Goal: Task Accomplishment & Management: Complete application form

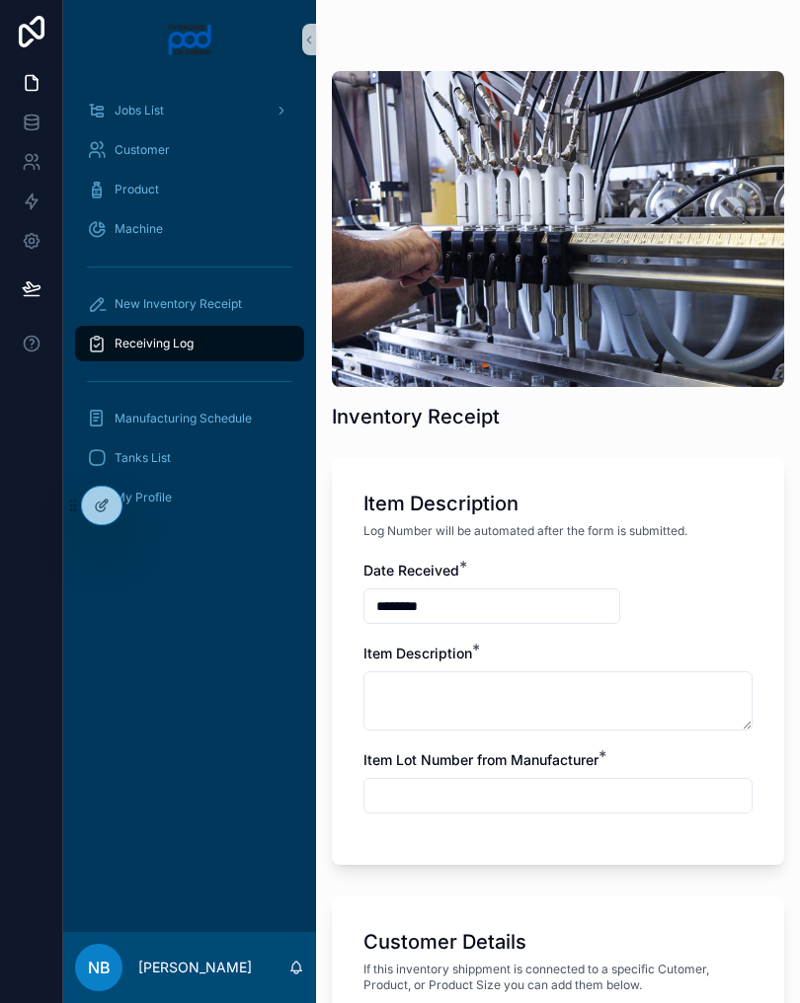
scroll to position [1275, 0]
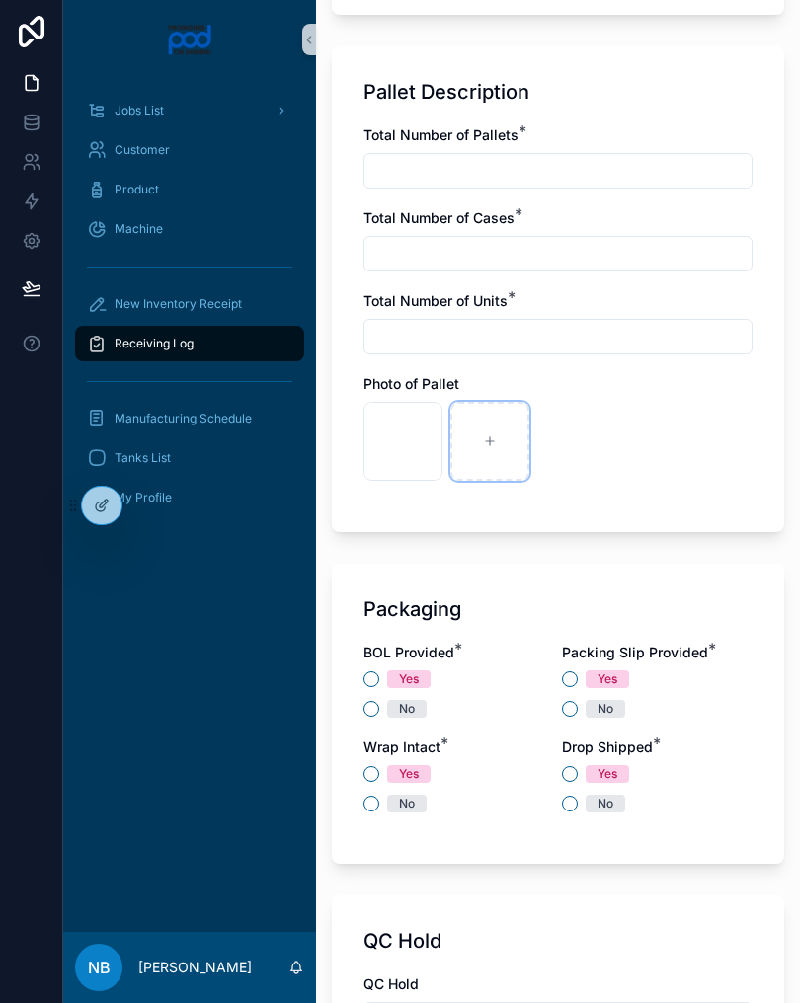
click at [502, 439] on div at bounding box center [489, 441] width 79 height 79
type input "**********"
click at [562, 427] on div at bounding box center [576, 441] width 79 height 79
type input "**********"
click at [460, 178] on input "text" at bounding box center [557, 171] width 387 height 28
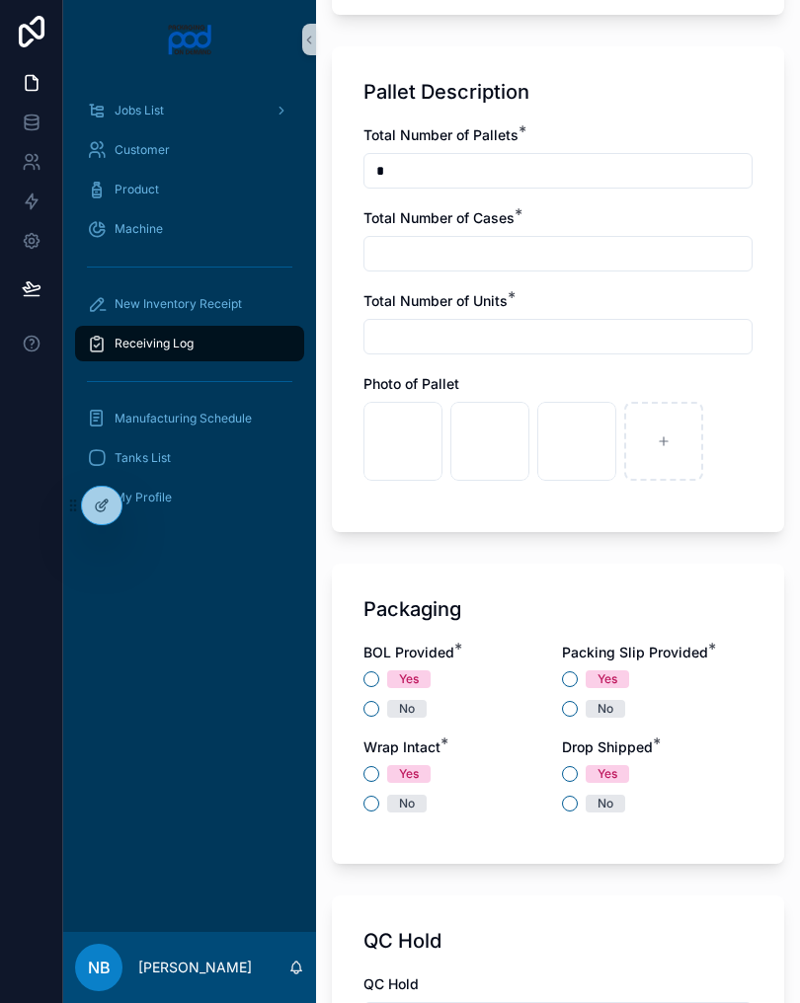
type input "*"
click at [517, 252] on input "text" at bounding box center [557, 254] width 387 height 28
type input "*"
click at [463, 350] on input "text" at bounding box center [557, 337] width 387 height 28
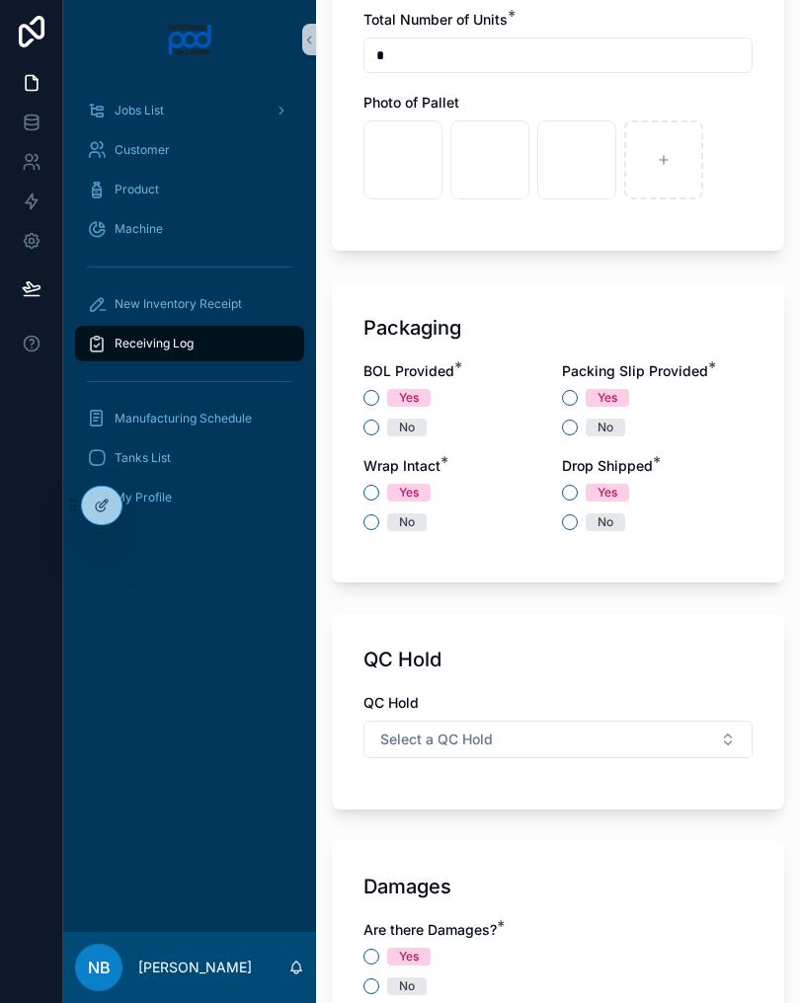
scroll to position [1513, 0]
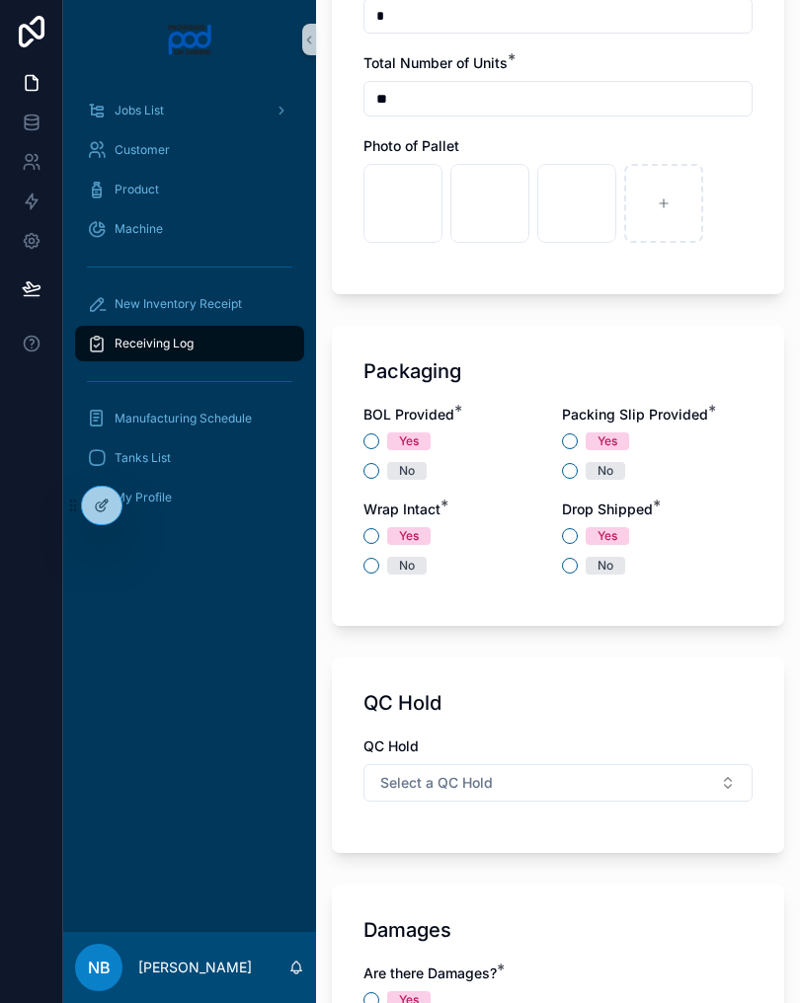
click at [463, 106] on input "**" at bounding box center [557, 99] width 387 height 28
type input "*"
click at [364, 468] on button "No" at bounding box center [371, 471] width 16 height 16
click at [562, 437] on button "Yes" at bounding box center [570, 441] width 16 height 16
click at [376, 564] on button "No" at bounding box center [371, 566] width 16 height 16
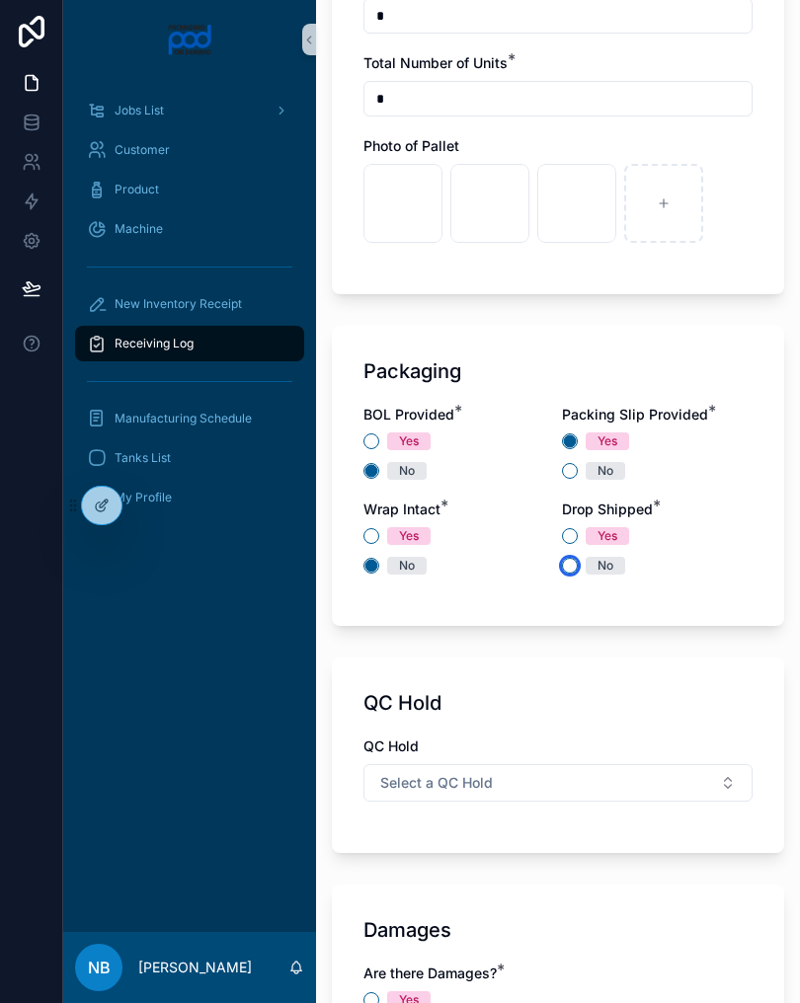
click at [574, 561] on button "No" at bounding box center [570, 566] width 16 height 16
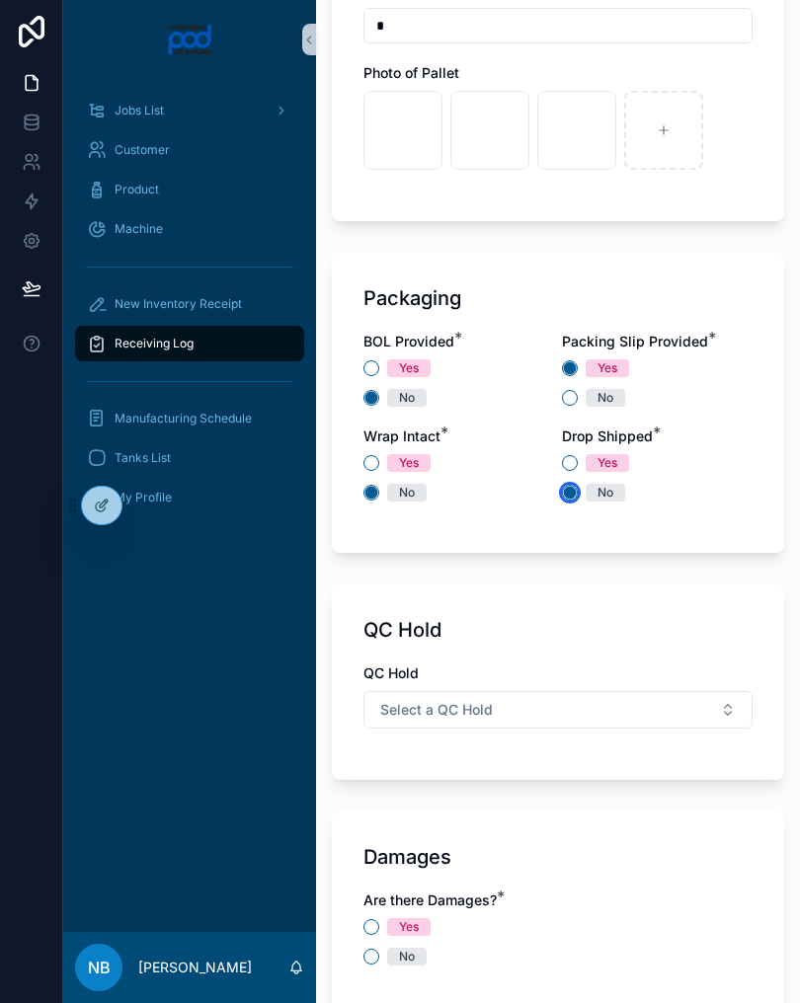
scroll to position [1587, 0]
click at [642, 698] on button "Select a QC Hold" at bounding box center [557, 709] width 389 height 38
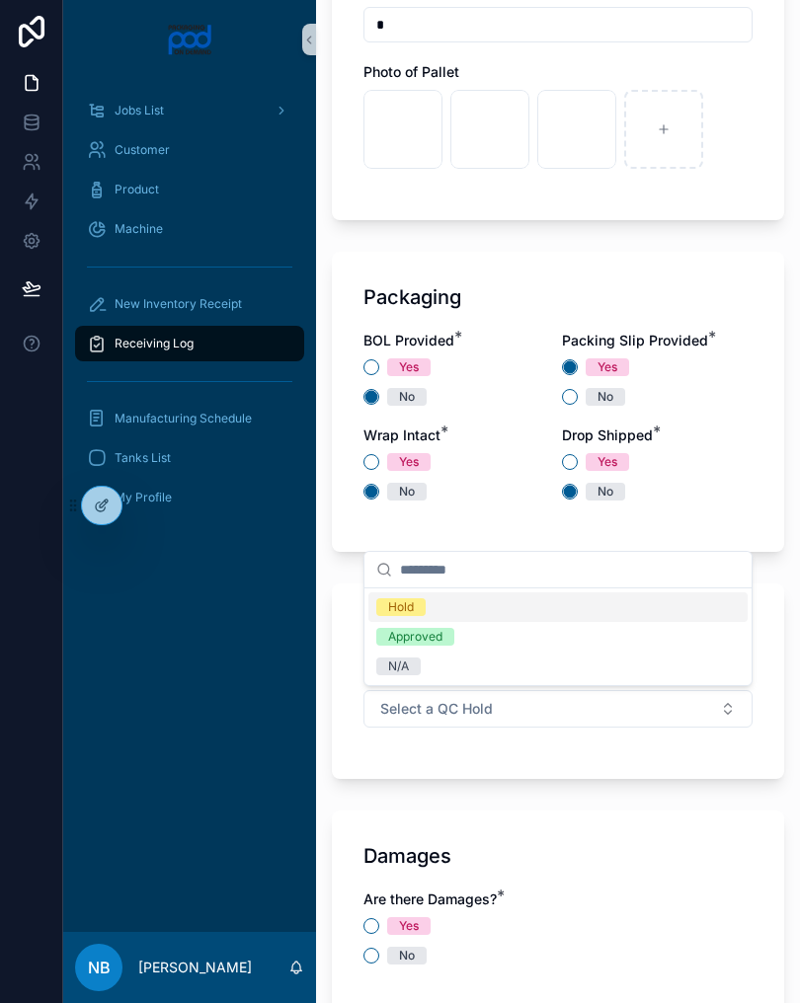
click at [472, 673] on div "N/A" at bounding box center [557, 667] width 379 height 30
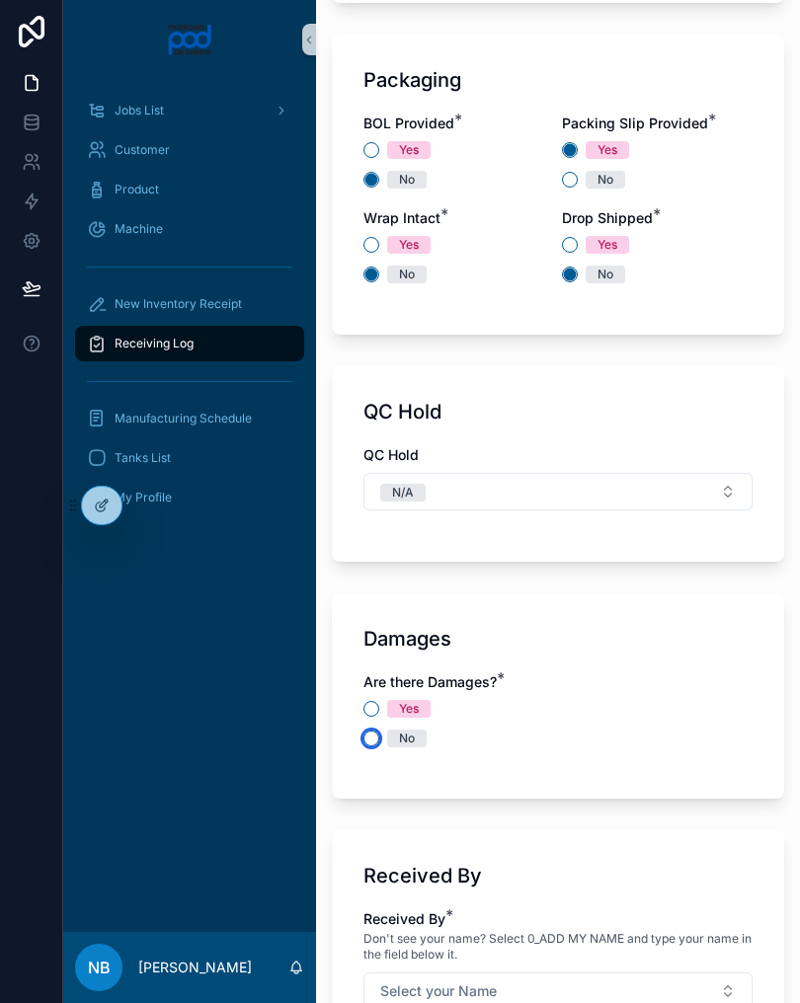
click at [370, 742] on button "No" at bounding box center [371, 739] width 16 height 16
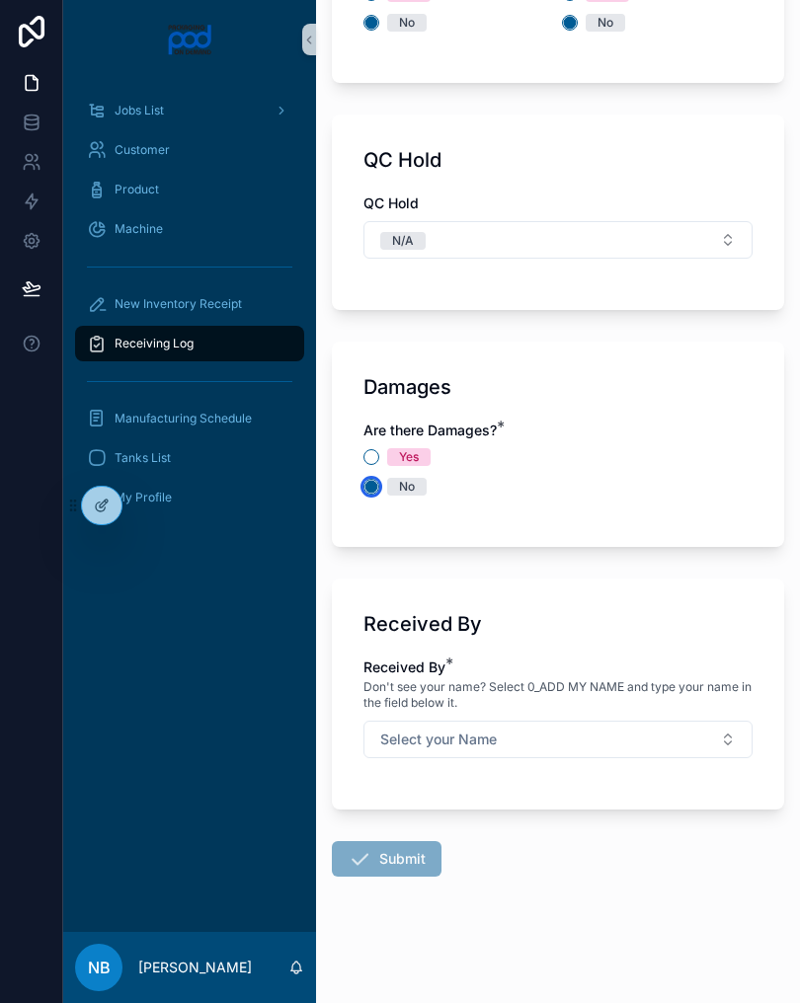
scroll to position [2056, 0]
click at [652, 748] on button "Select your Name" at bounding box center [557, 740] width 389 height 38
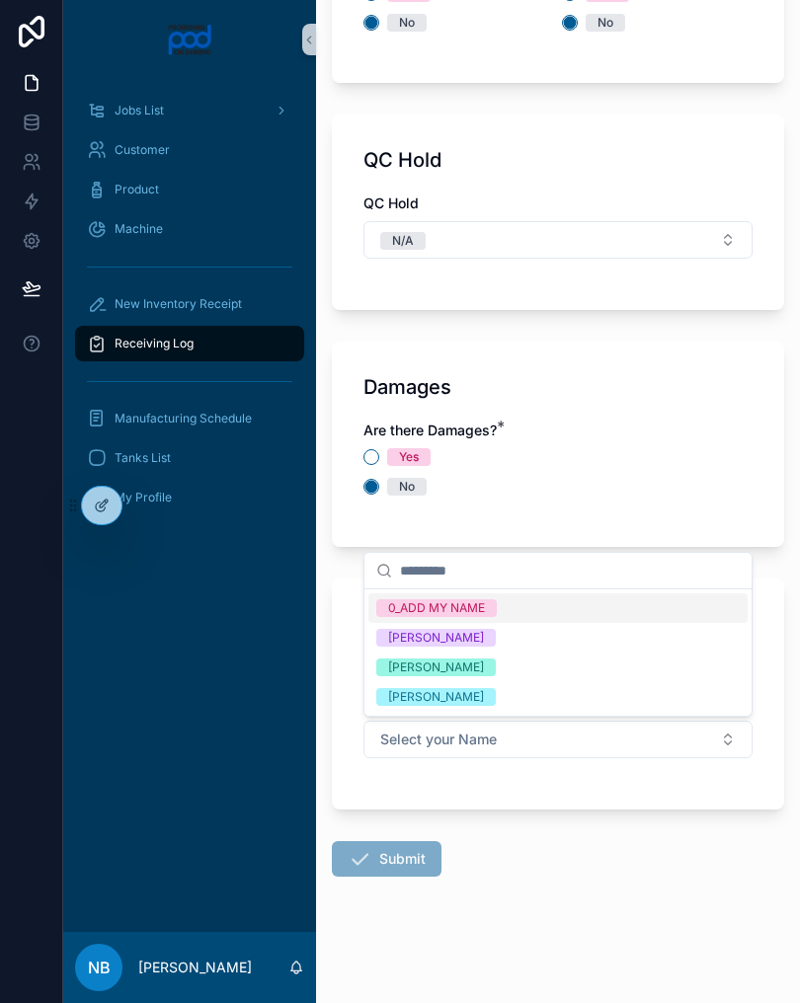
click at [496, 666] on span "[PERSON_NAME]" at bounding box center [435, 668] width 119 height 18
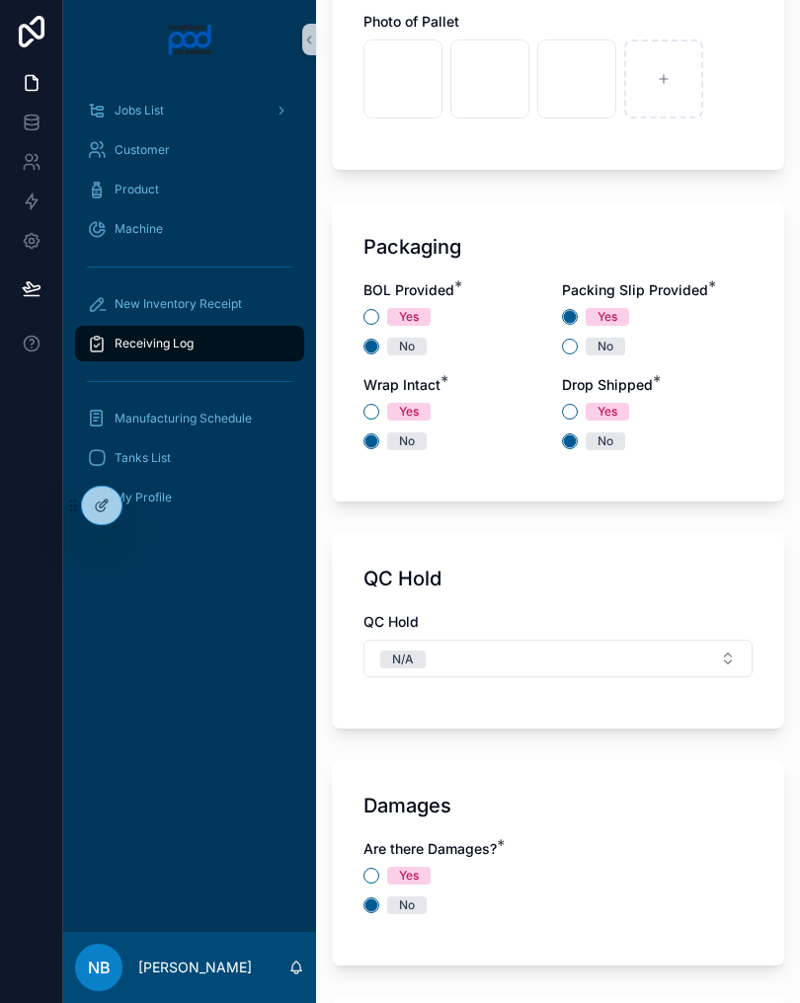
scroll to position [1432, 0]
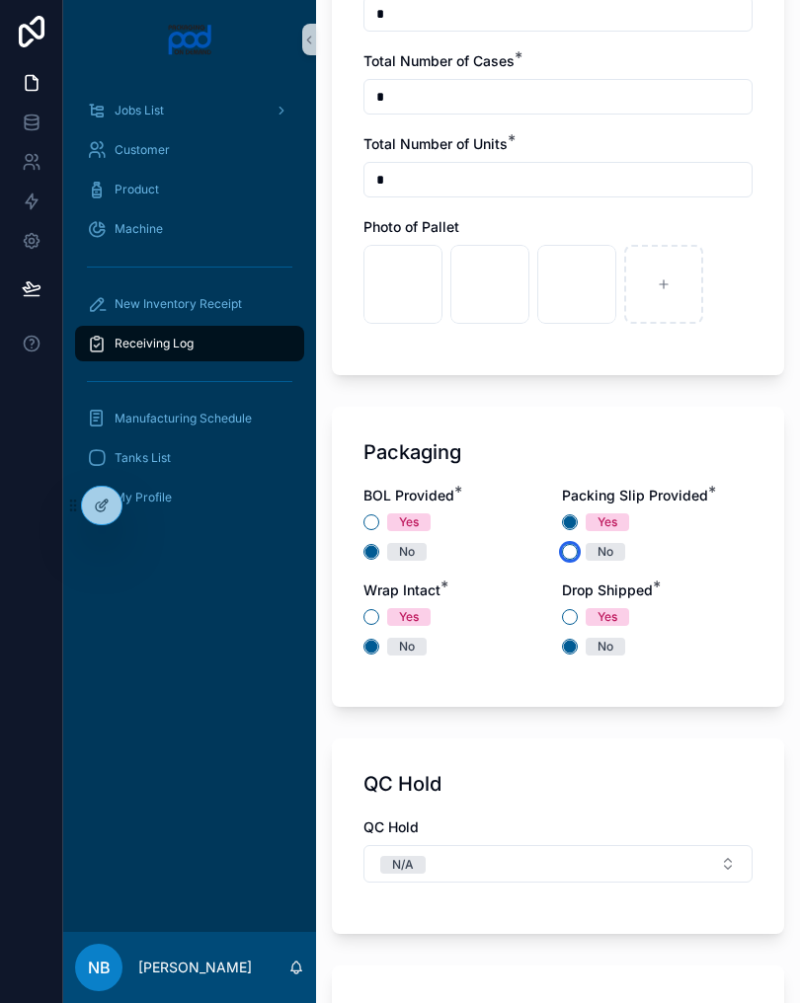
click at [575, 551] on button "No" at bounding box center [570, 552] width 16 height 16
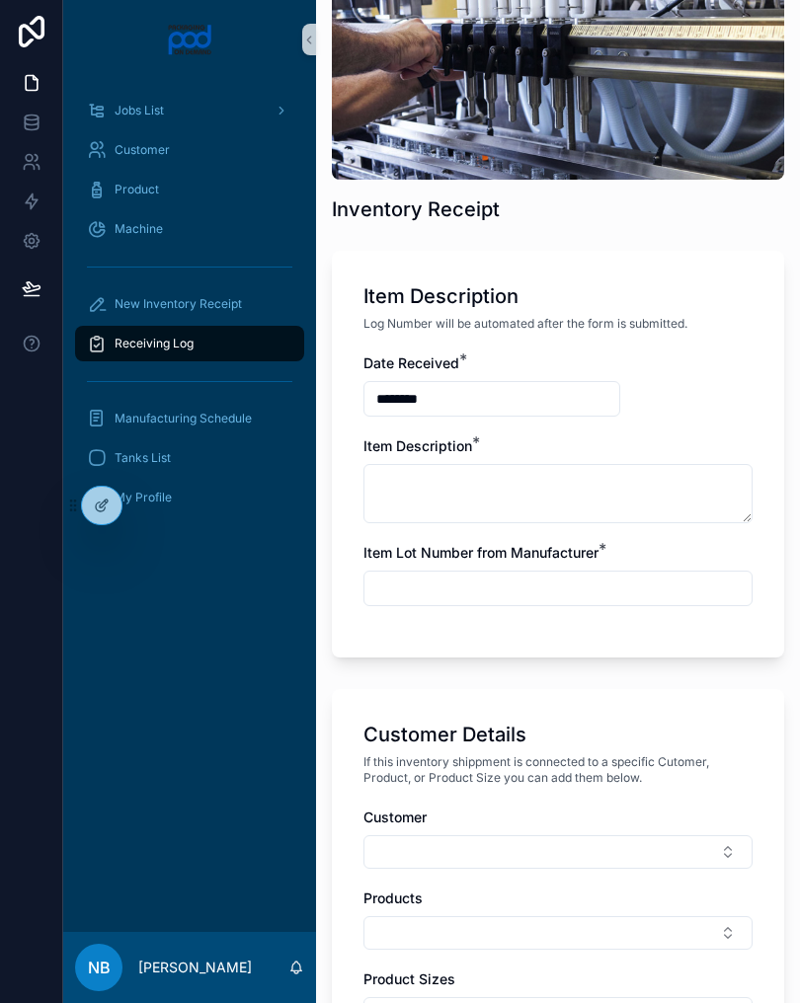
scroll to position [207, 0]
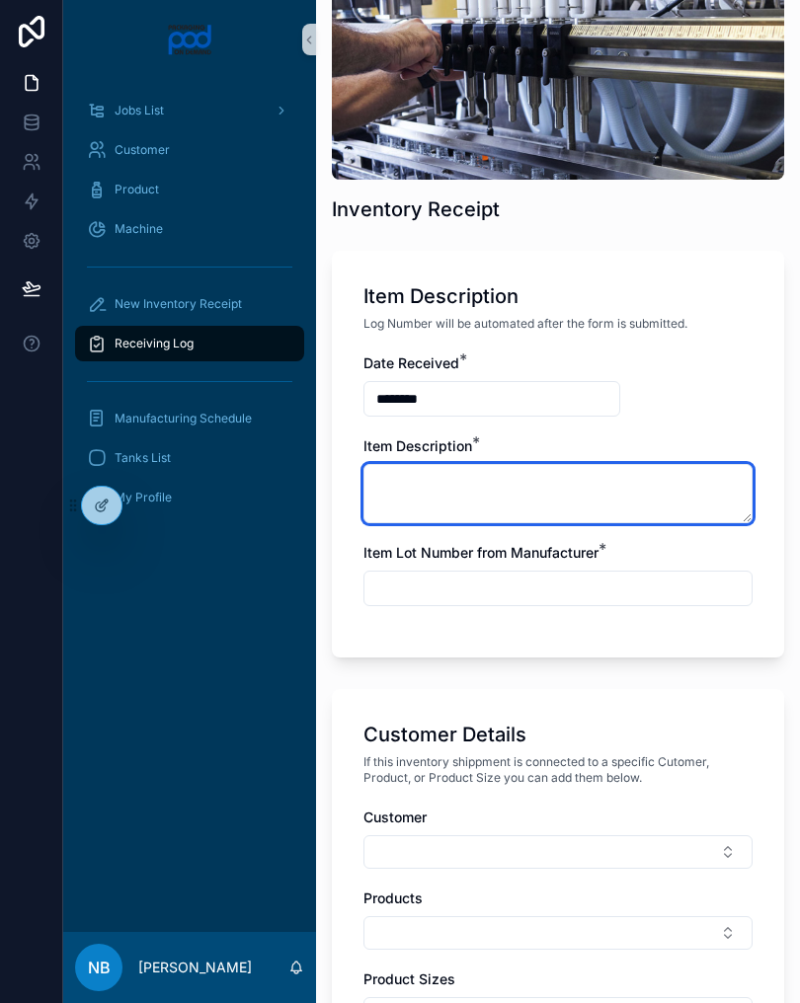
click at [538, 481] on textarea at bounding box center [557, 493] width 389 height 59
type textarea "**********"
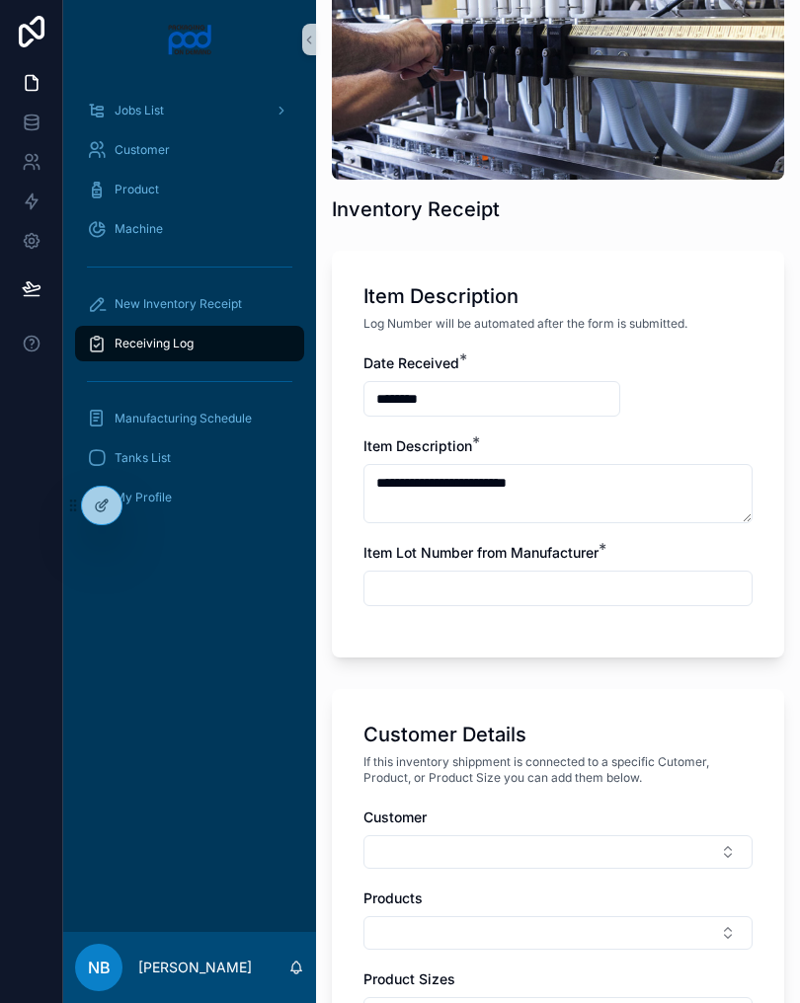
click at [470, 601] on input "text" at bounding box center [557, 589] width 387 height 28
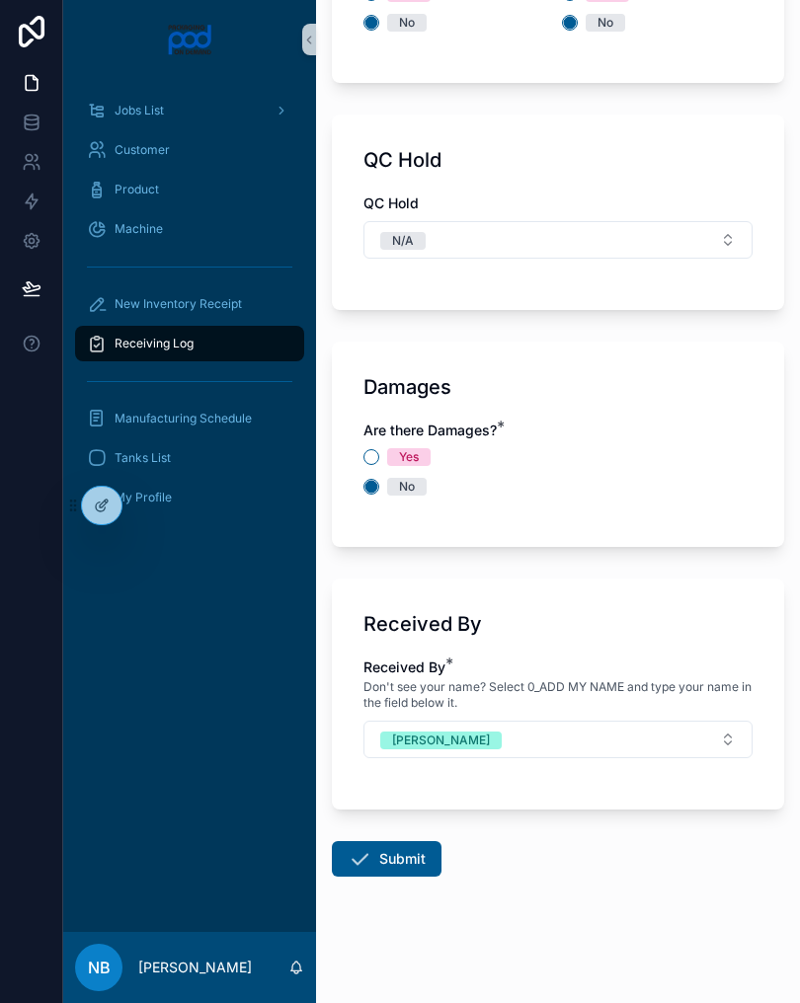
scroll to position [2056, 0]
type input "*****"
click at [660, 532] on div "Damages Are there Damages? * Yes No" at bounding box center [558, 444] width 452 height 205
click at [400, 854] on button "Submit" at bounding box center [387, 859] width 110 height 36
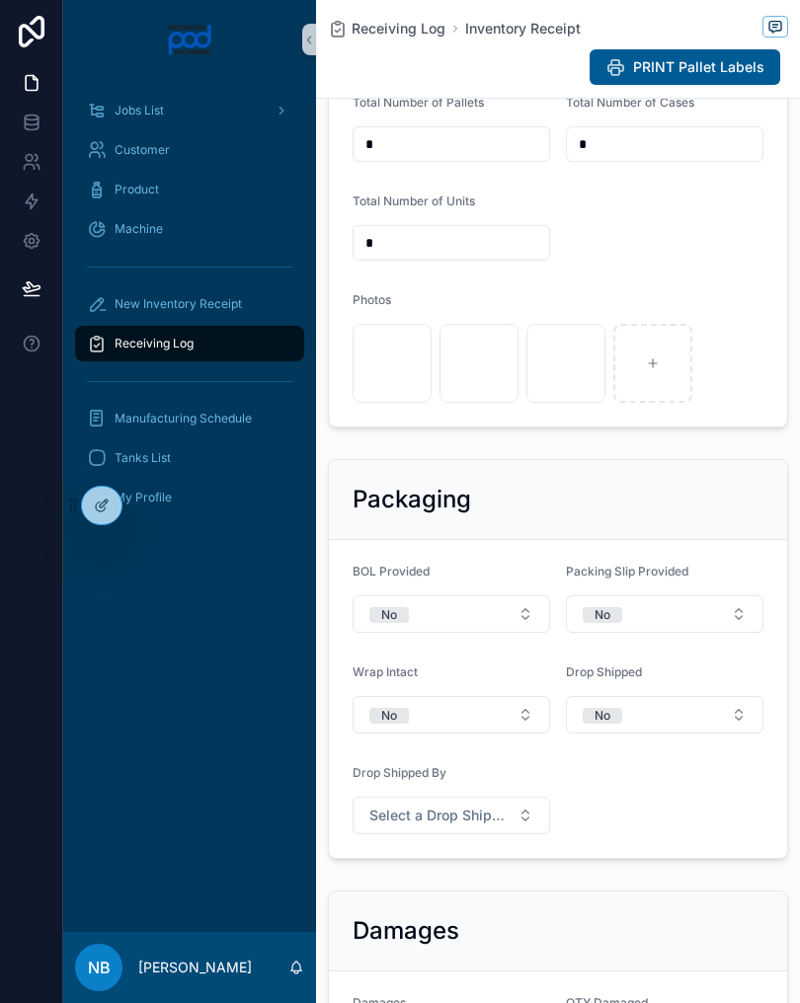
scroll to position [776, 0]
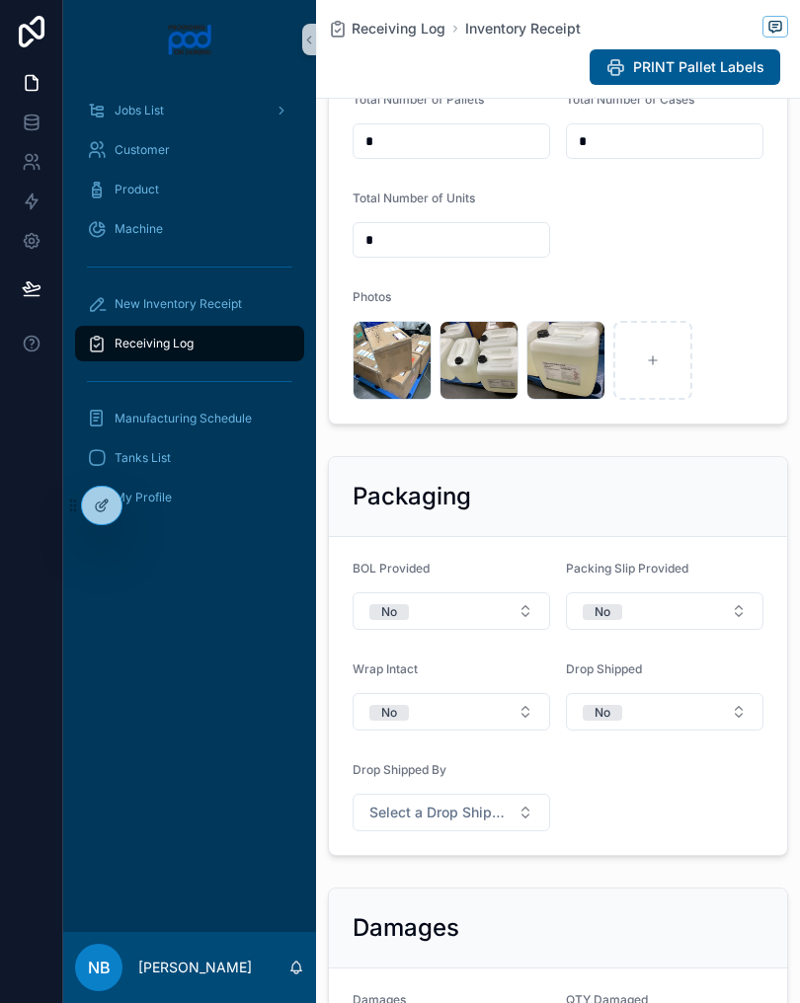
click at [271, 304] on div "New Inventory Receipt" at bounding box center [189, 304] width 205 height 32
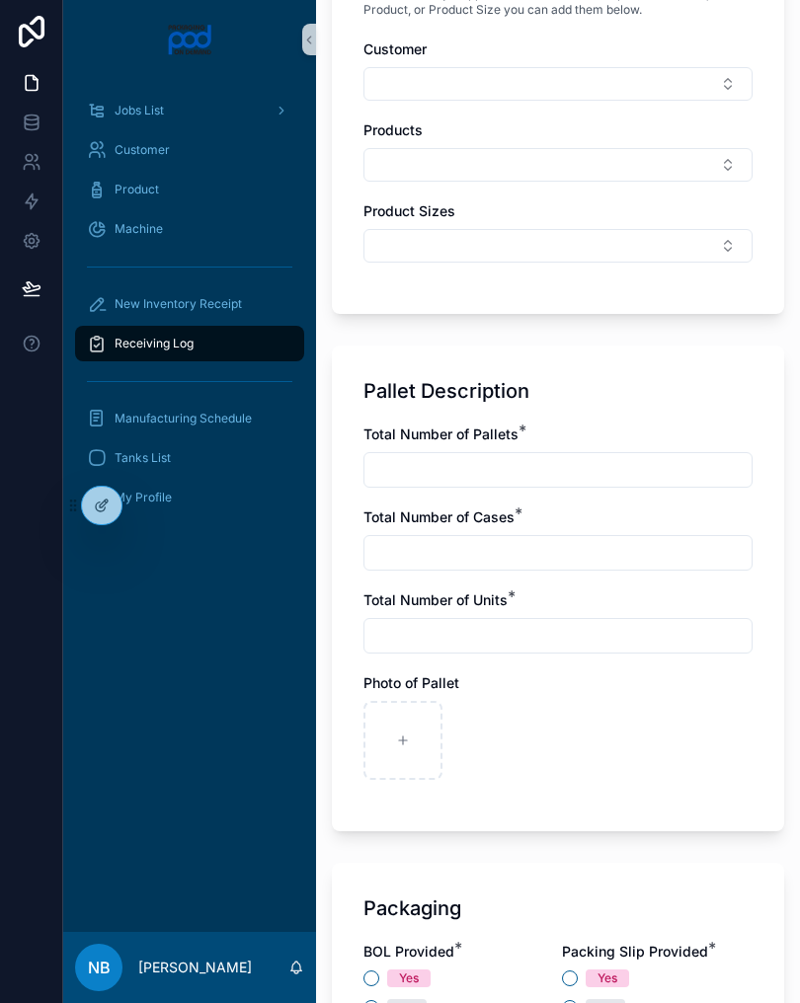
scroll to position [991, 0]
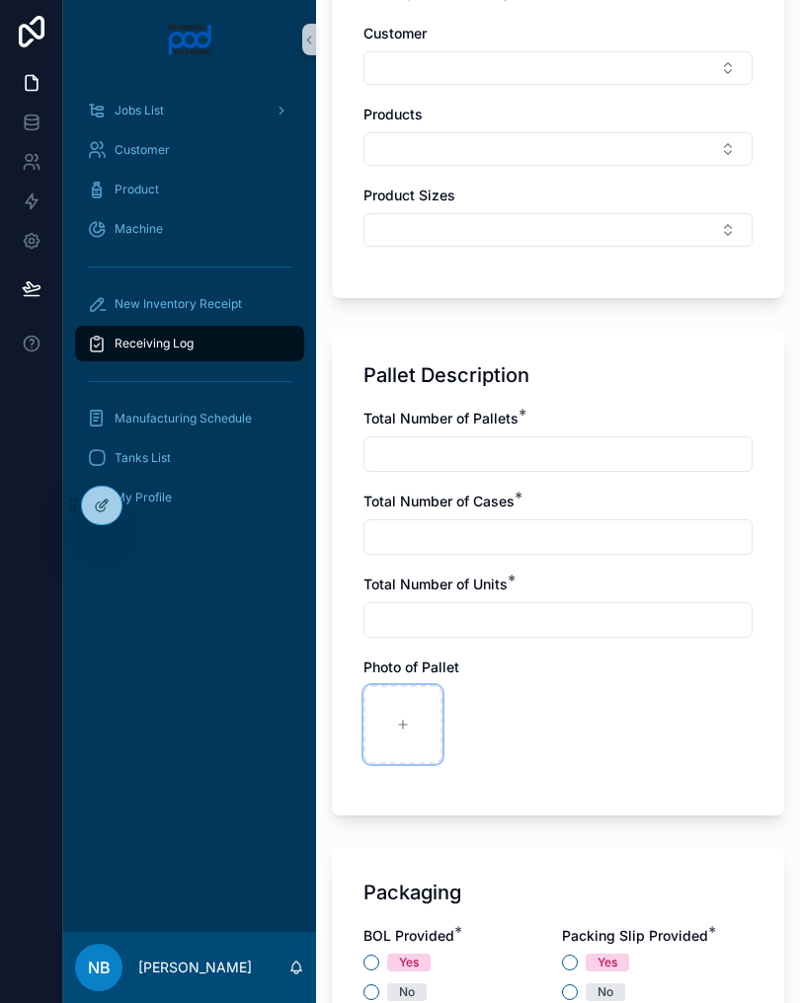
click at [410, 740] on div at bounding box center [402, 724] width 79 height 79
type input "**********"
click at [442, 450] on input "text" at bounding box center [557, 454] width 387 height 28
type input "*"
click at [482, 532] on input "text" at bounding box center [557, 537] width 387 height 28
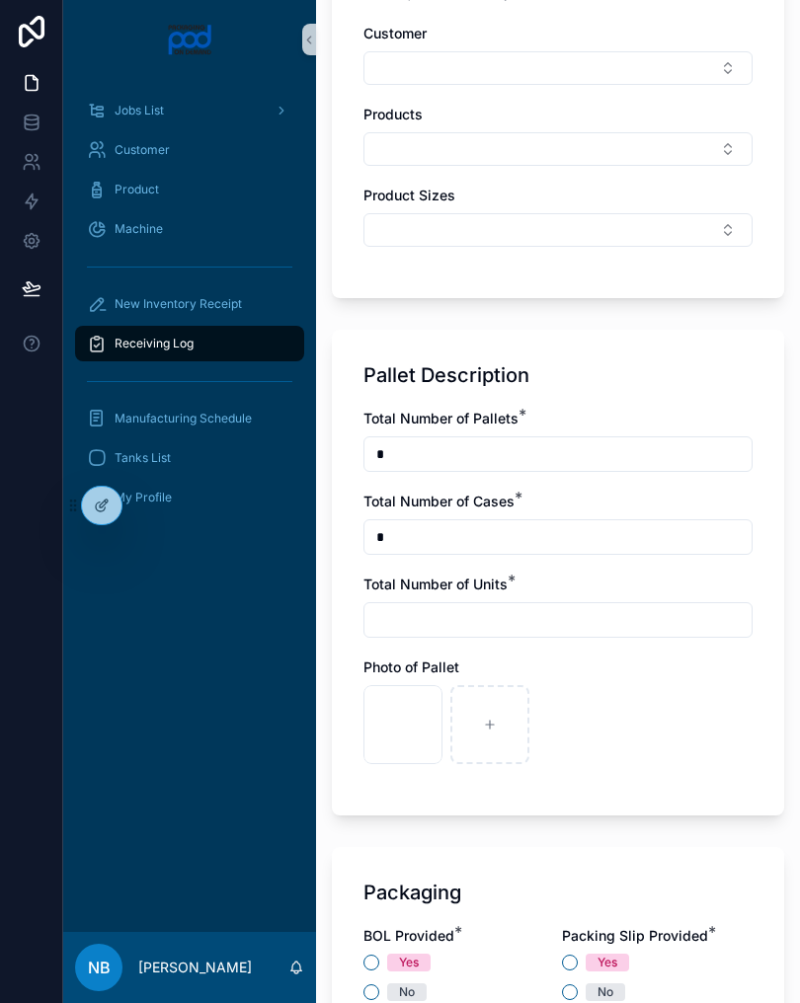
type input "*"
click at [450, 606] on input "text" at bounding box center [557, 620] width 387 height 28
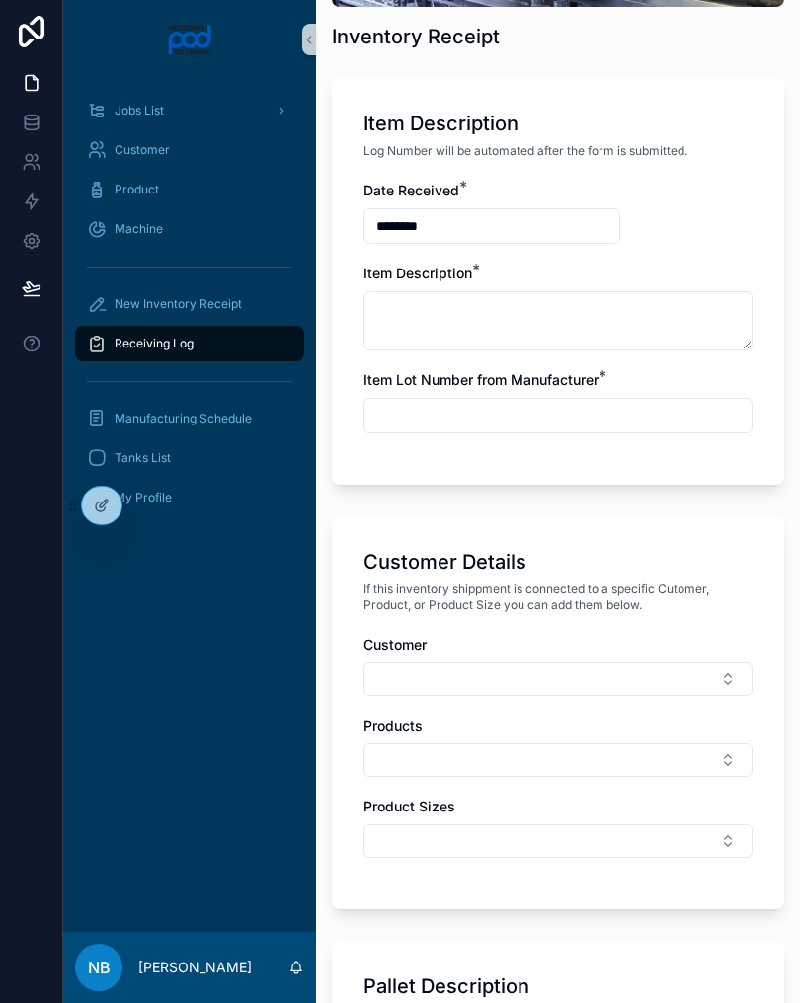
scroll to position [374, 0]
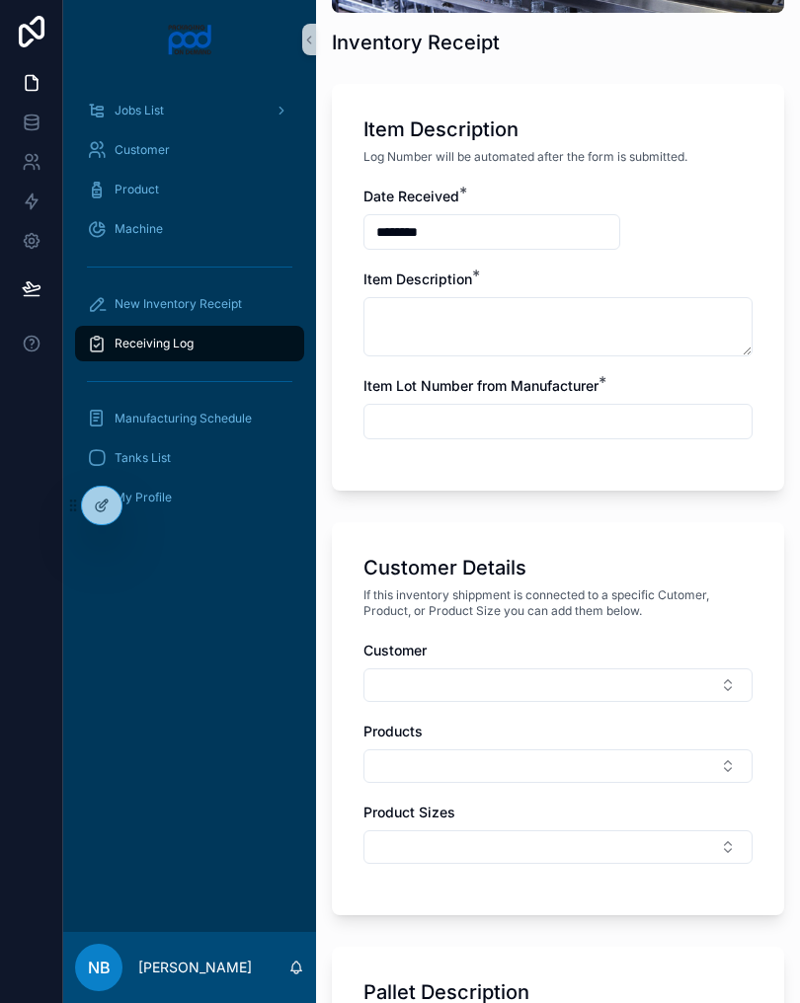
type input "*"
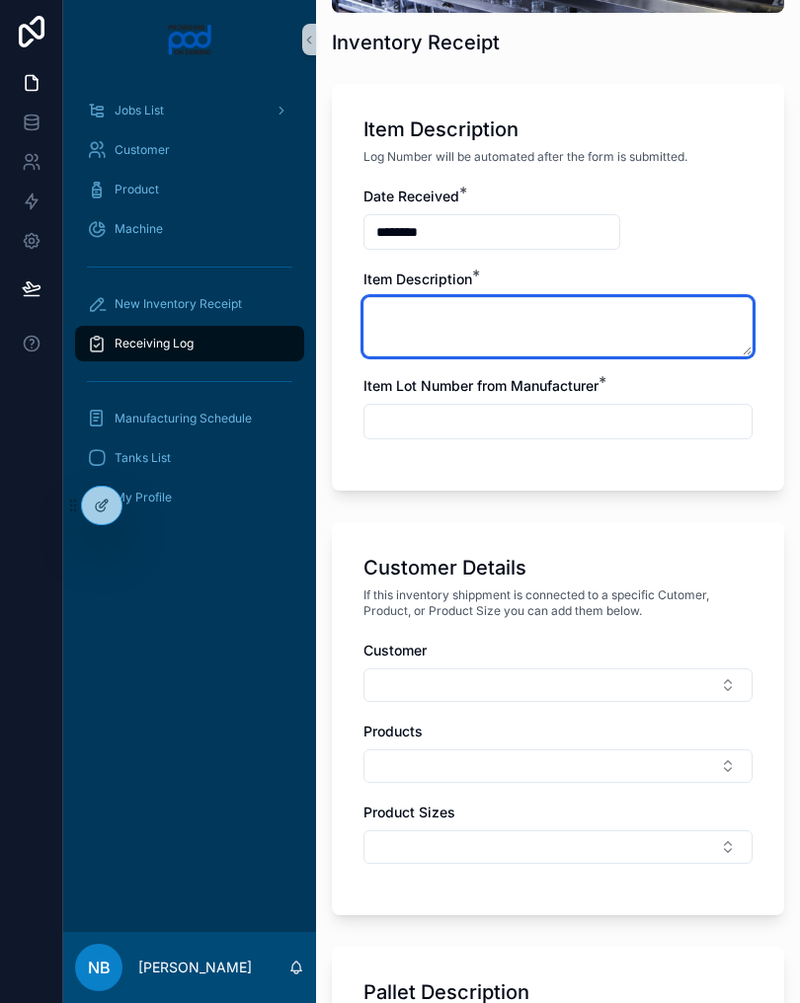
click at [529, 323] on textarea at bounding box center [557, 326] width 389 height 59
type textarea "**********"
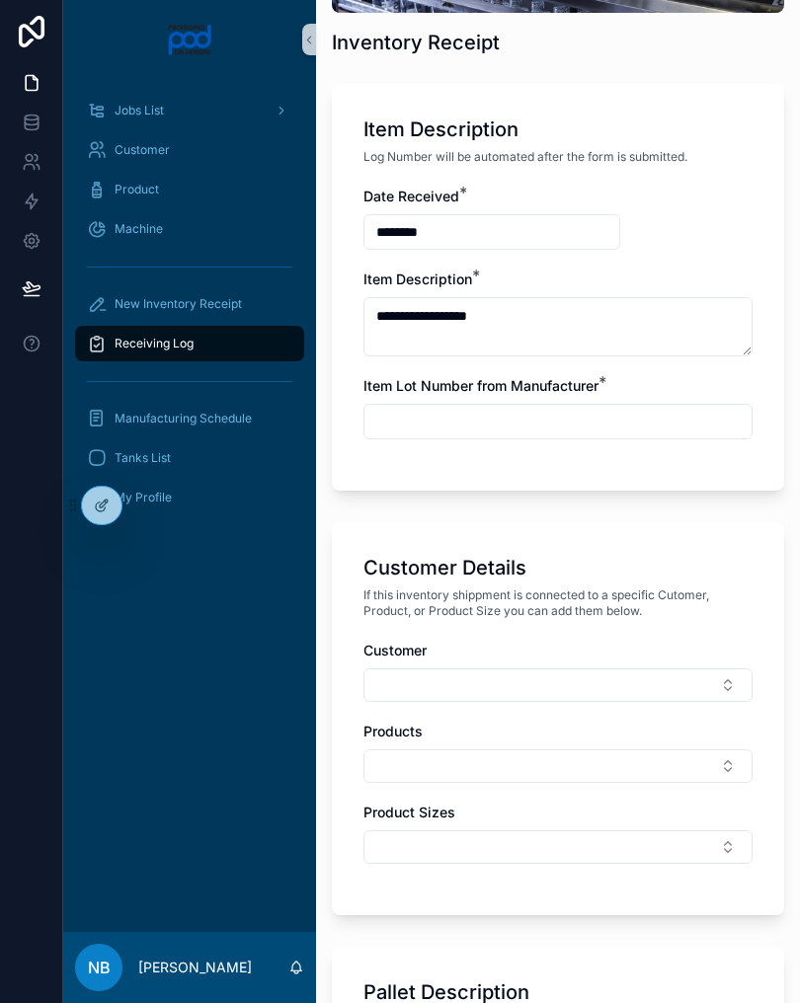
click at [477, 410] on input "text" at bounding box center [557, 422] width 387 height 28
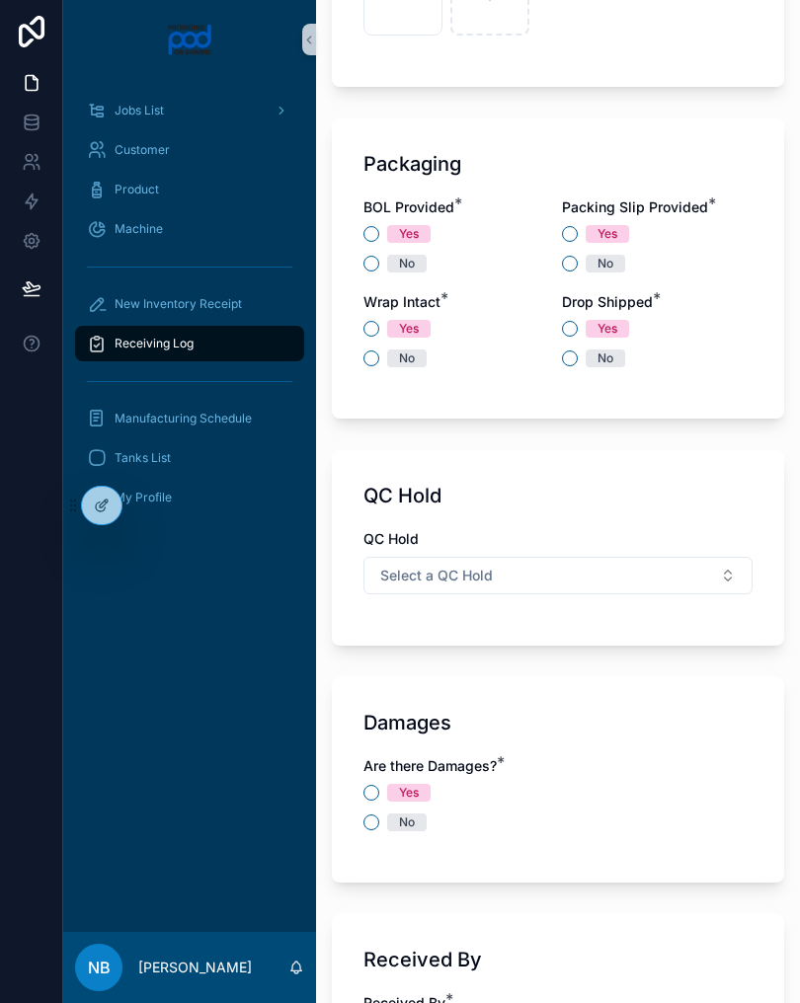
scroll to position [1353, 0]
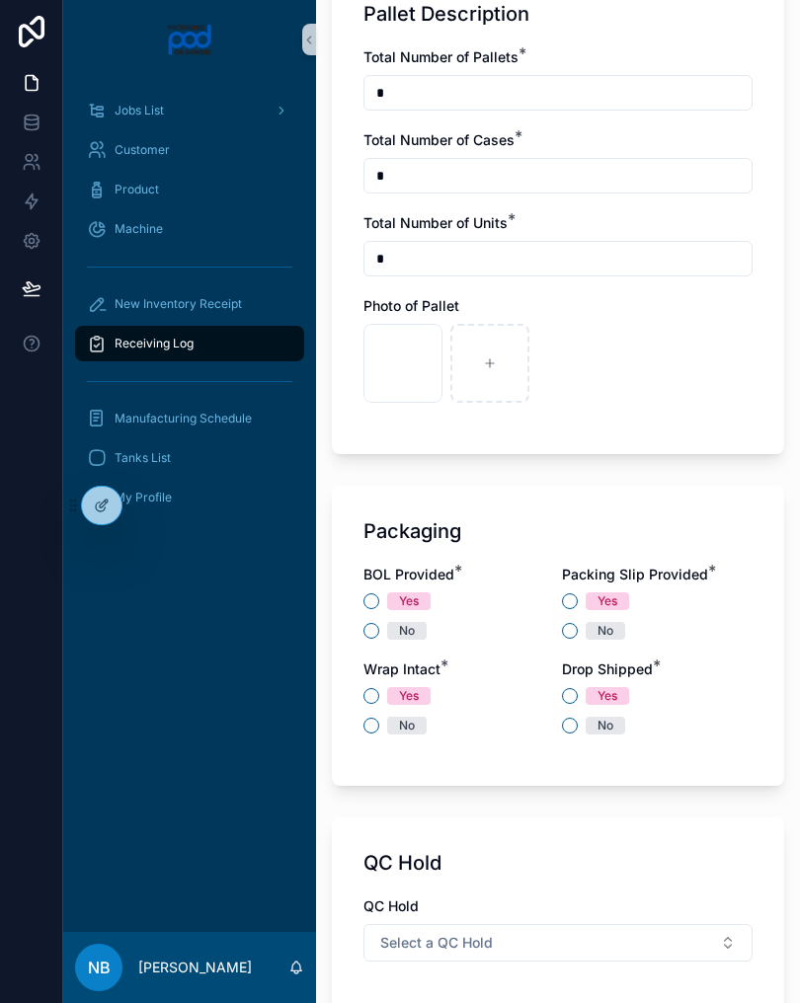
type input "*********"
click at [377, 629] on button "No" at bounding box center [371, 631] width 16 height 16
click at [563, 601] on button "Yes" at bounding box center [570, 601] width 16 height 16
click at [369, 721] on button "No" at bounding box center [371, 726] width 16 height 16
click at [562, 732] on div "No" at bounding box center [657, 726] width 191 height 18
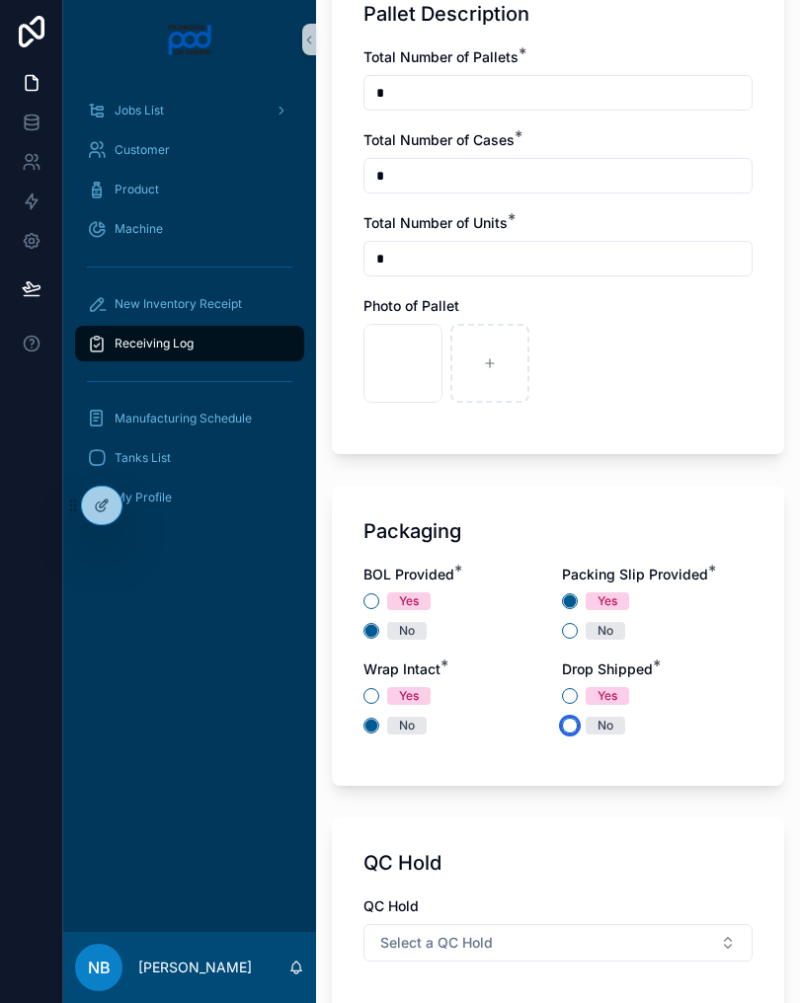
click at [576, 721] on button "No" at bounding box center [570, 726] width 16 height 16
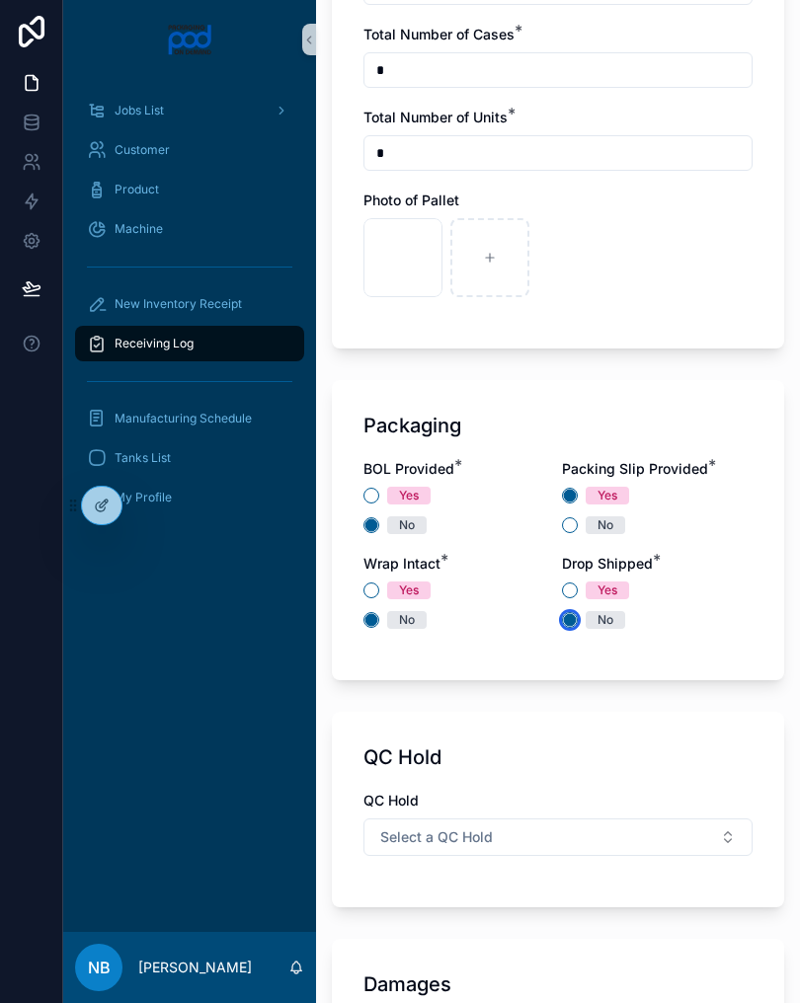
scroll to position [1479, 0]
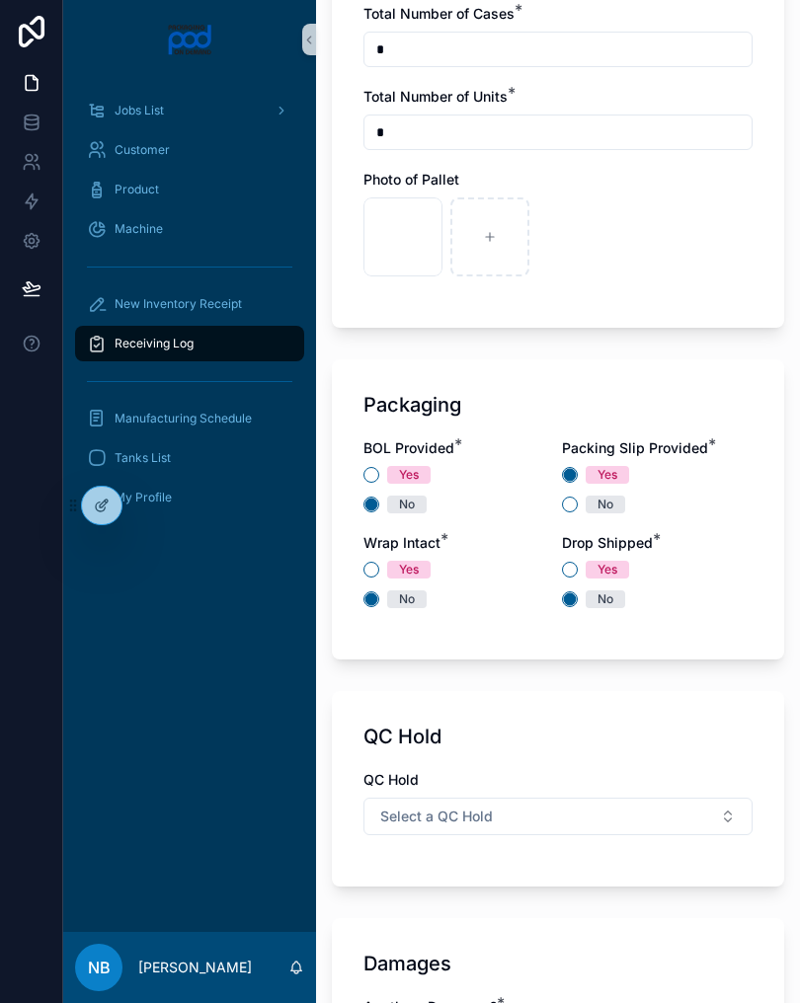
click at [658, 824] on button "Select a QC Hold" at bounding box center [557, 817] width 389 height 38
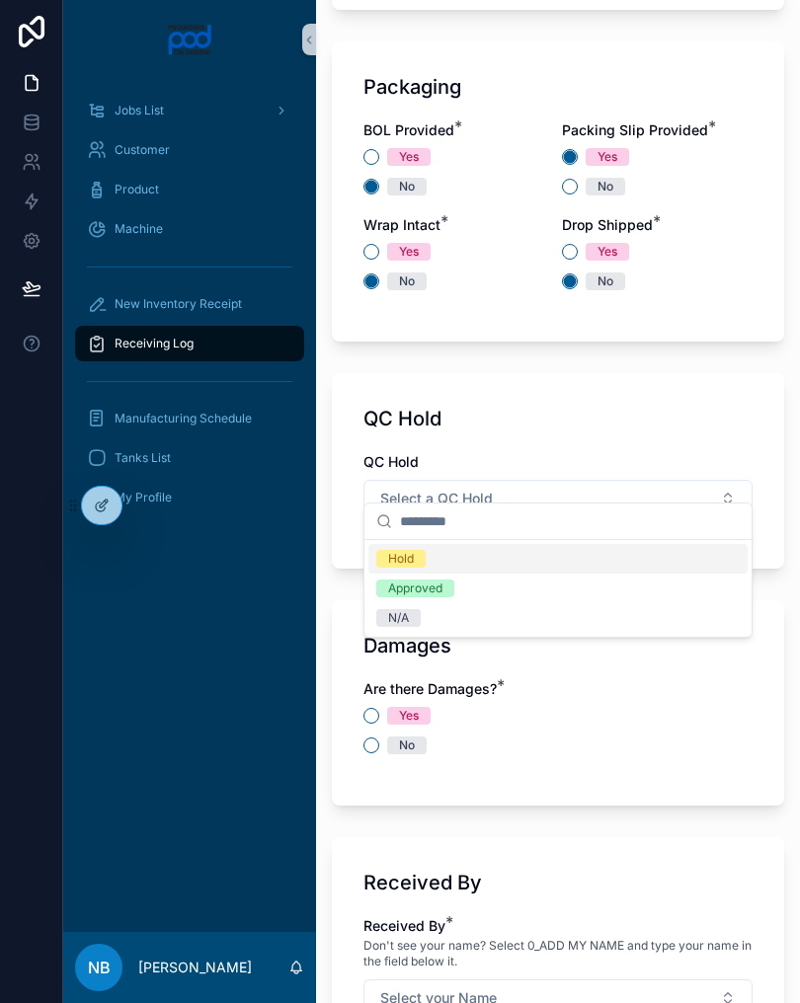
scroll to position [1836, 0]
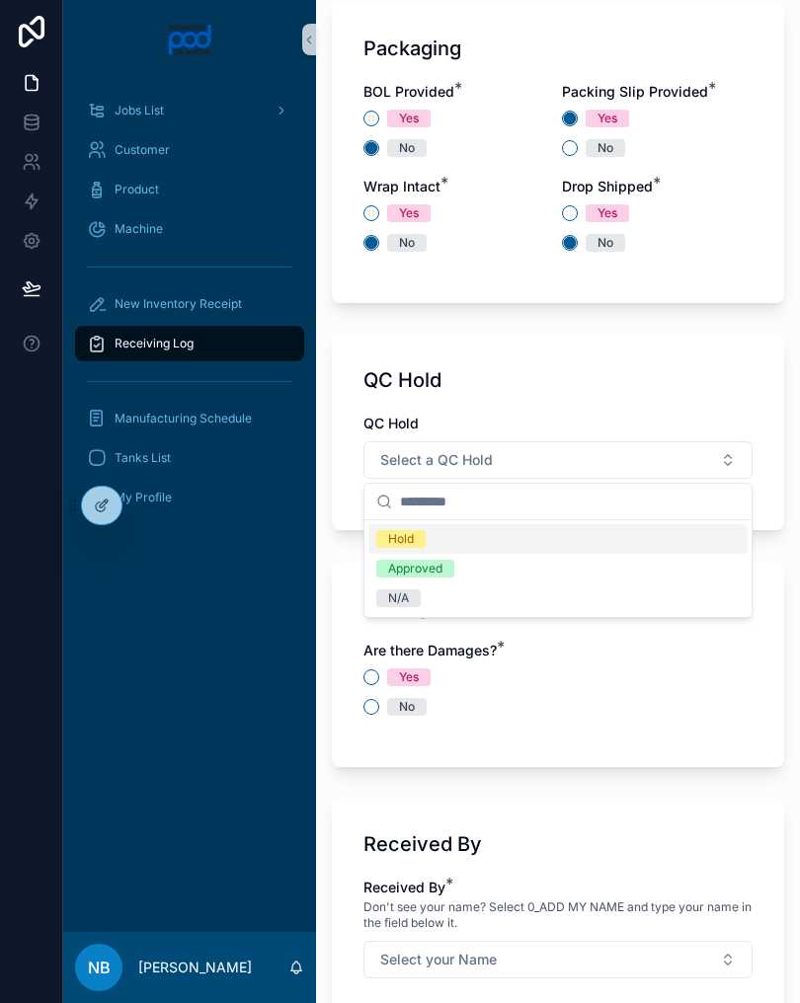
click at [444, 606] on div "N/A" at bounding box center [557, 599] width 379 height 30
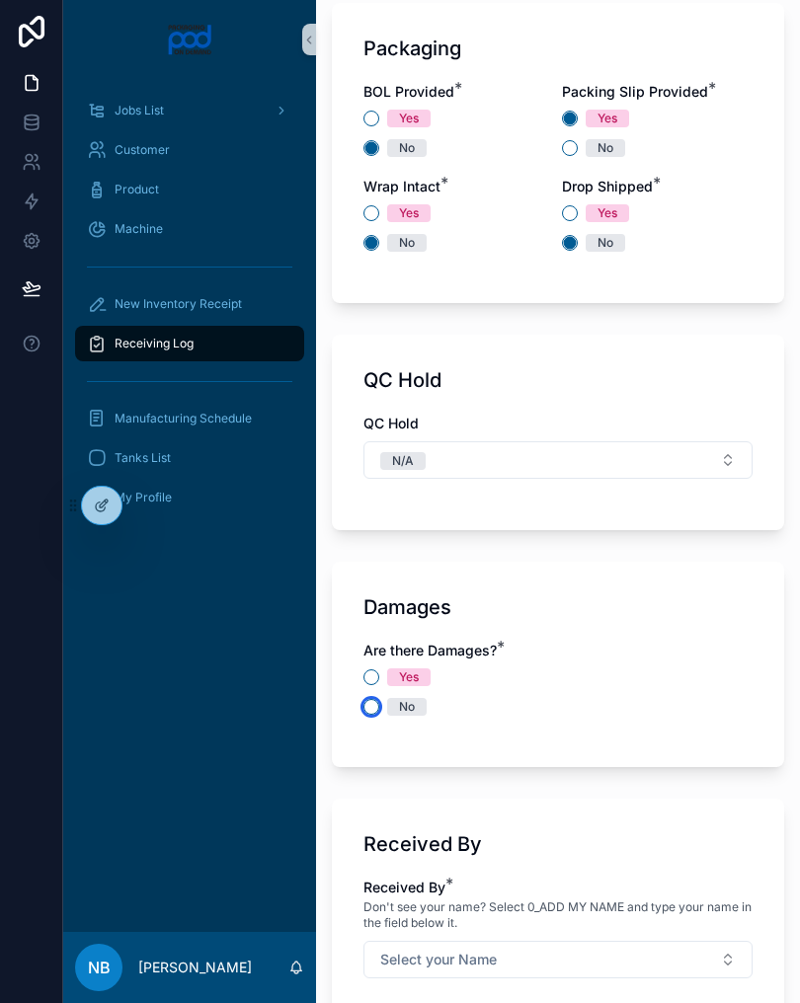
click at [376, 702] on button "No" at bounding box center [371, 707] width 16 height 16
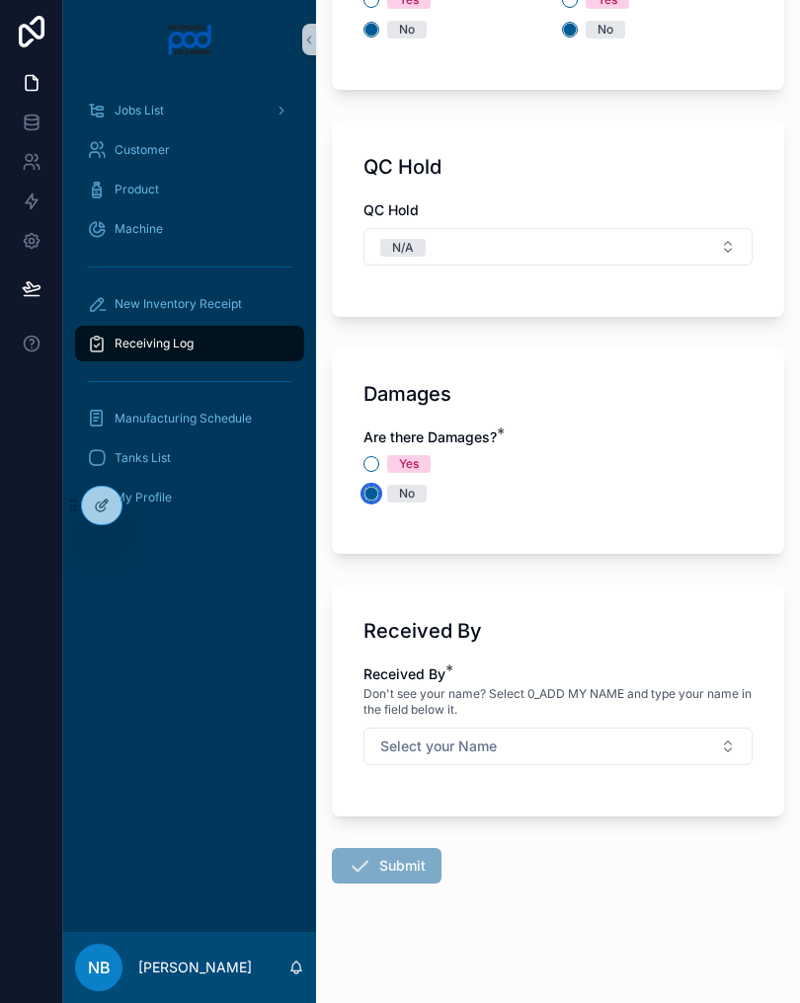
scroll to position [2051, 0]
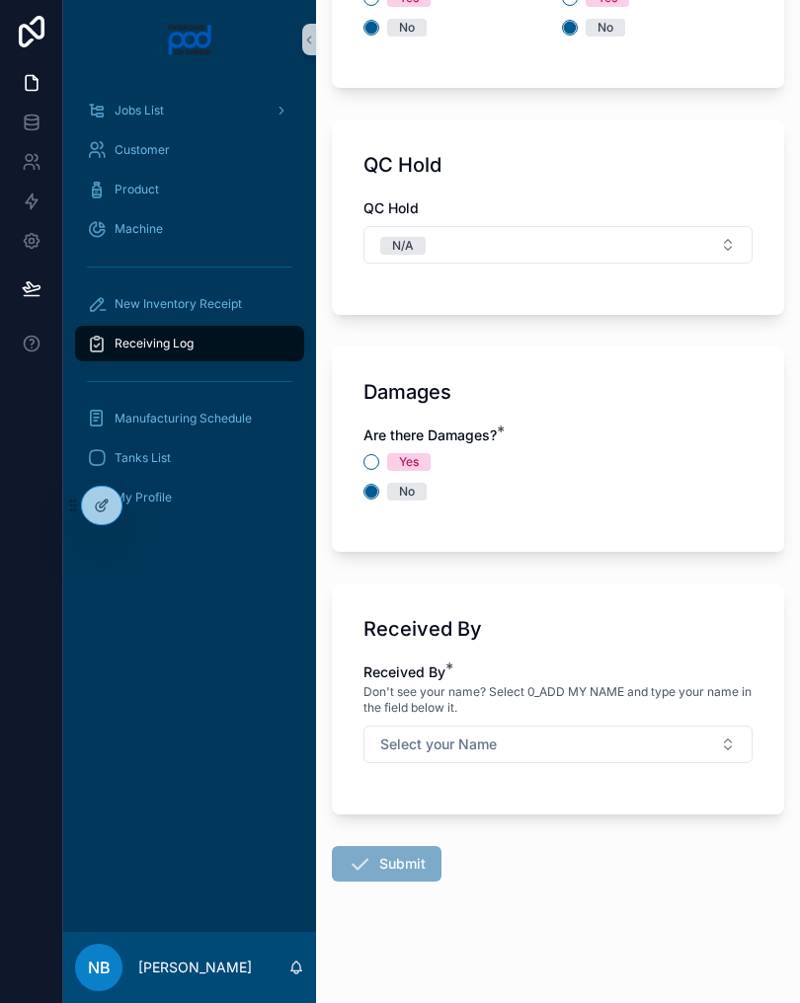
click at [669, 746] on button "Select your Name" at bounding box center [557, 745] width 389 height 38
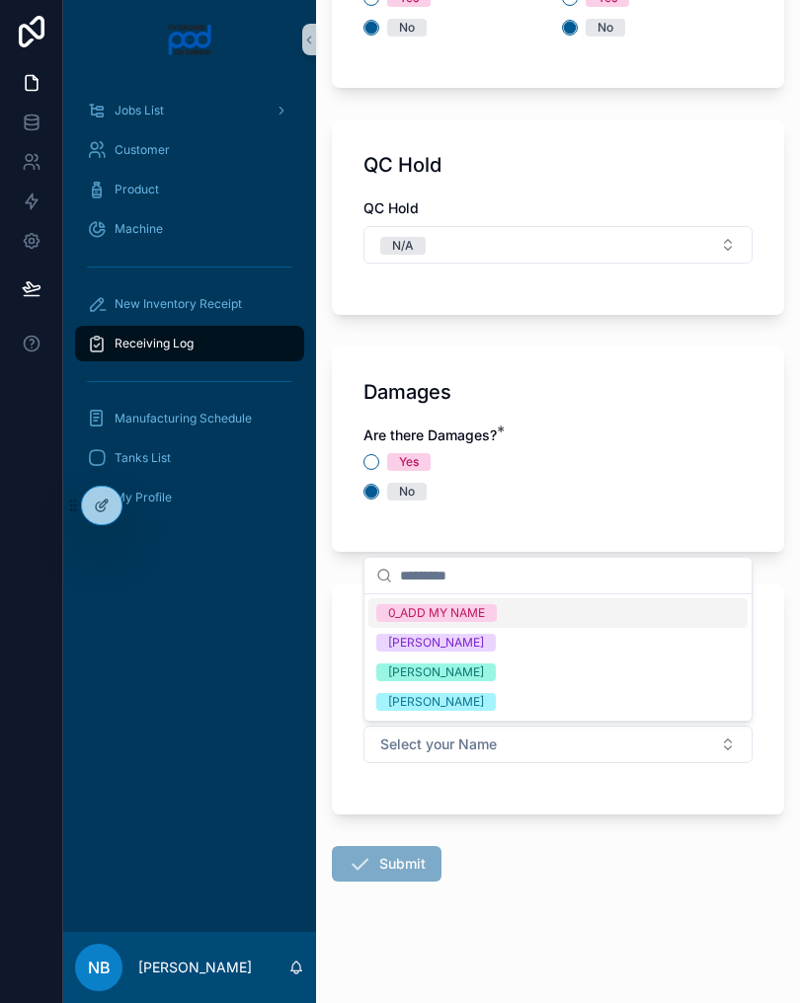
click at [496, 669] on span "[PERSON_NAME]" at bounding box center [435, 673] width 119 height 18
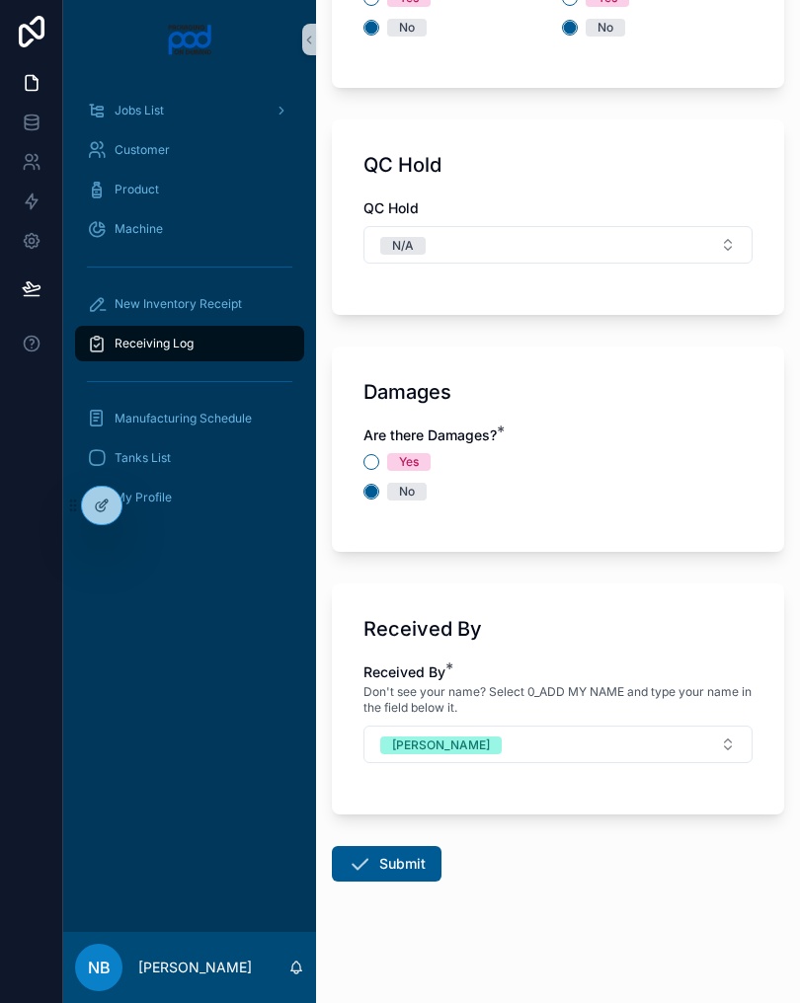
click at [408, 857] on button "Submit" at bounding box center [387, 864] width 110 height 36
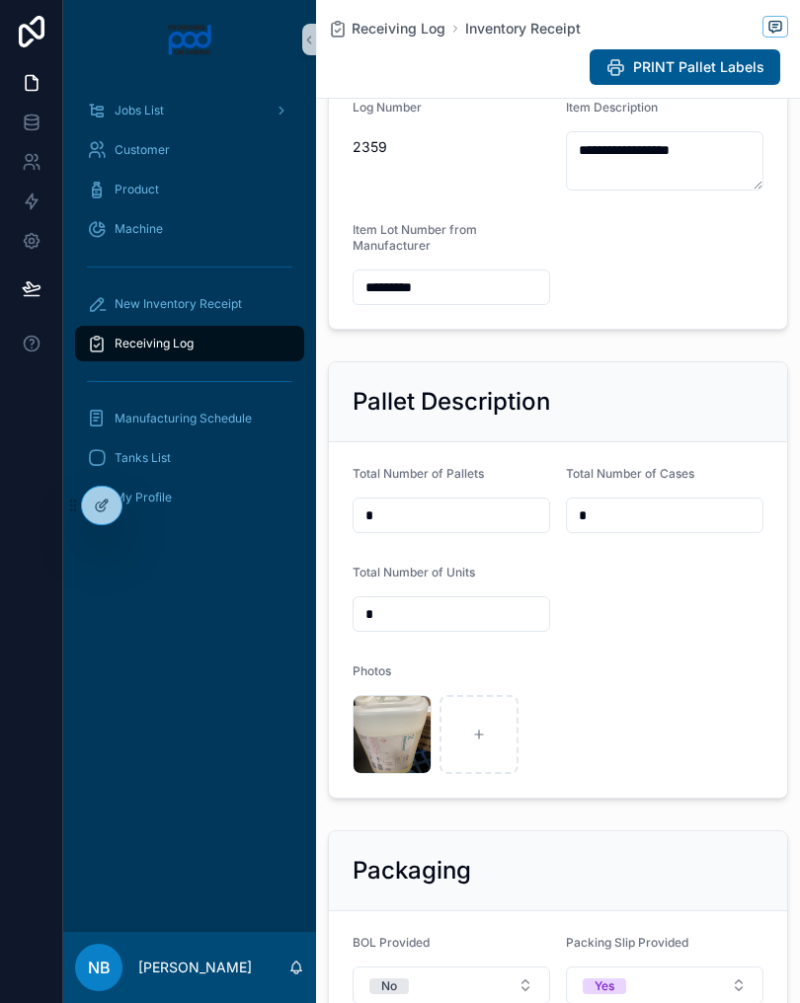
scroll to position [417, 0]
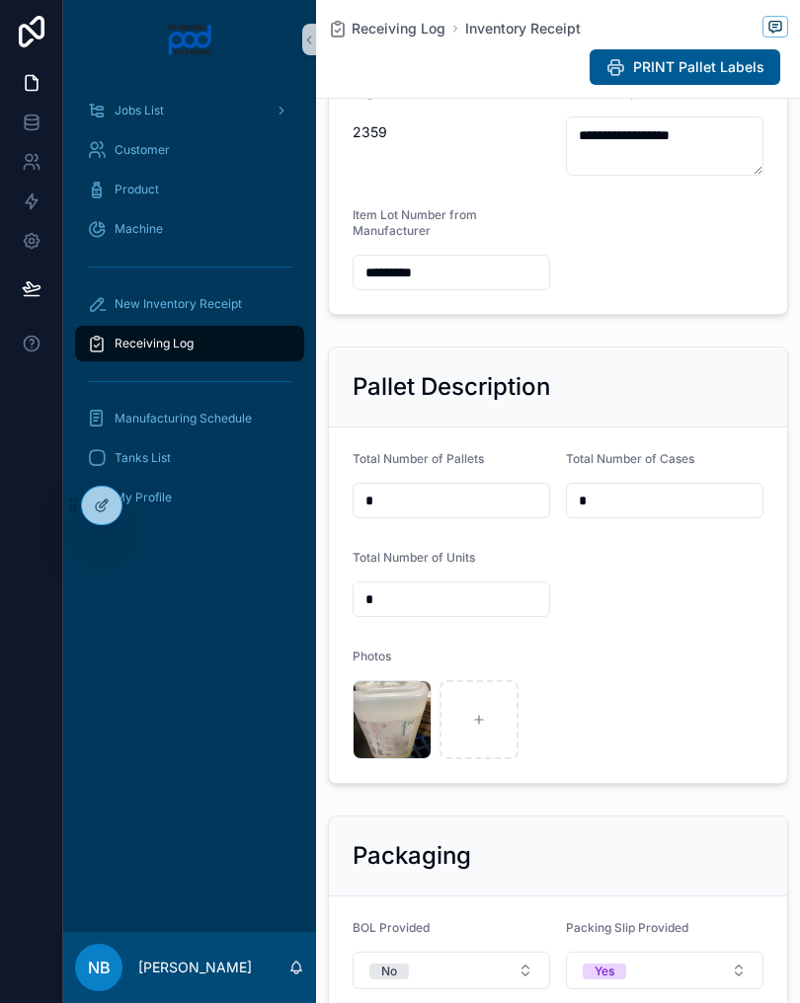
click at [631, 672] on div "Photos" at bounding box center [558, 661] width 411 height 24
click at [479, 724] on icon at bounding box center [479, 720] width 0 height 8
type input "**********"
click at [224, 299] on span "New Inventory Receipt" at bounding box center [178, 304] width 127 height 16
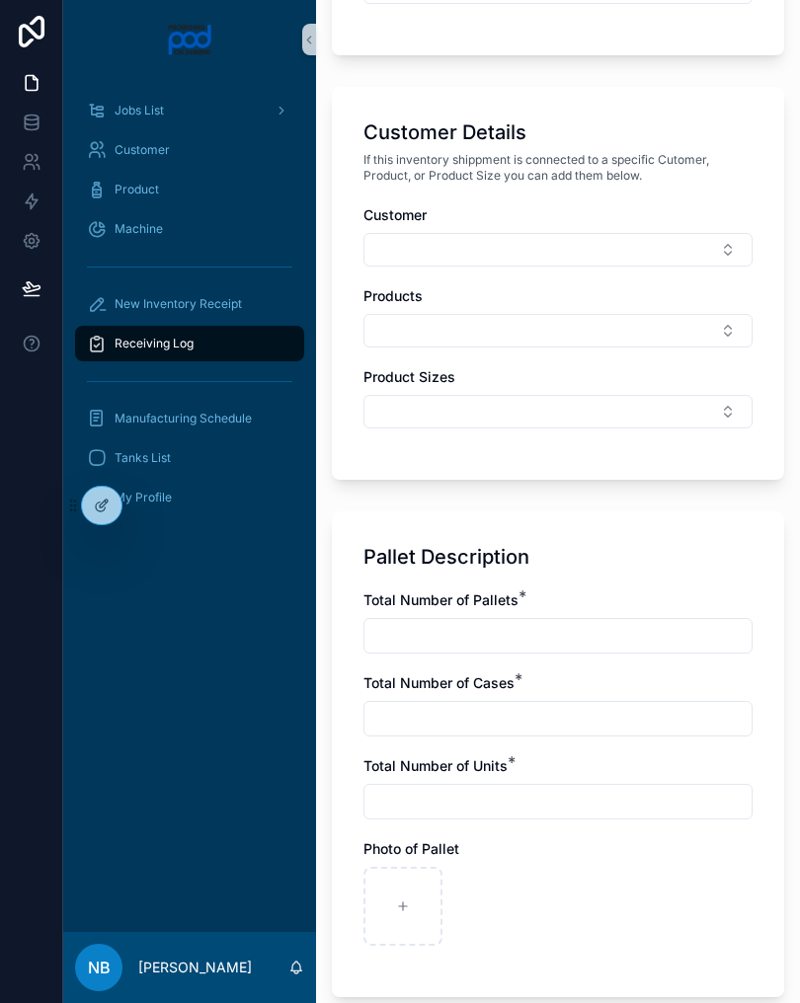
scroll to position [815, 0]
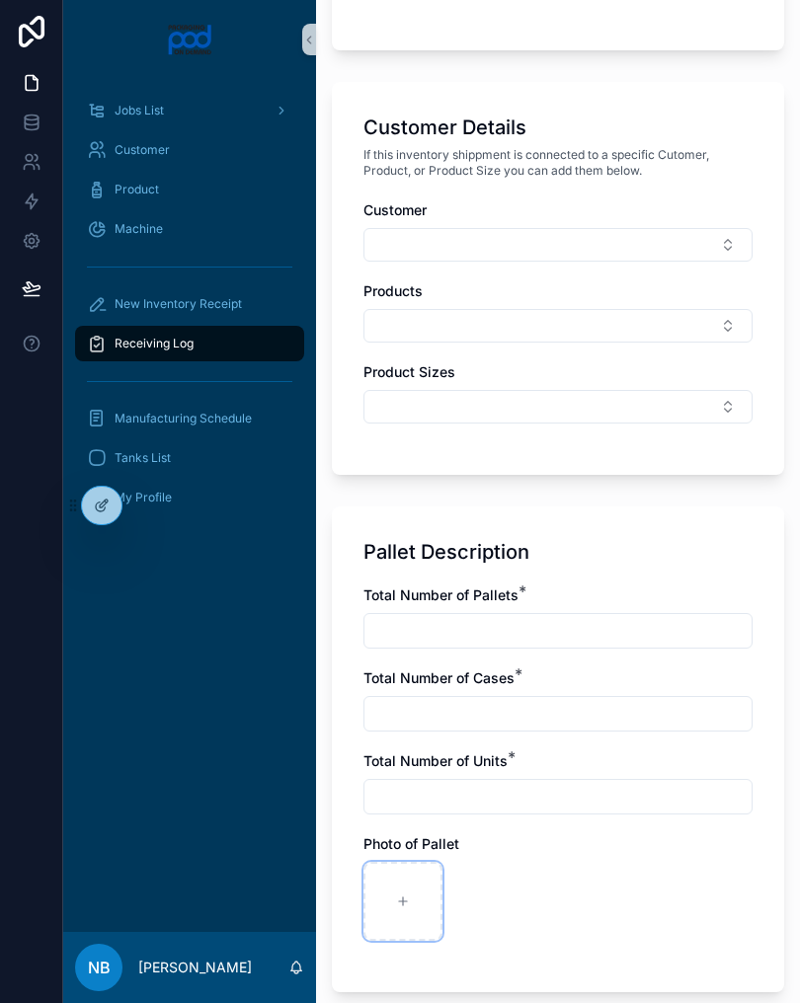
click at [395, 890] on div at bounding box center [402, 901] width 79 height 79
type input "**********"
click at [467, 629] on input "text" at bounding box center [557, 631] width 387 height 28
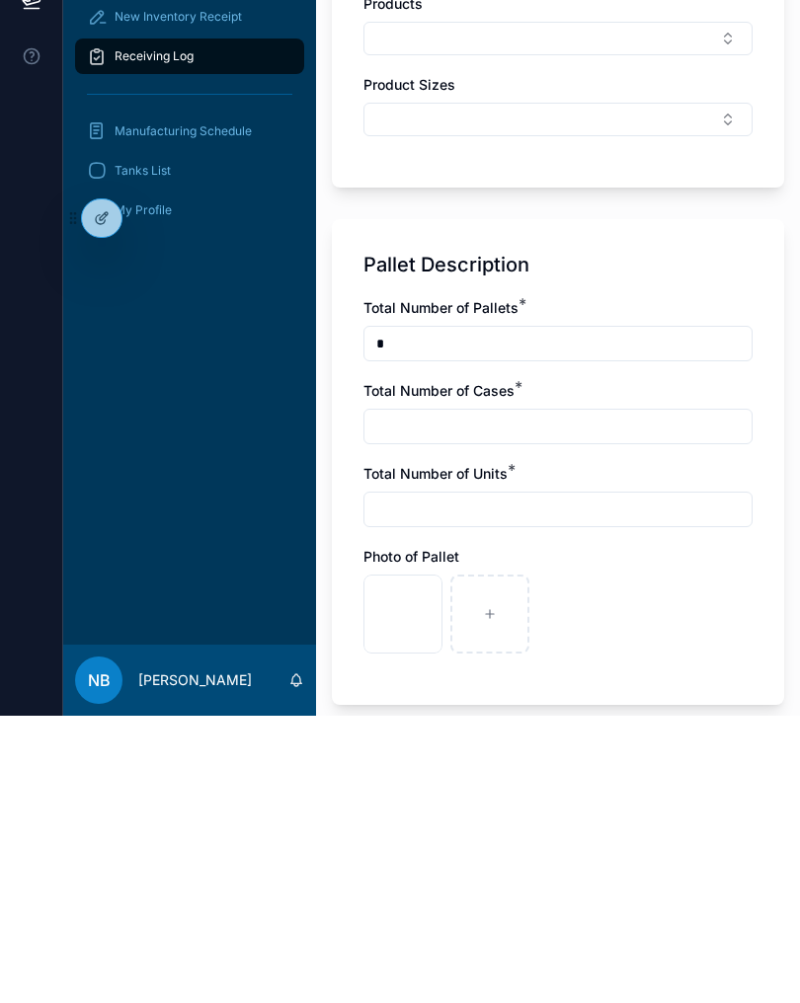
type input "*"
click at [508, 700] on input "text" at bounding box center [557, 714] width 387 height 28
type input "*"
click at [466, 783] on input "text" at bounding box center [557, 797] width 387 height 28
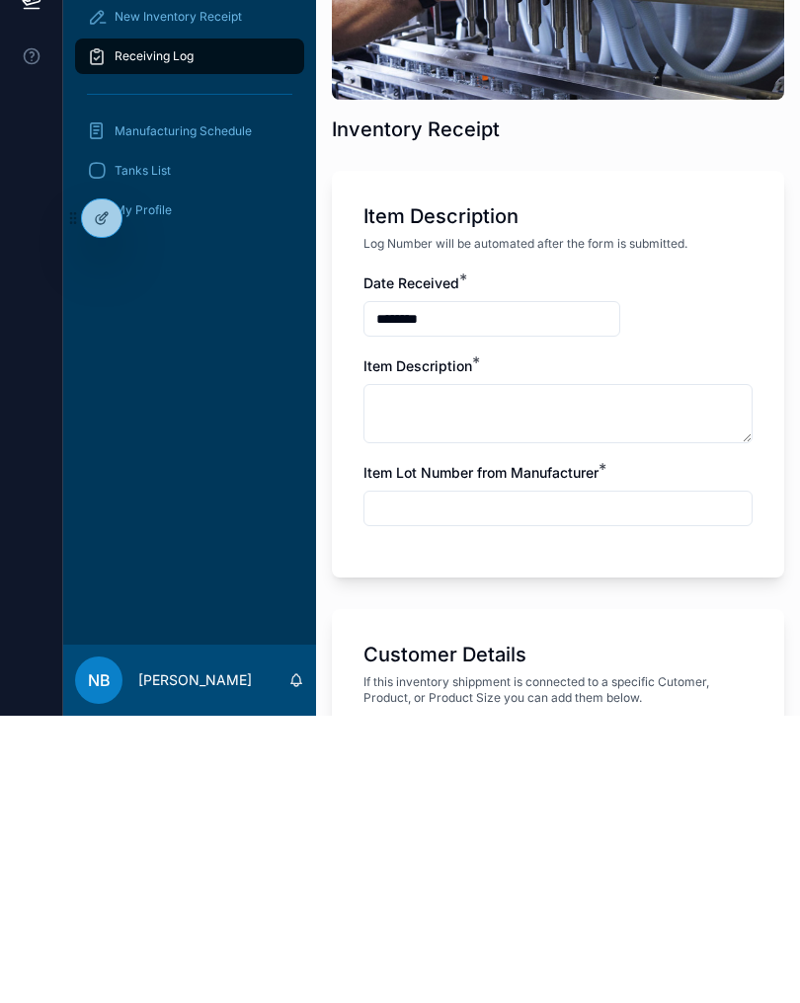
scroll to position [1110, 0]
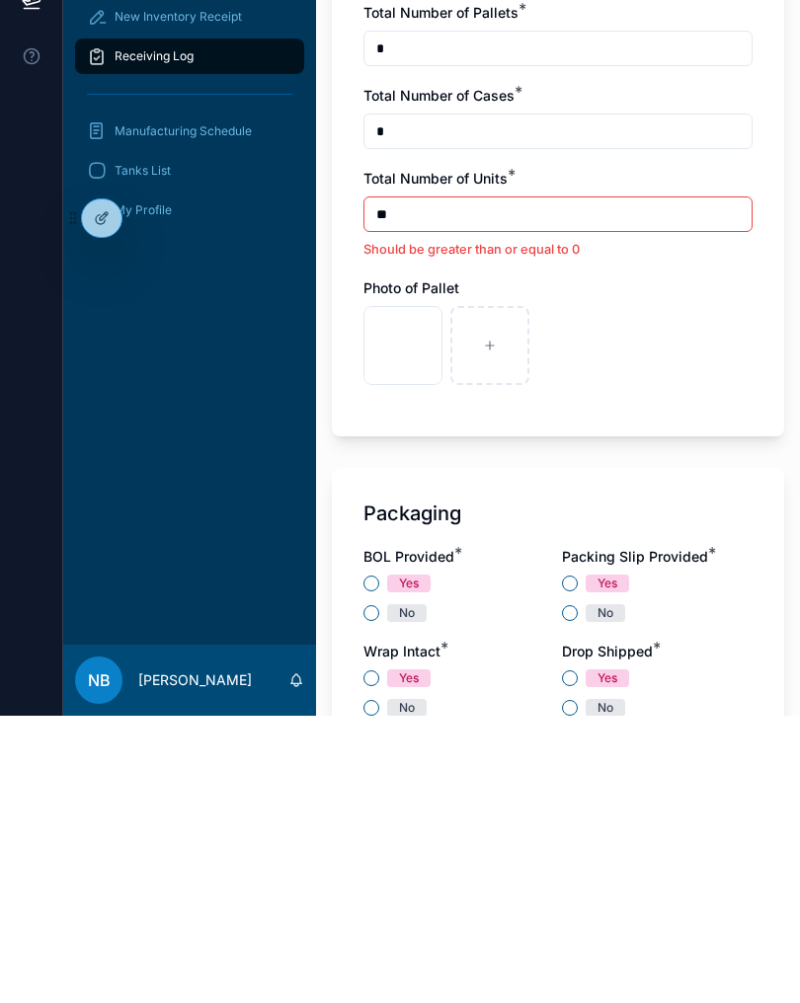
type input "*"
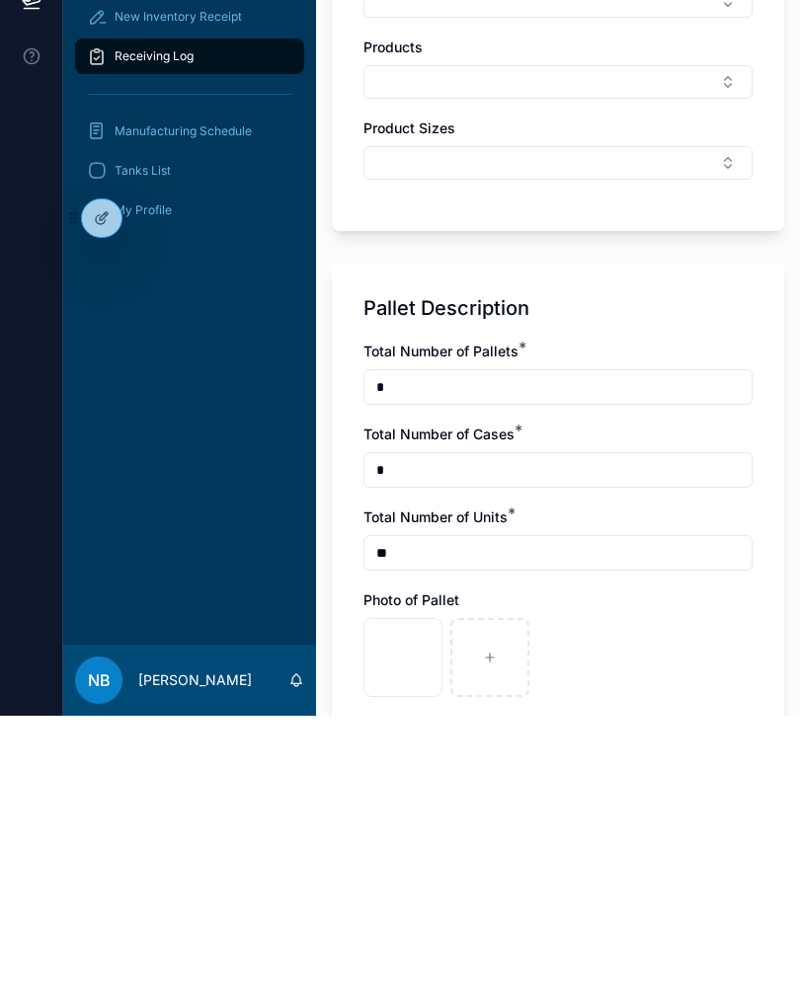
scroll to position [796, 0]
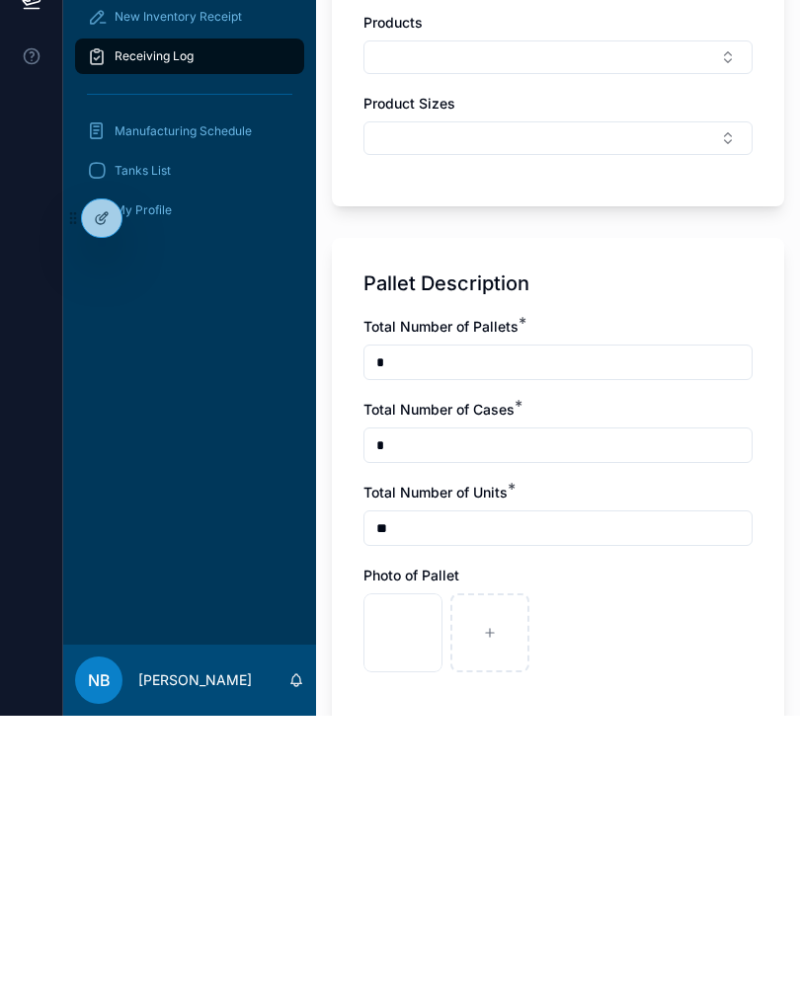
click at [475, 802] on input "**" at bounding box center [557, 816] width 387 height 28
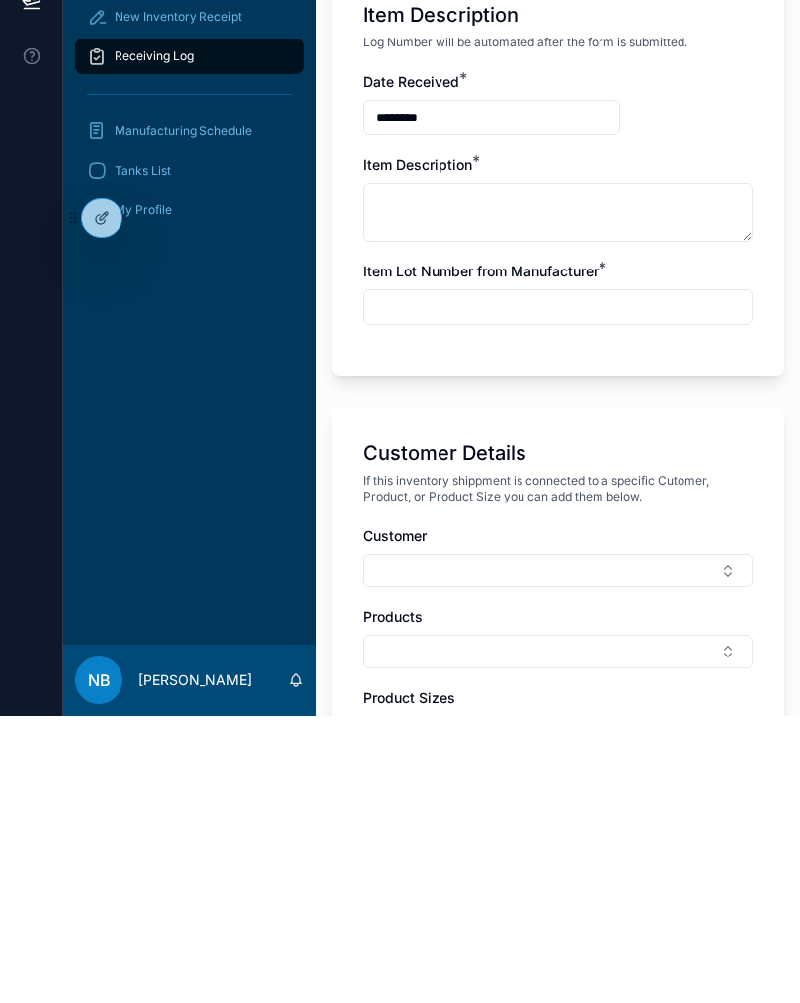
scroll to position [181, 0]
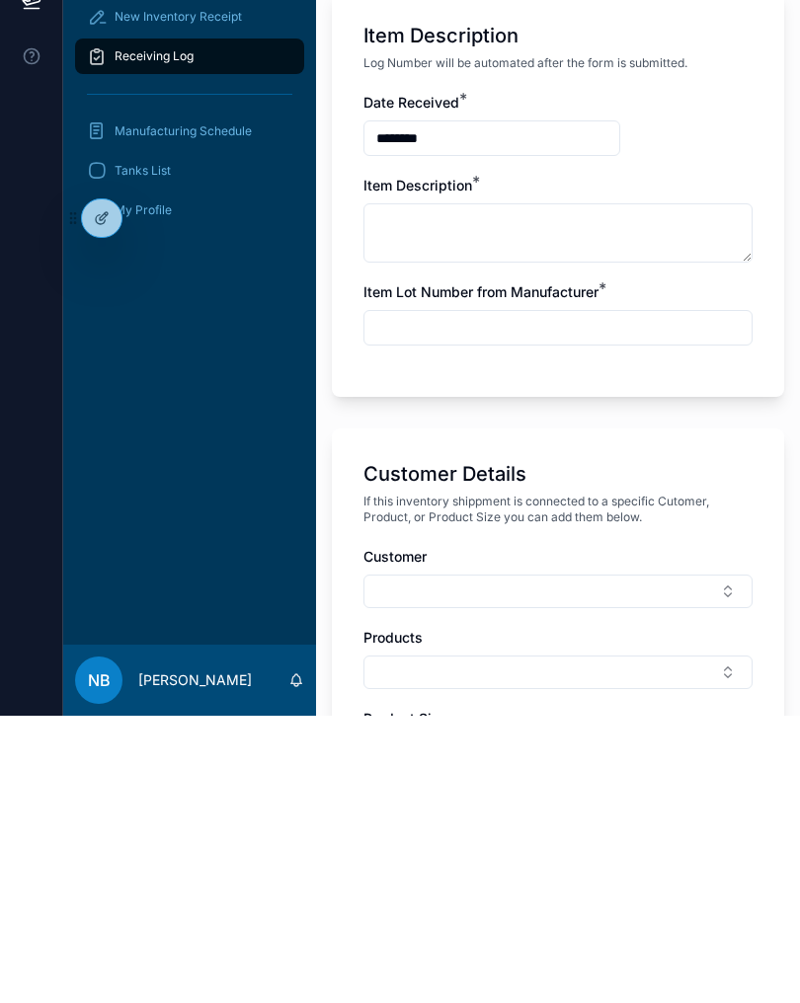
type input "*"
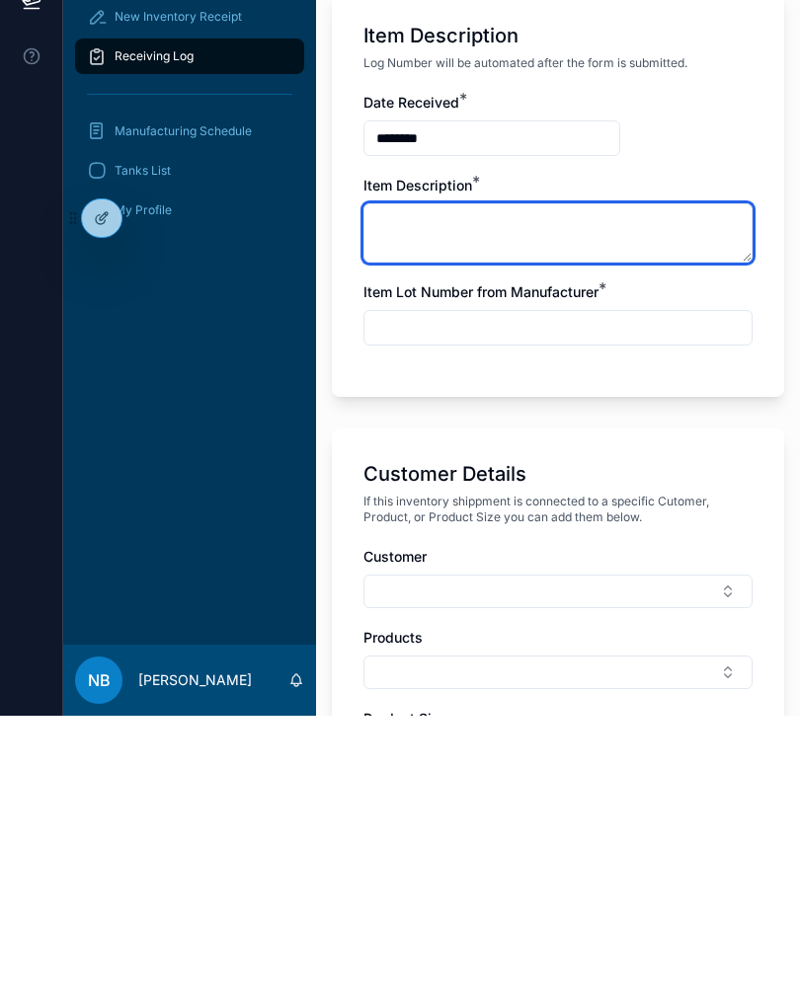
click at [470, 491] on textarea at bounding box center [557, 520] width 389 height 59
type textarea "**********"
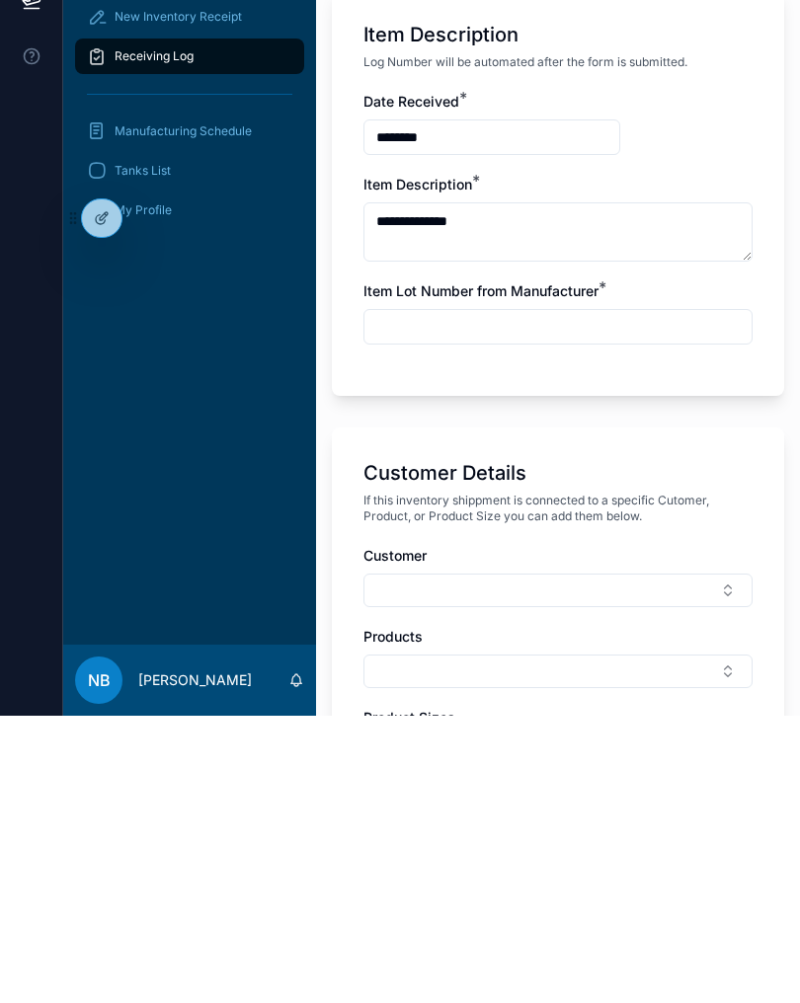
click at [528, 600] on input "text" at bounding box center [557, 614] width 387 height 28
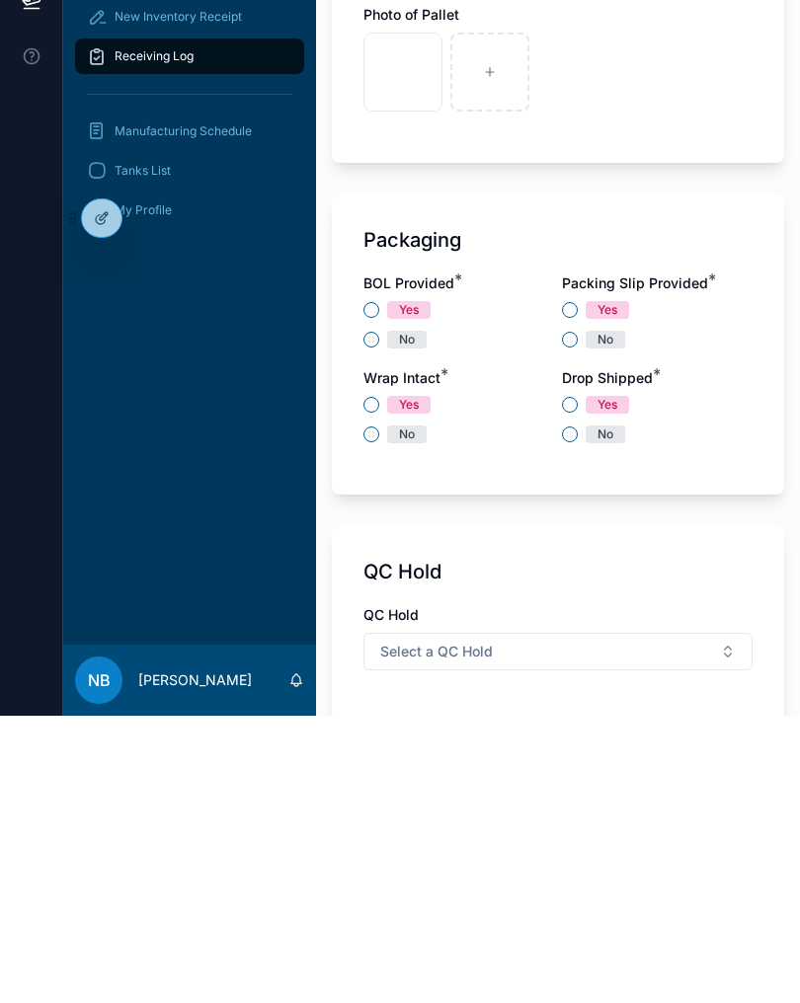
scroll to position [1306, 0]
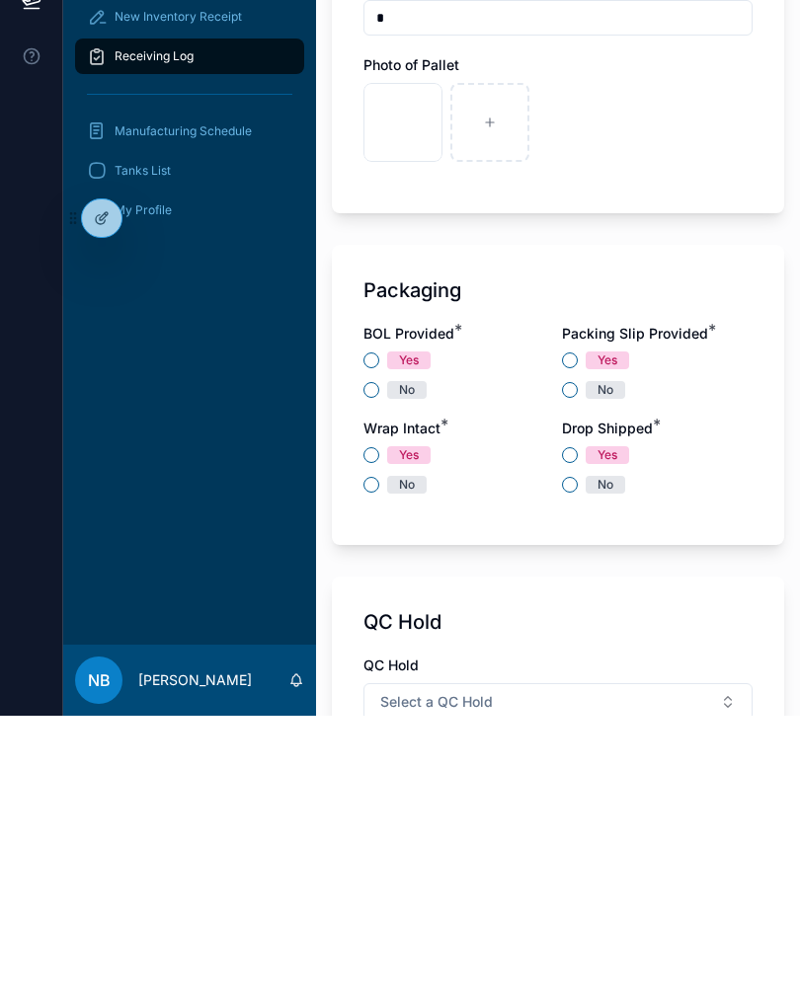
type input "**********"
click at [371, 669] on button "No" at bounding box center [371, 677] width 16 height 16
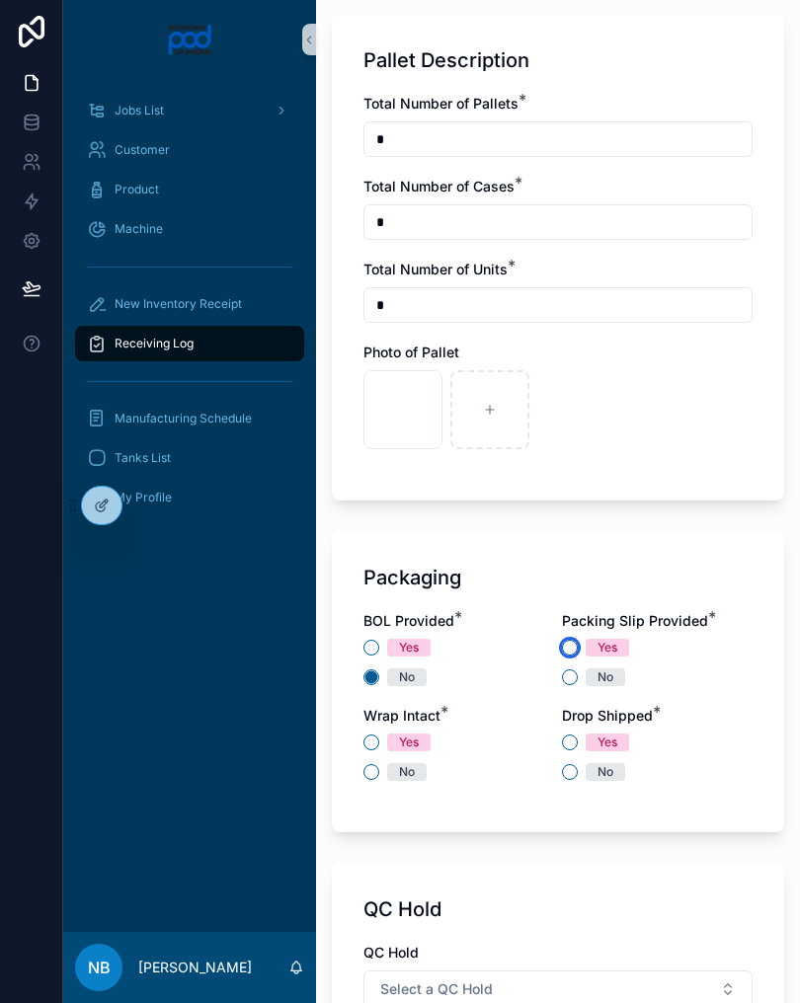
click at [573, 649] on button "Yes" at bounding box center [570, 648] width 16 height 16
click at [370, 779] on button "No" at bounding box center [371, 772] width 16 height 16
click at [575, 743] on button "Yes" at bounding box center [570, 743] width 16 height 16
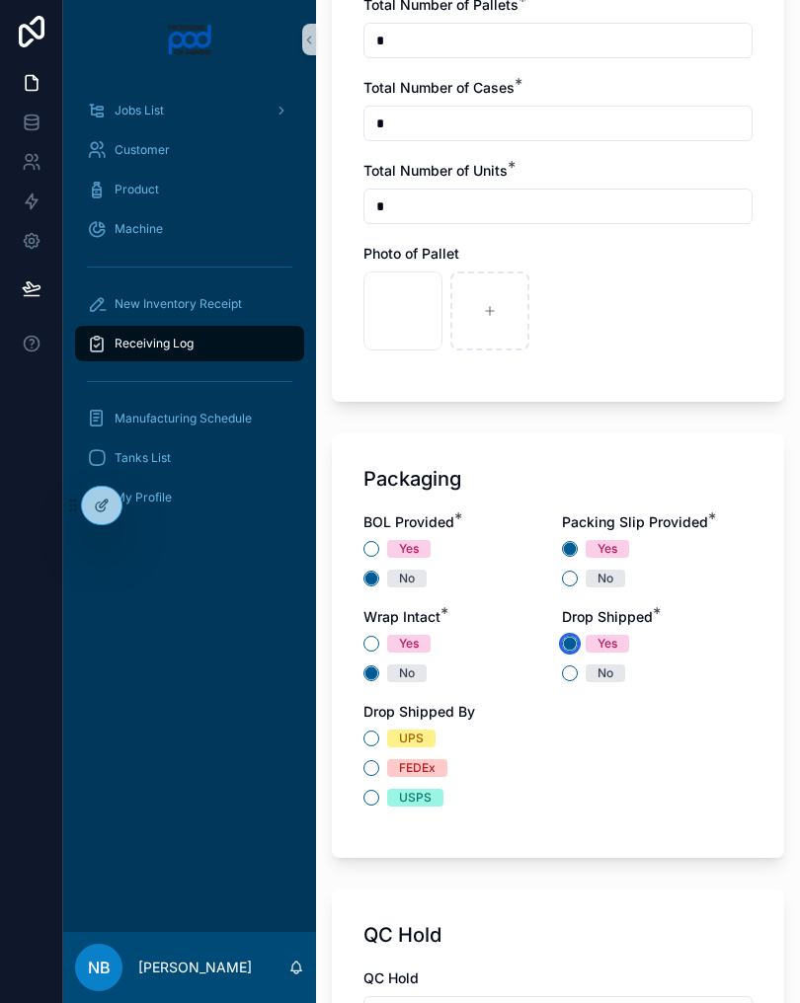
scroll to position [1426, 0]
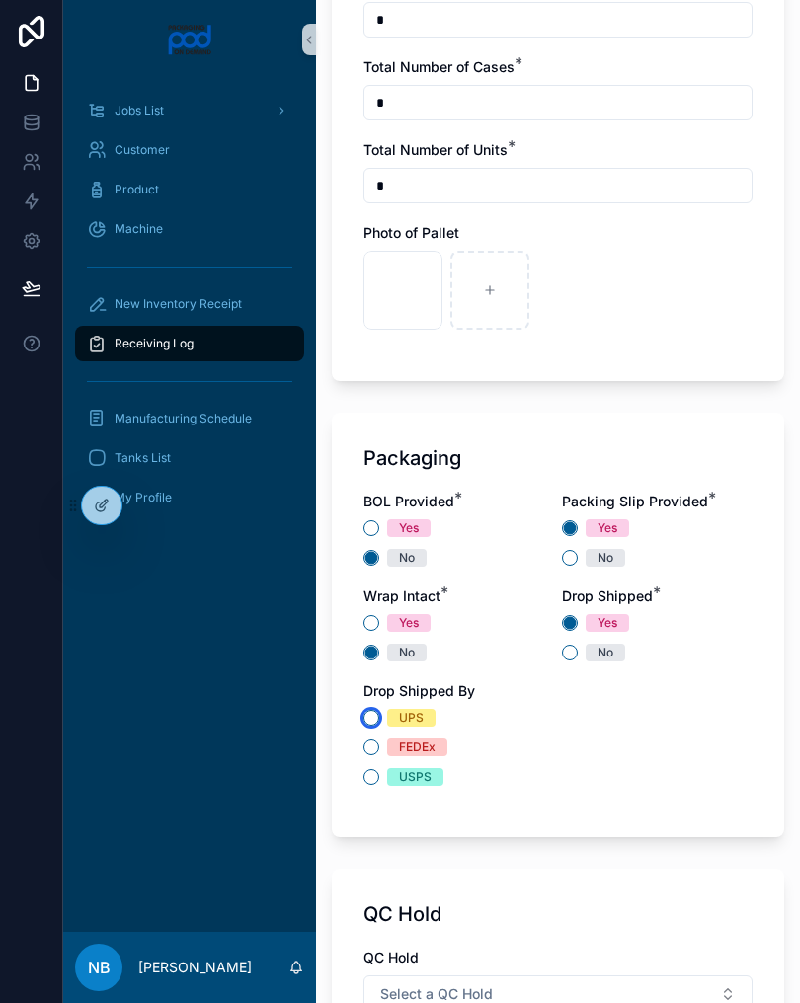
click at [366, 723] on button "UPS" at bounding box center [371, 718] width 16 height 16
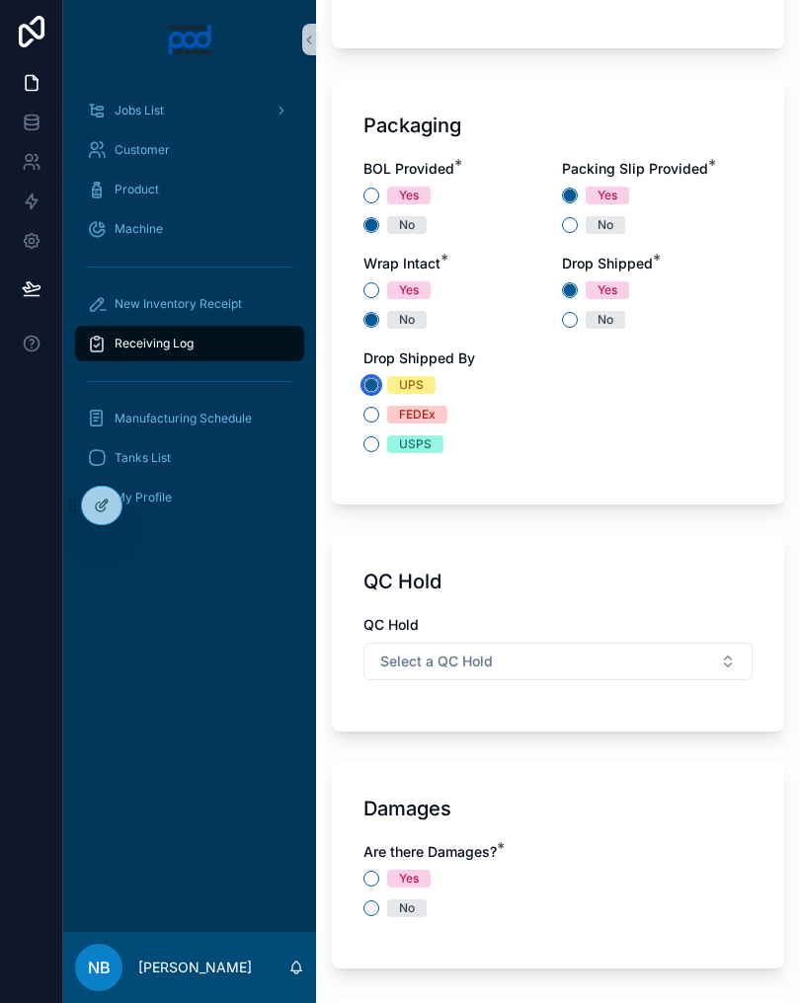
scroll to position [1760, 0]
click at [502, 670] on button "Select a QC Hold" at bounding box center [557, 661] width 389 height 38
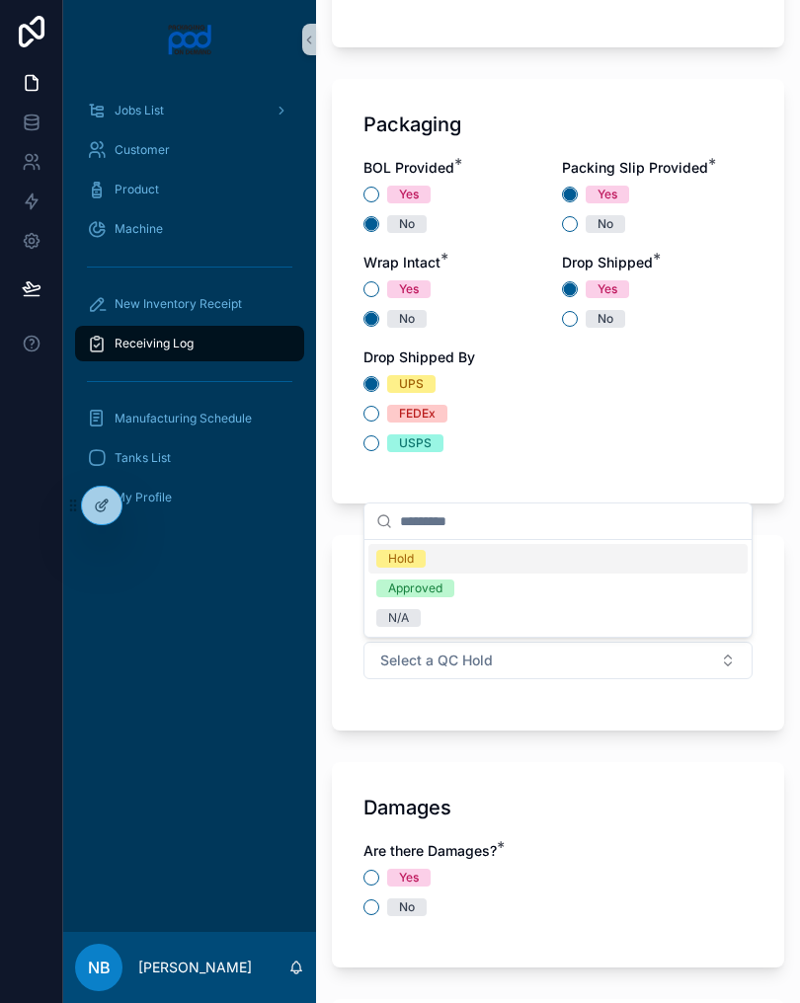
click at [468, 630] on div "N/A" at bounding box center [557, 618] width 379 height 30
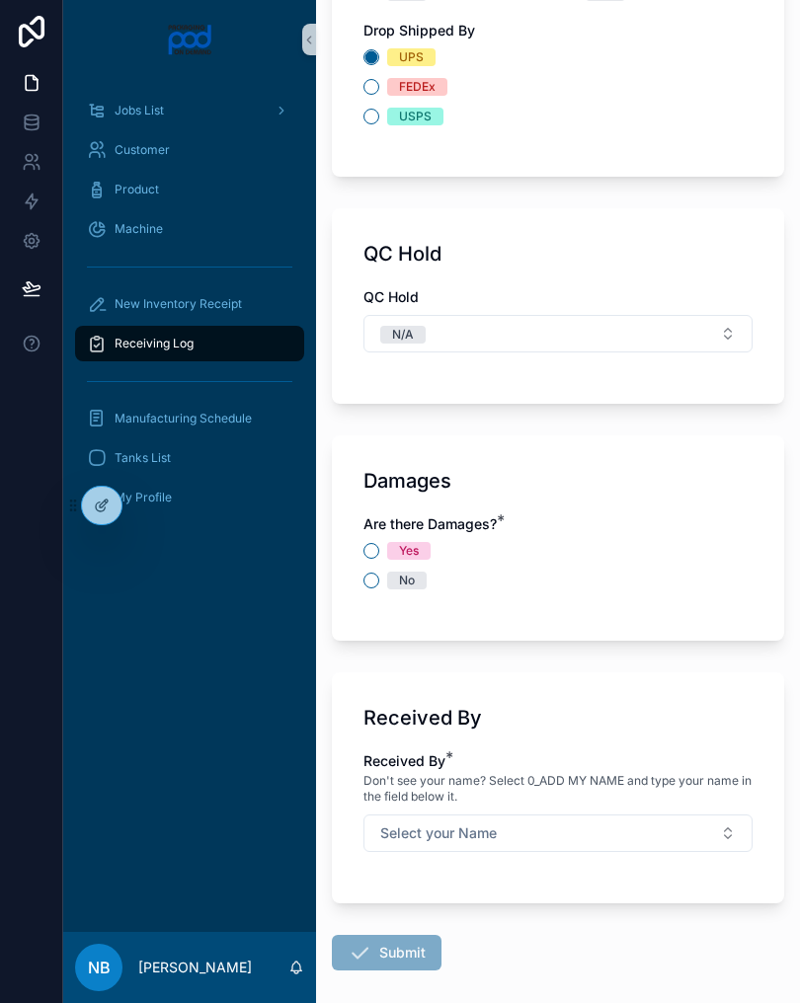
scroll to position [2173, 0]
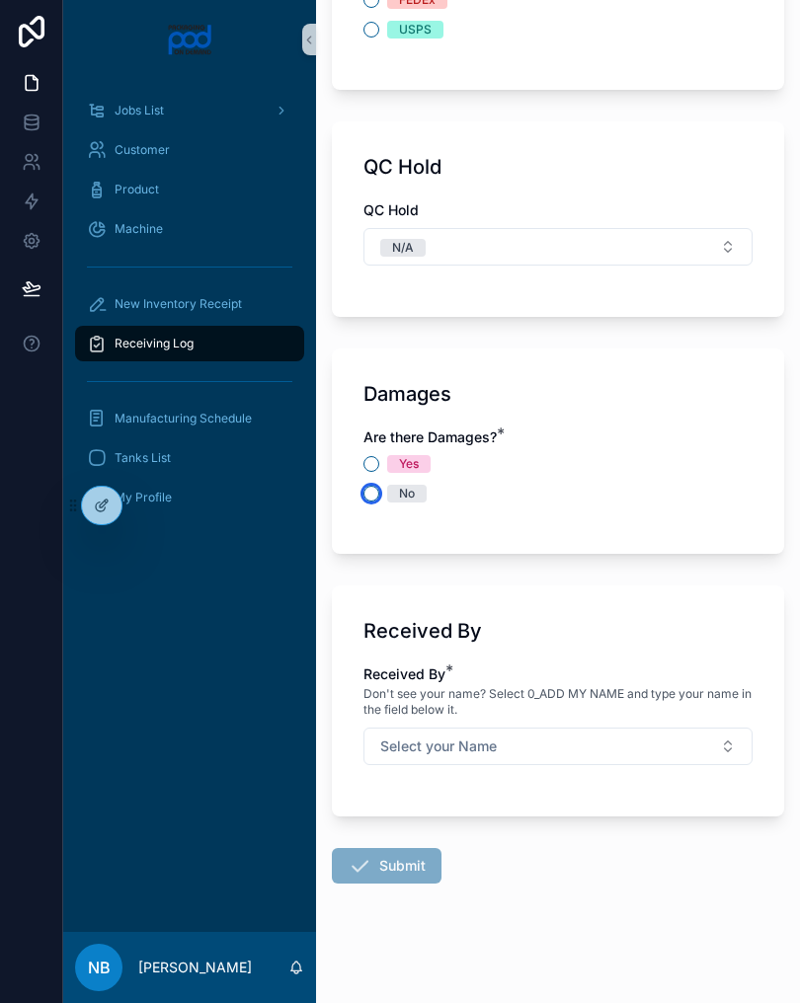
click at [371, 499] on button "No" at bounding box center [371, 494] width 16 height 16
click at [623, 775] on div "Received By * Don't see your name? Select 0_ADD MY NAME and type your name in t…" at bounding box center [557, 725] width 389 height 120
click at [616, 746] on button "Select your Name" at bounding box center [557, 747] width 389 height 38
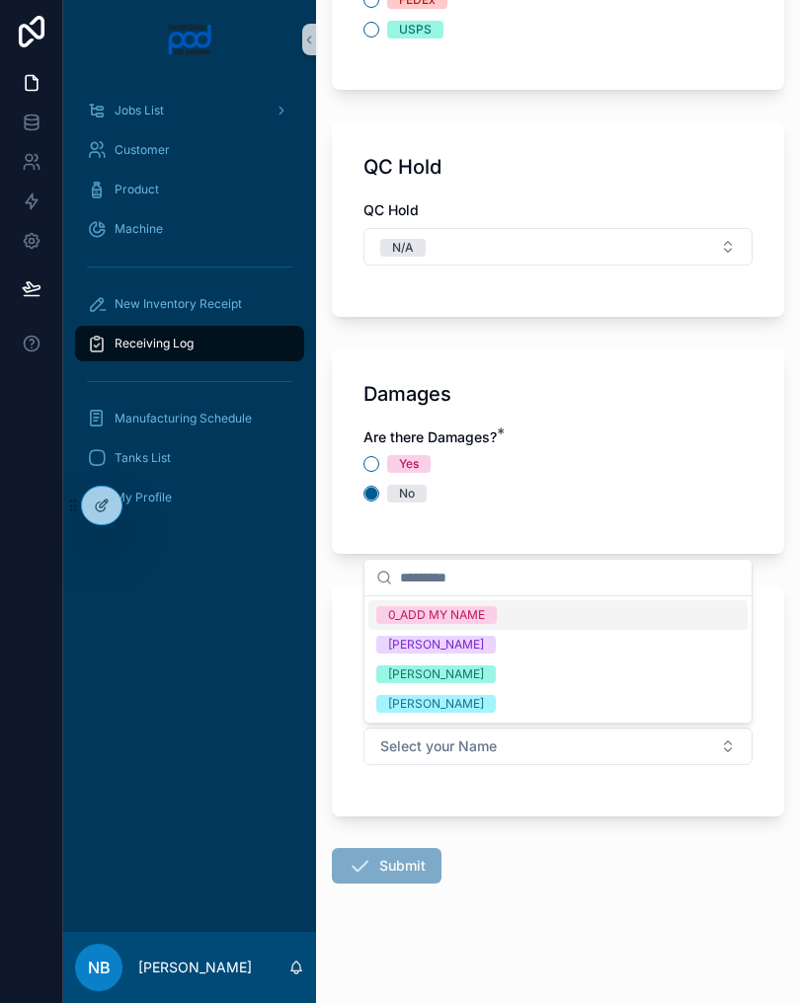
click at [531, 674] on div "[PERSON_NAME]" at bounding box center [557, 675] width 379 height 30
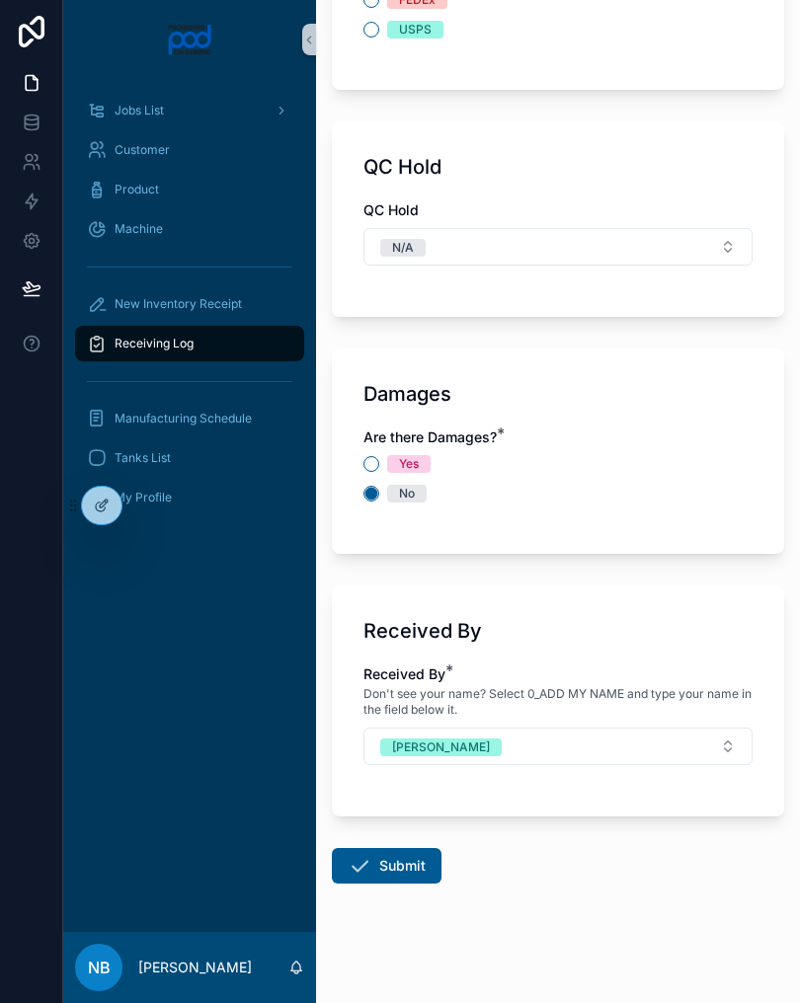
click at [402, 857] on button "Submit" at bounding box center [387, 866] width 110 height 36
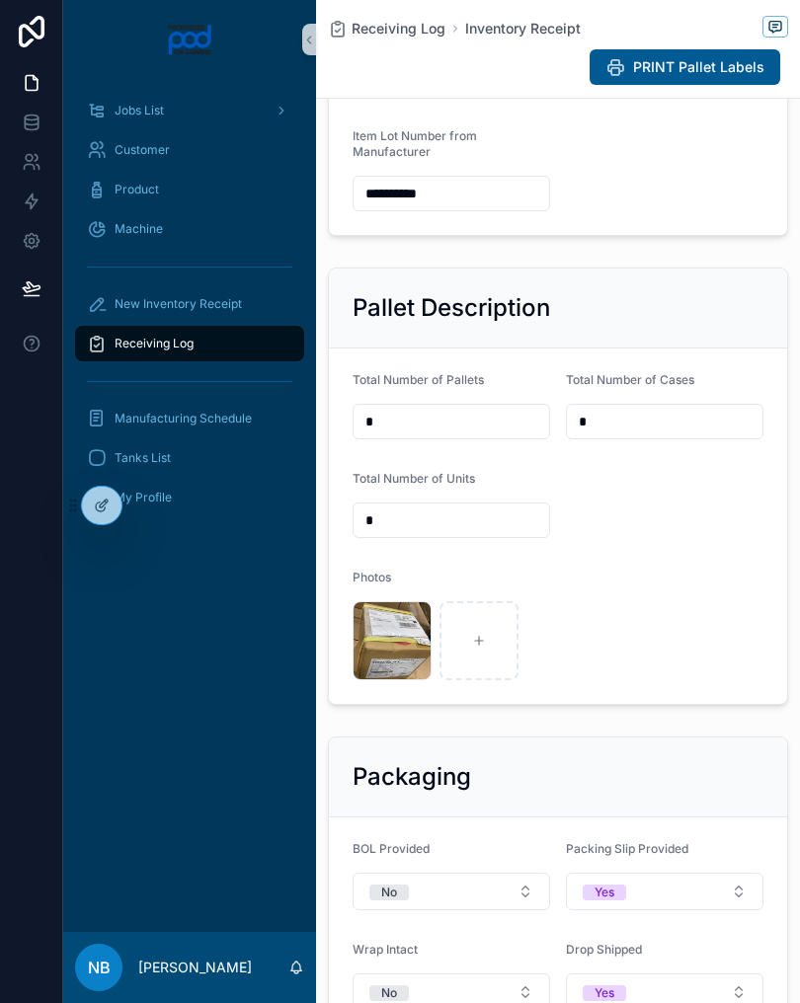
scroll to position [497, 0]
click at [484, 649] on div at bounding box center [478, 639] width 79 height 79
type input "**********"
click at [565, 649] on div at bounding box center [565, 639] width 79 height 79
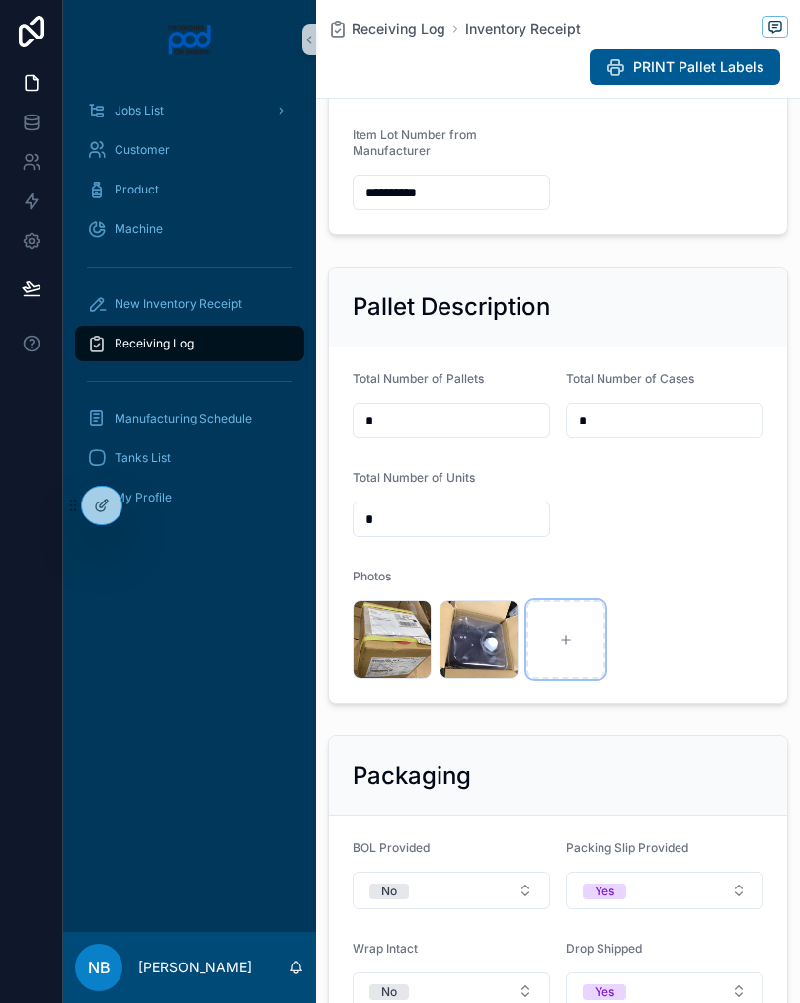
type input "**********"
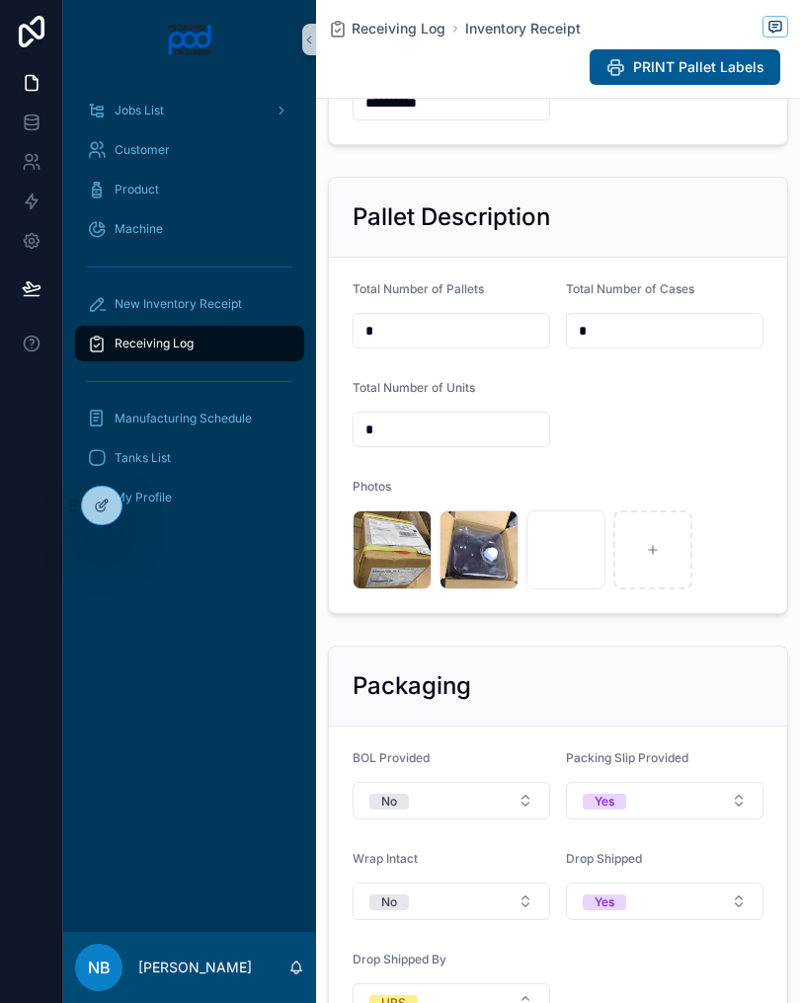
scroll to position [660, 0]
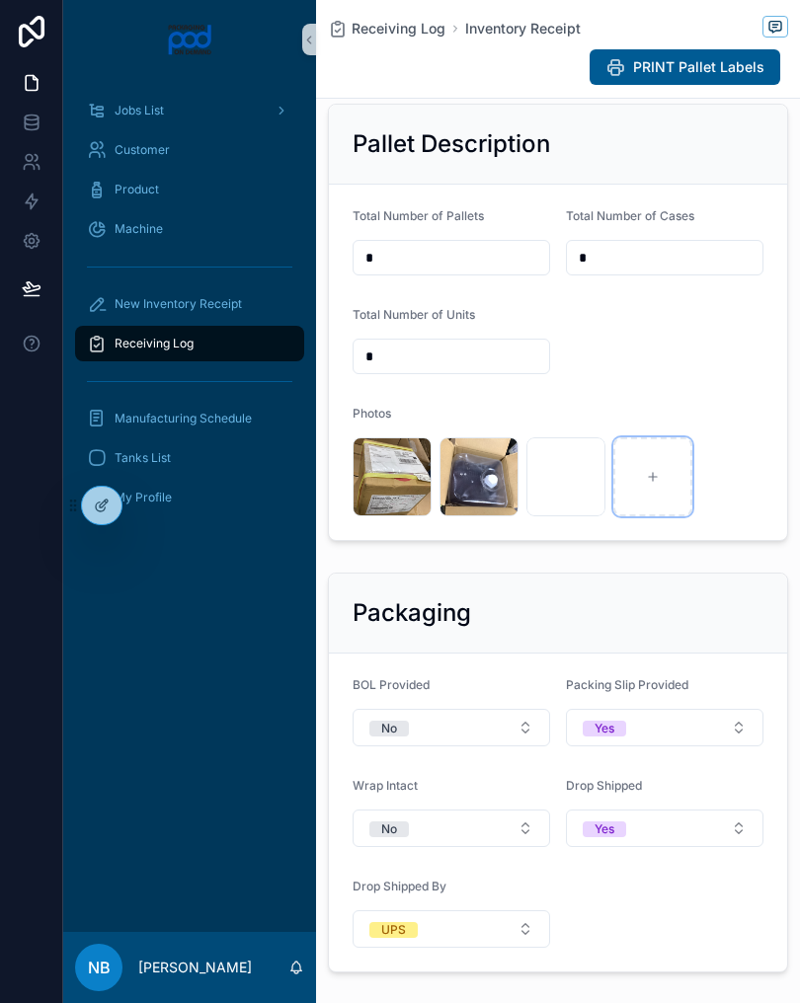
click at [680, 489] on div at bounding box center [652, 476] width 79 height 79
type input "**********"
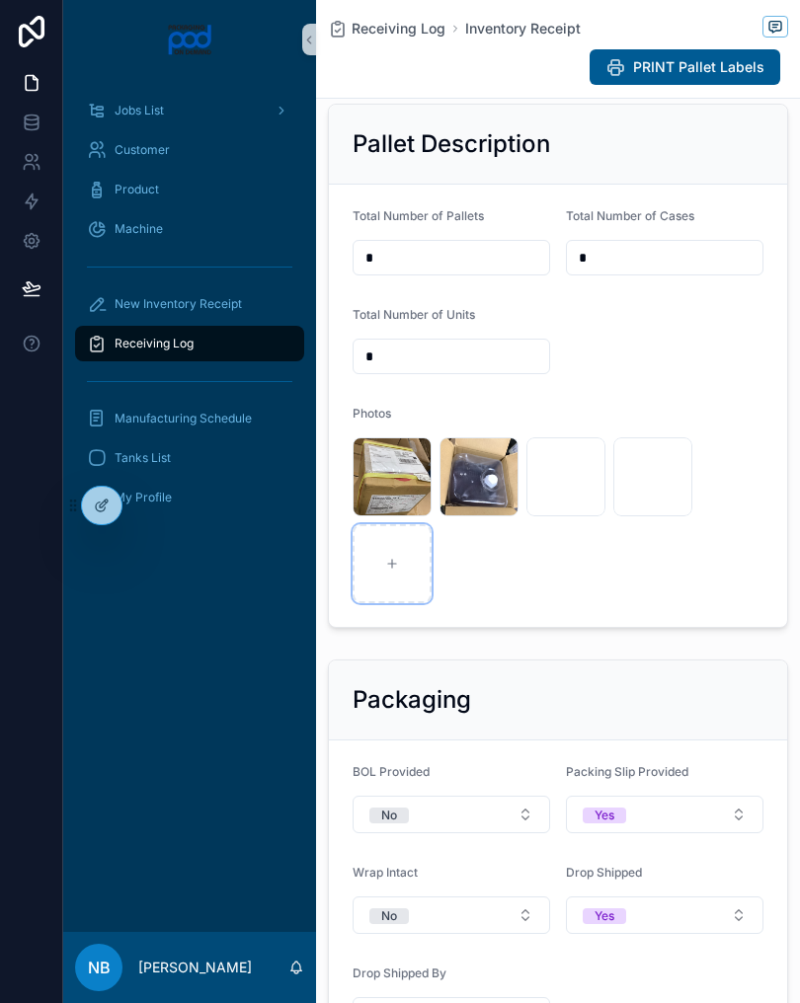
click at [393, 600] on div at bounding box center [392, 563] width 79 height 79
type input "**********"
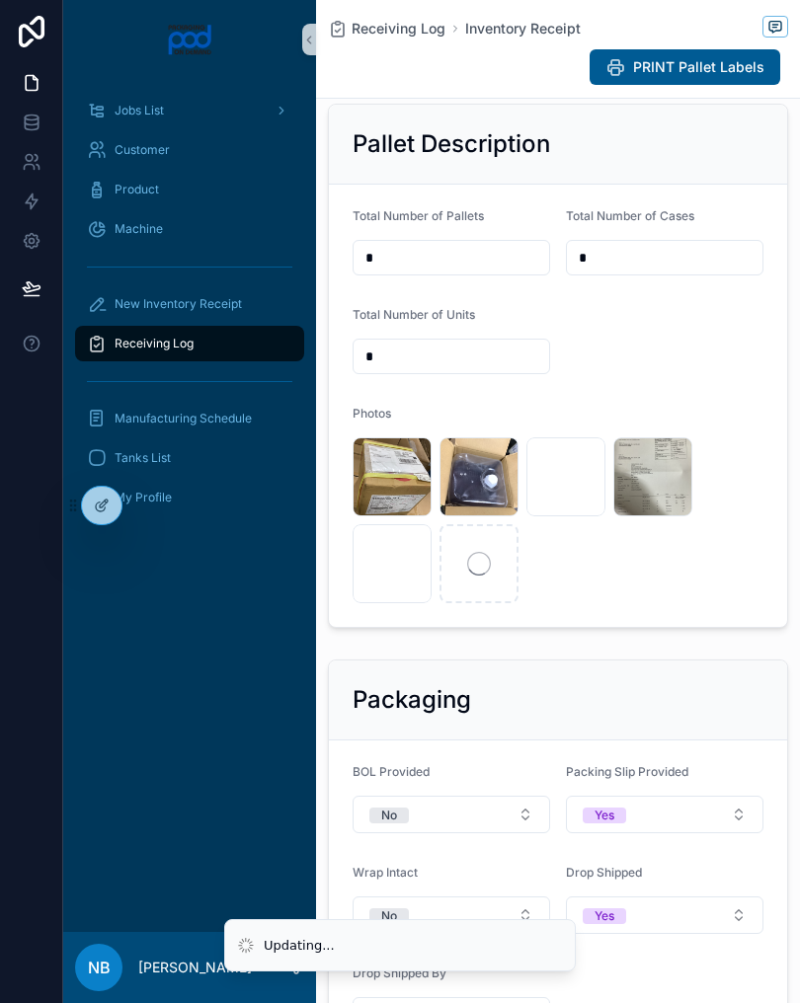
click at [252, 301] on div "New Inventory Receipt" at bounding box center [189, 304] width 205 height 32
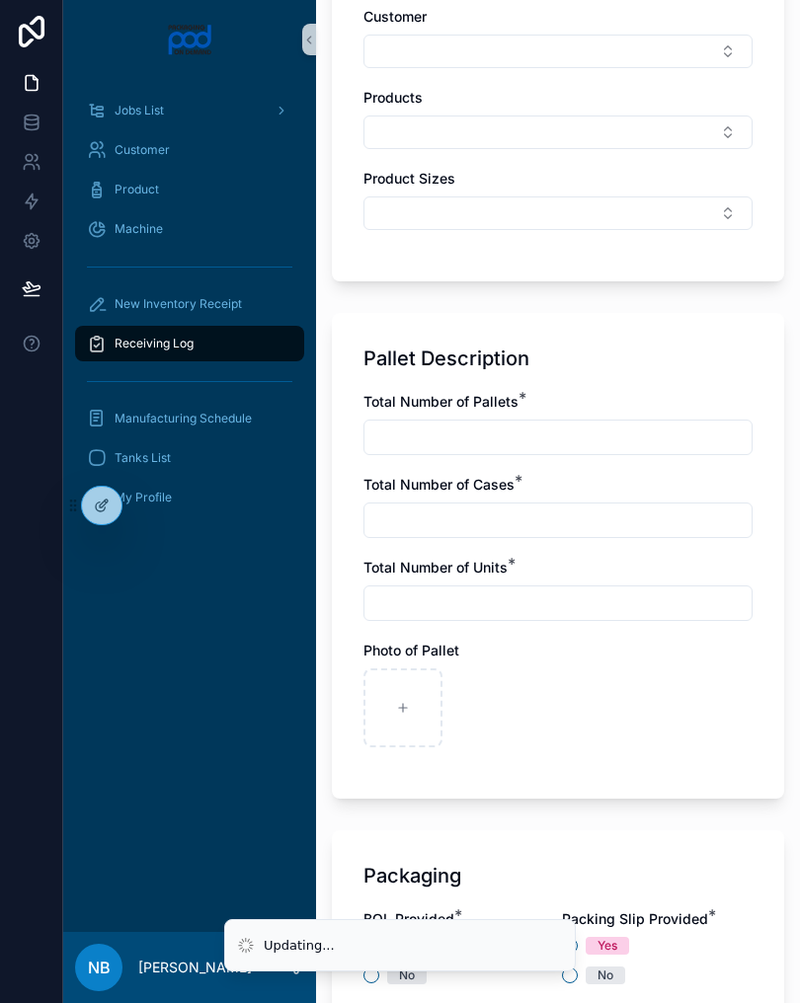
scroll to position [1134, 0]
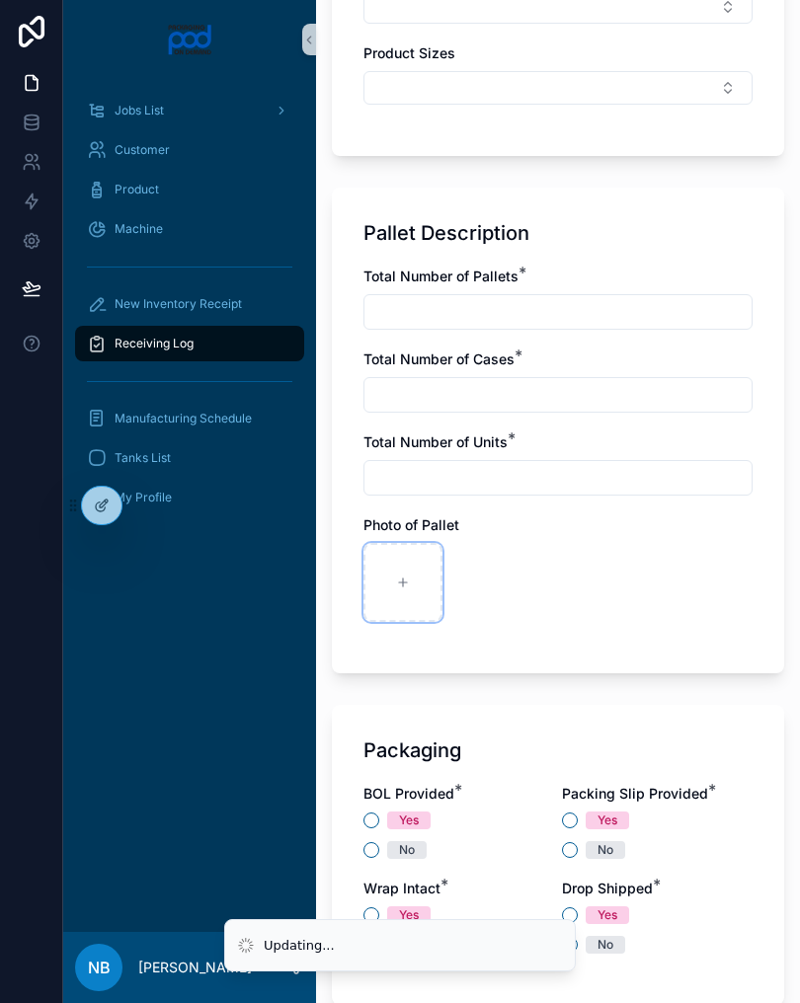
click at [406, 584] on icon at bounding box center [403, 583] width 14 height 14
type input "**********"
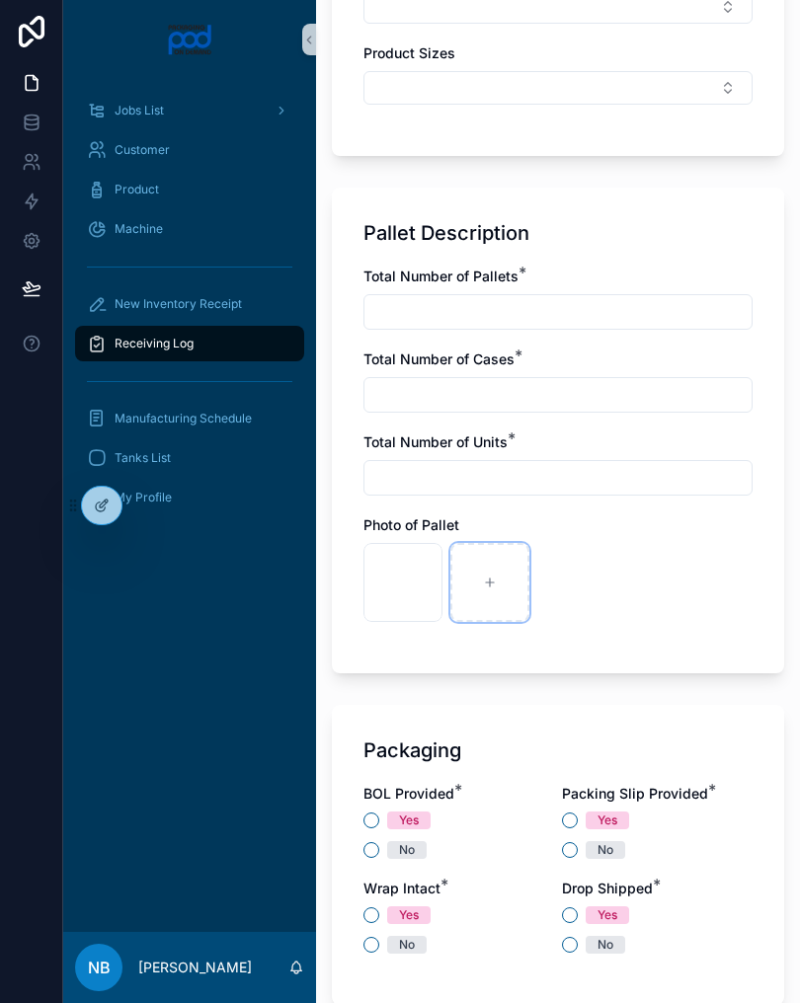
click at [496, 574] on div at bounding box center [489, 582] width 79 height 79
type input "**********"
click at [559, 589] on div at bounding box center [576, 582] width 79 height 79
type input "**********"
click at [687, 583] on div at bounding box center [663, 582] width 79 height 79
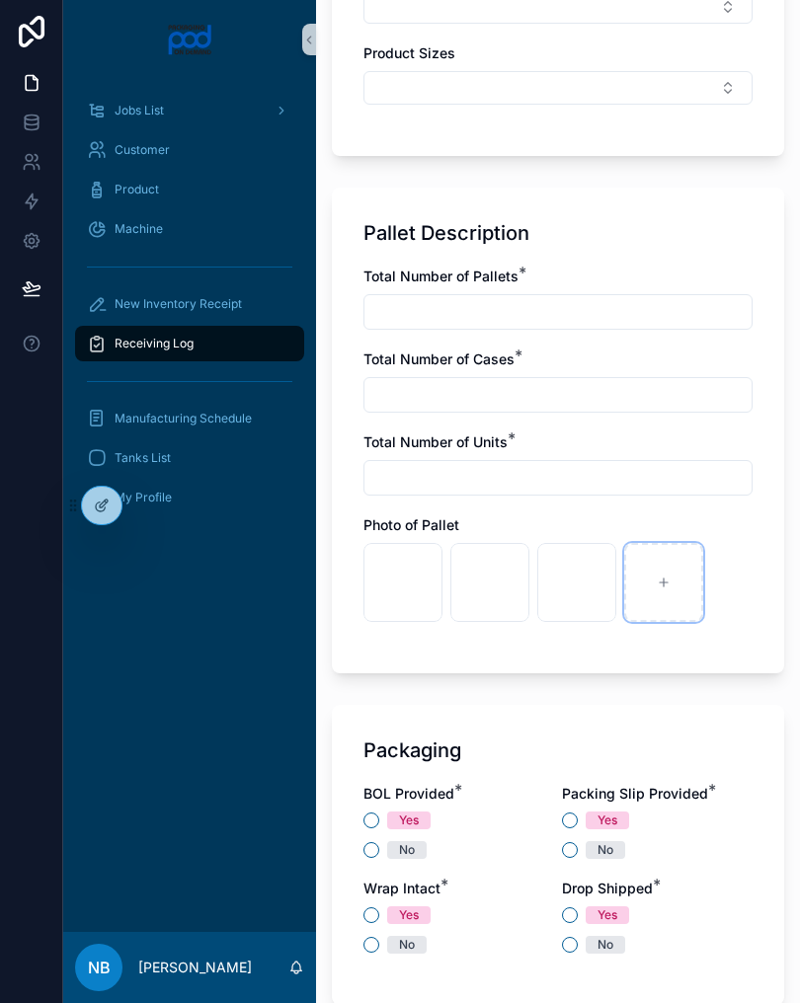
type input "**********"
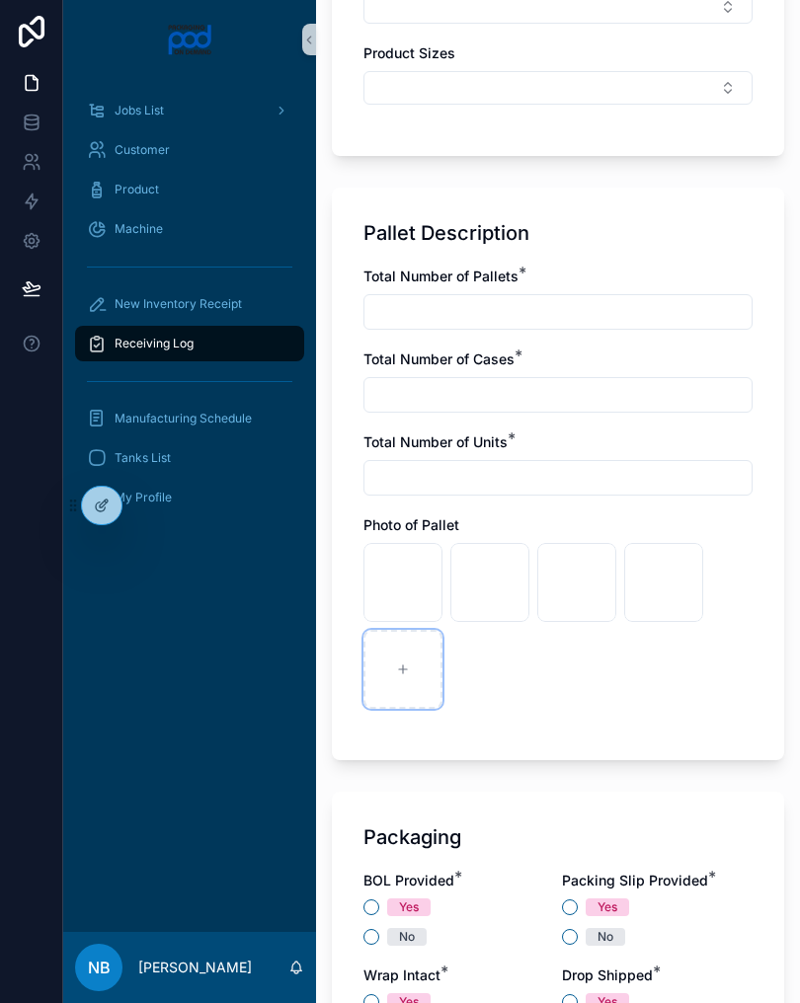
scroll to position [1231, 0]
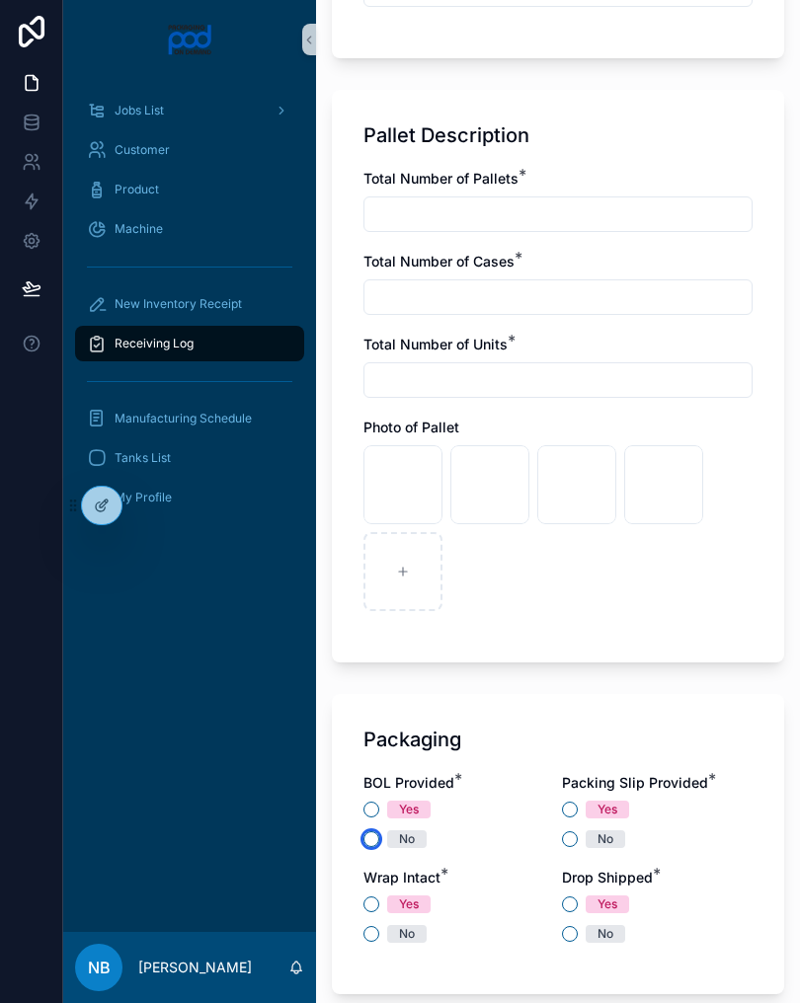
click at [378, 837] on button "No" at bounding box center [371, 839] width 16 height 16
click at [574, 843] on button "No" at bounding box center [570, 839] width 16 height 16
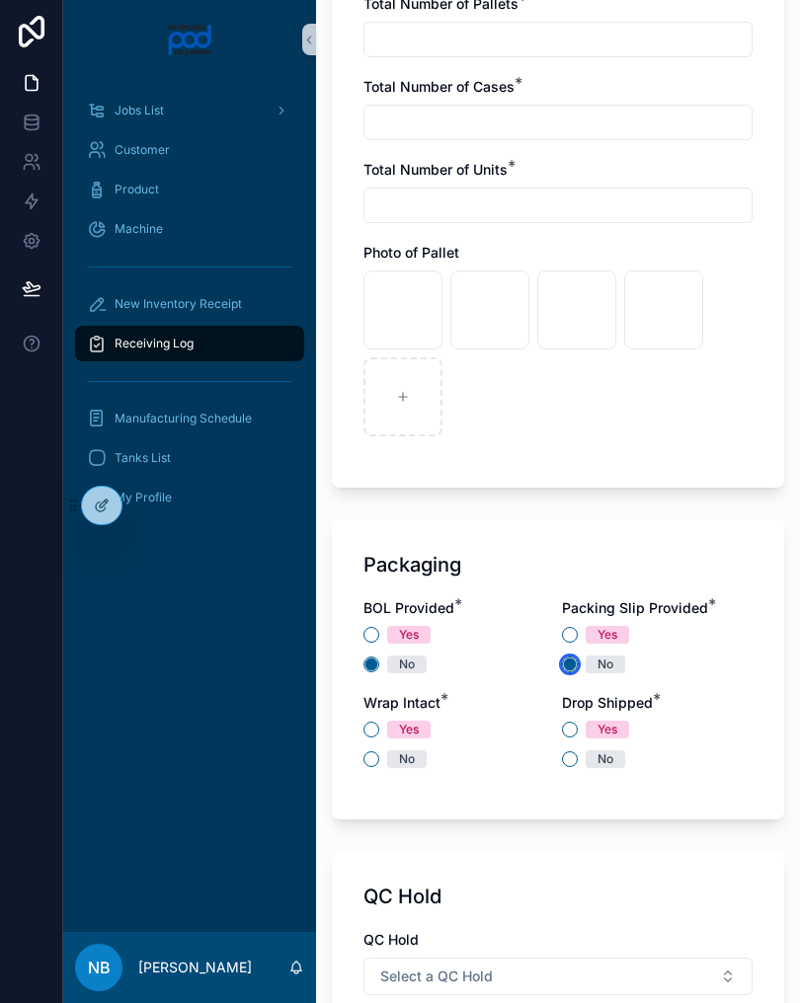
scroll to position [1408, 0]
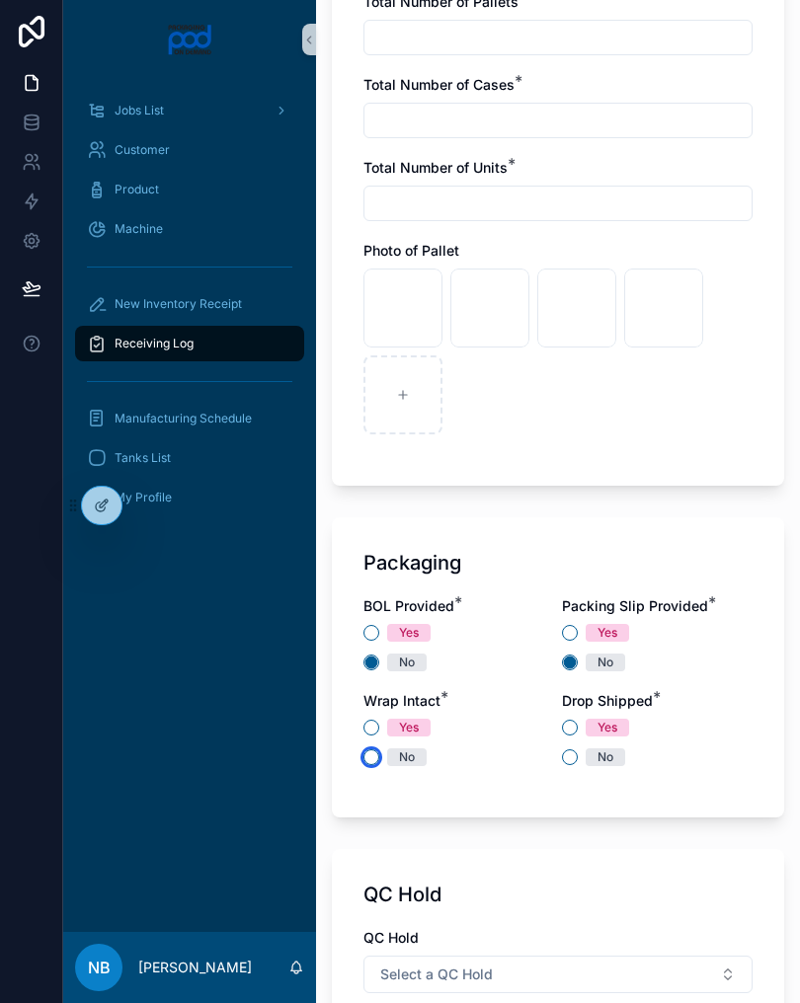
click at [376, 753] on button "No" at bounding box center [371, 757] width 16 height 16
click at [574, 734] on button "Yes" at bounding box center [570, 728] width 16 height 16
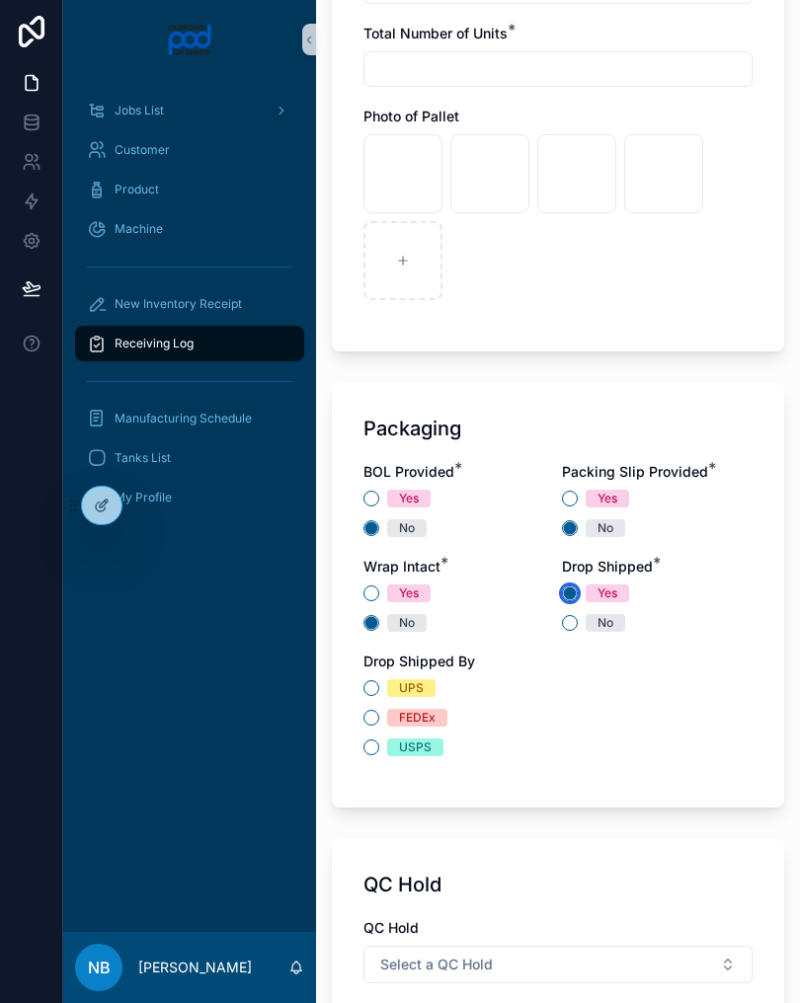
scroll to position [1546, 0]
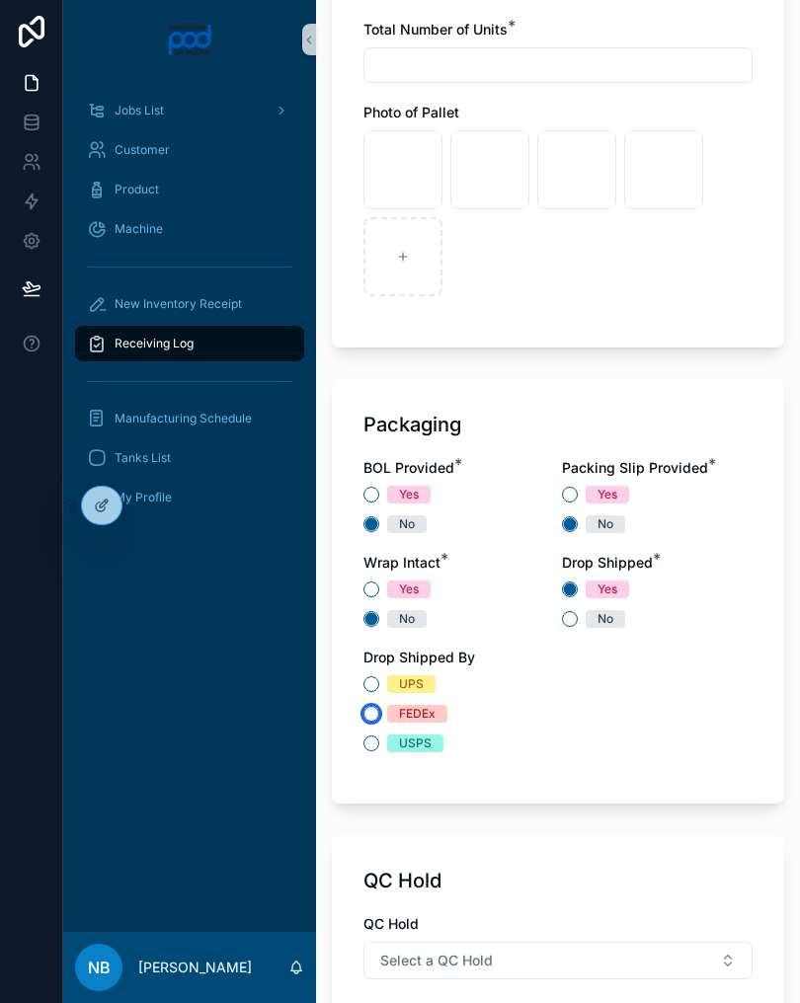
click at [377, 711] on button "FEDEx" at bounding box center [371, 714] width 16 height 16
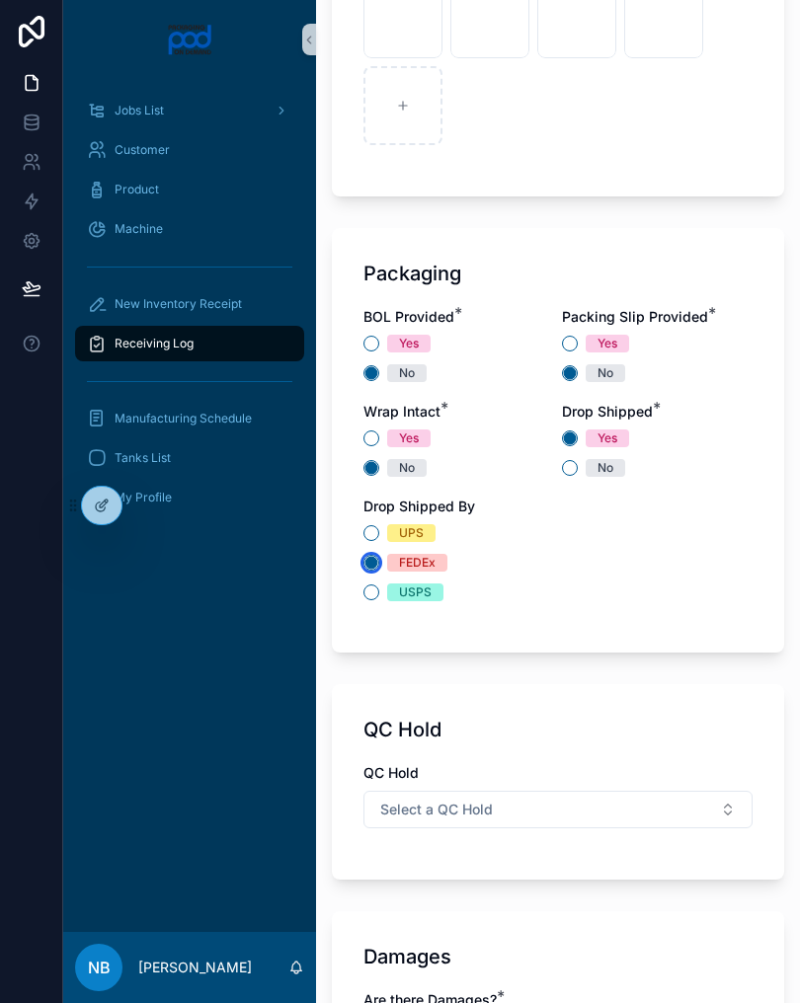
scroll to position [1698, 0]
click at [379, 526] on div "UPS" at bounding box center [557, 532] width 389 height 18
click at [373, 537] on button "UPS" at bounding box center [371, 532] width 16 height 16
click at [685, 809] on button "Select a QC Hold" at bounding box center [557, 809] width 389 height 38
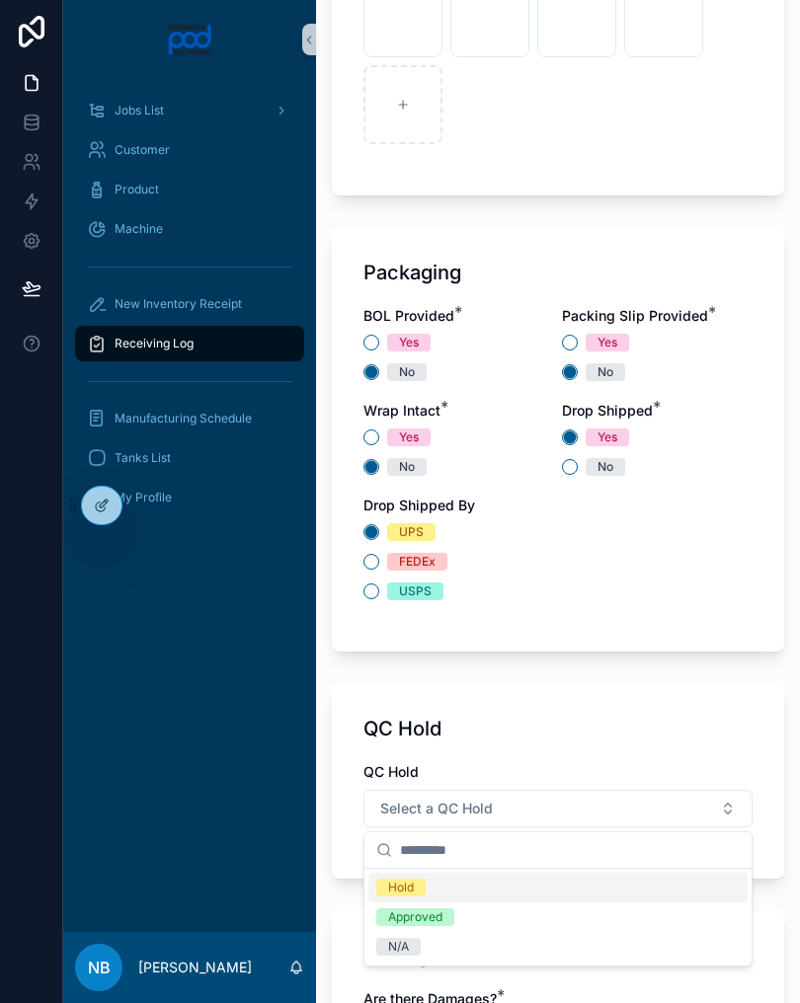
click at [629, 797] on button "Select a QC Hold" at bounding box center [557, 809] width 389 height 38
click at [619, 817] on button "Select a QC Hold" at bounding box center [557, 809] width 389 height 38
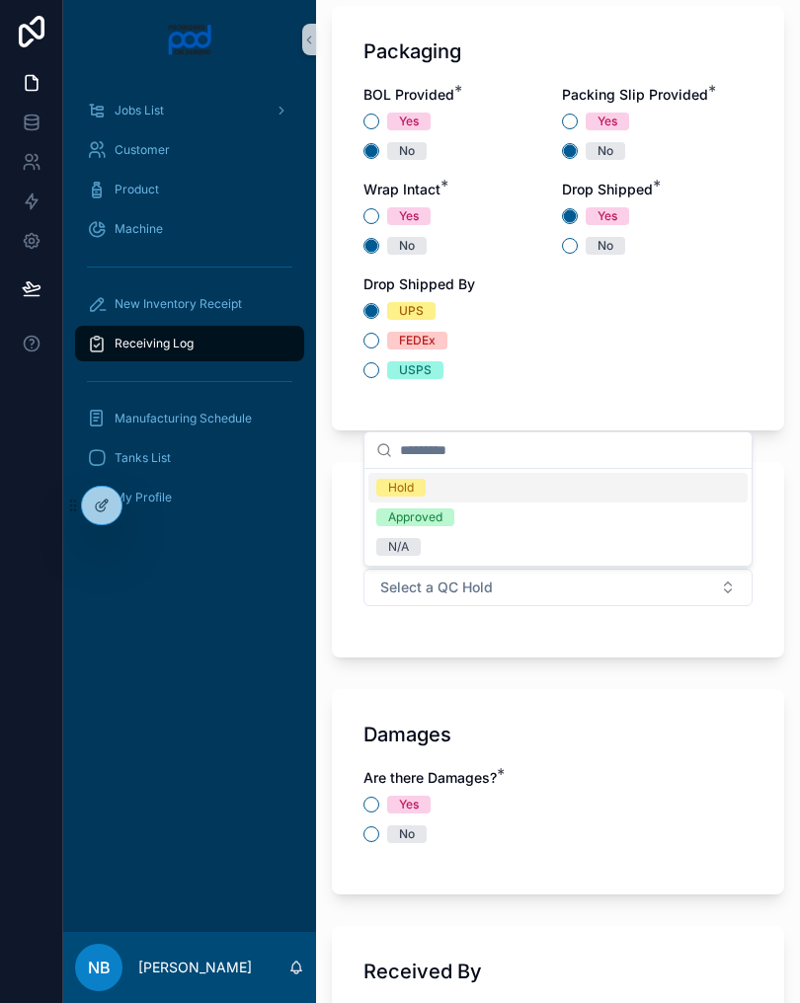
scroll to position [1921, 0]
click at [454, 546] on div "N/A" at bounding box center [557, 544] width 379 height 30
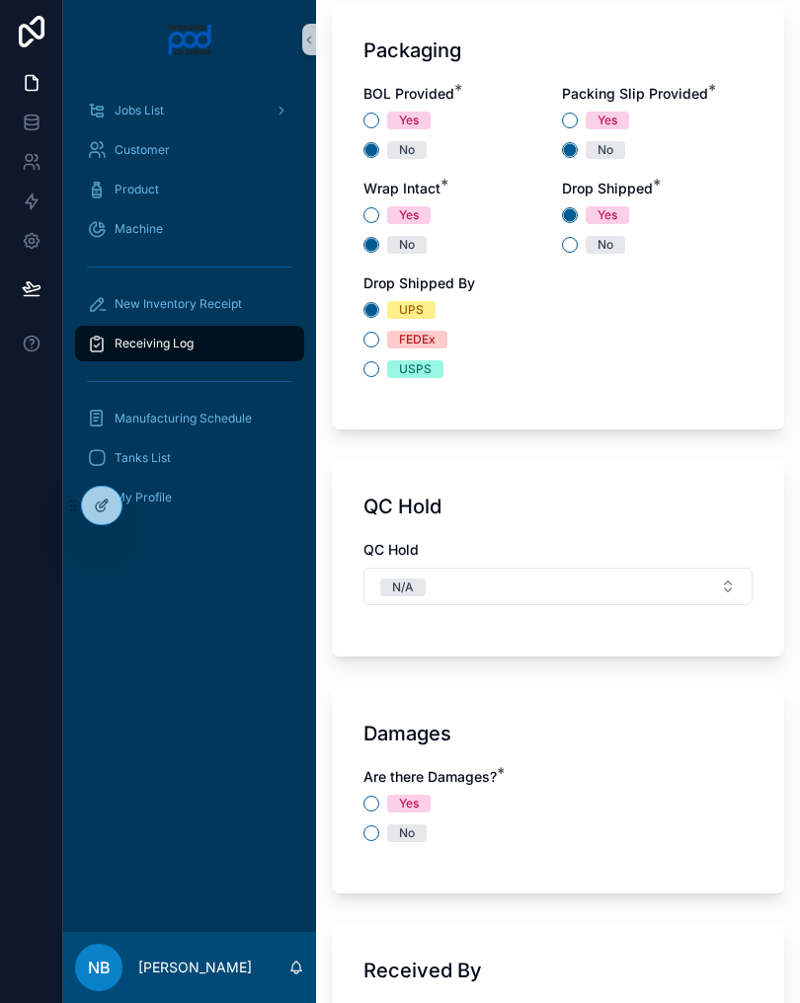
click at [390, 831] on span "No" at bounding box center [406, 834] width 39 height 18
click at [379, 831] on button "No" at bounding box center [371, 833] width 16 height 16
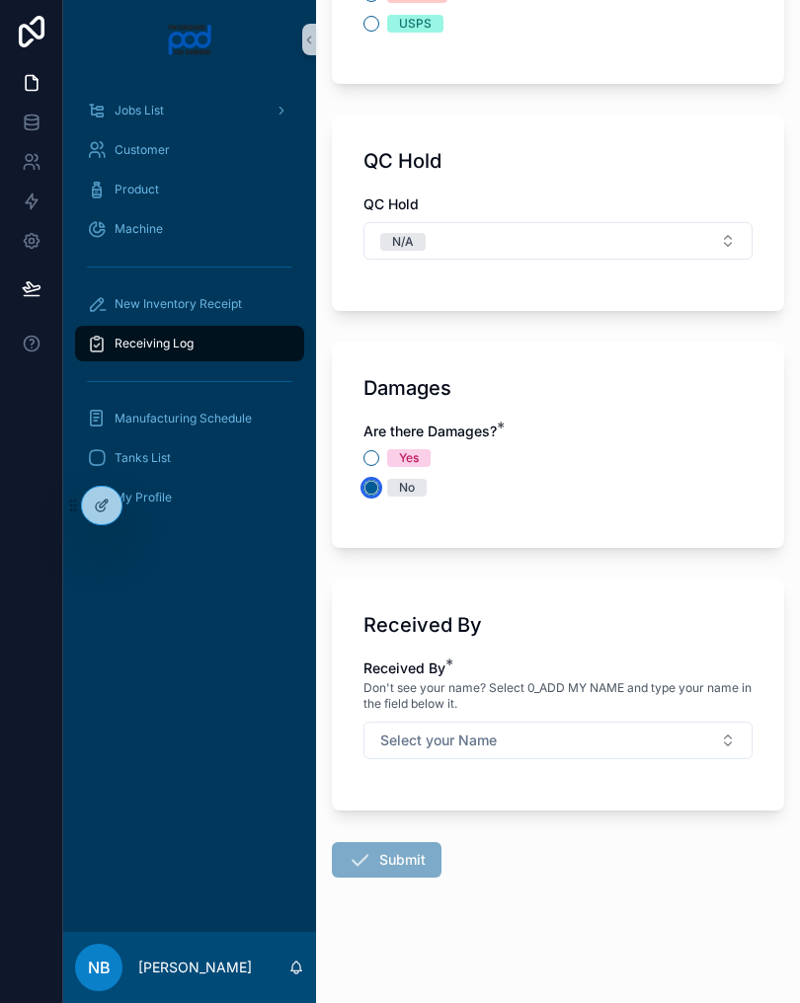
scroll to position [2267, 0]
click at [713, 733] on button "Select your Name" at bounding box center [557, 740] width 389 height 38
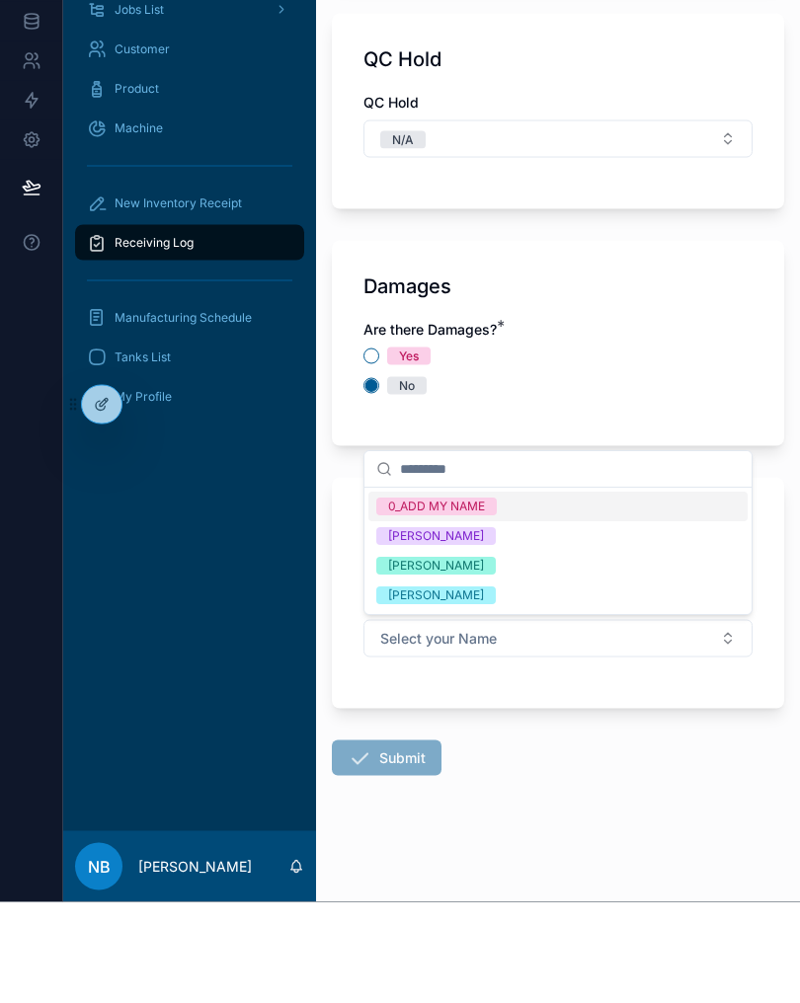
click at [525, 653] on div "[PERSON_NAME]" at bounding box center [557, 668] width 379 height 30
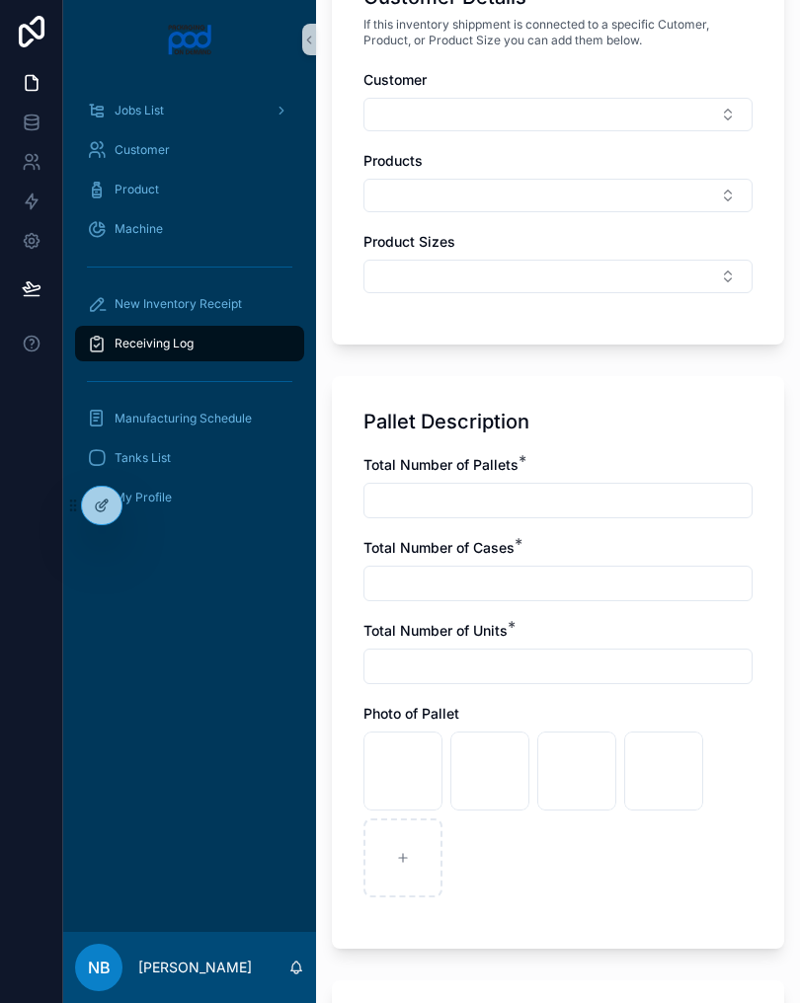
scroll to position [942, 0]
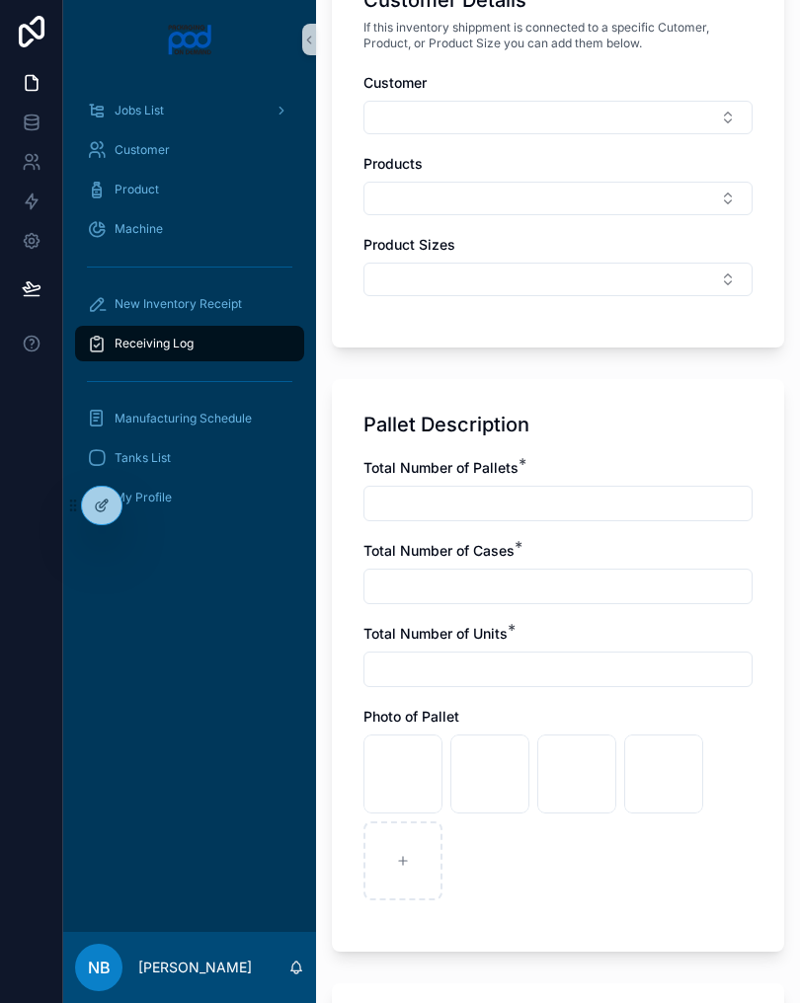
click at [504, 502] on input "text" at bounding box center [557, 504] width 387 height 28
type input "*"
click at [513, 583] on input "text" at bounding box center [557, 587] width 387 height 28
type input "*"
click at [461, 668] on input "text" at bounding box center [557, 670] width 387 height 28
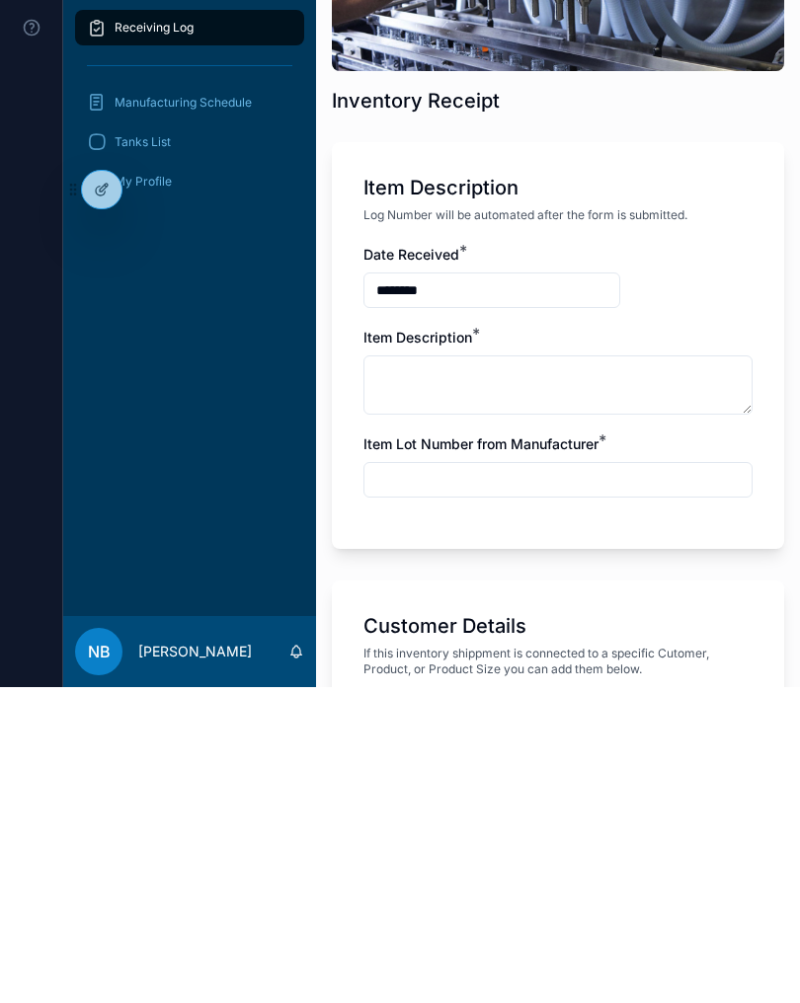
scroll to position [0, 0]
type input "*"
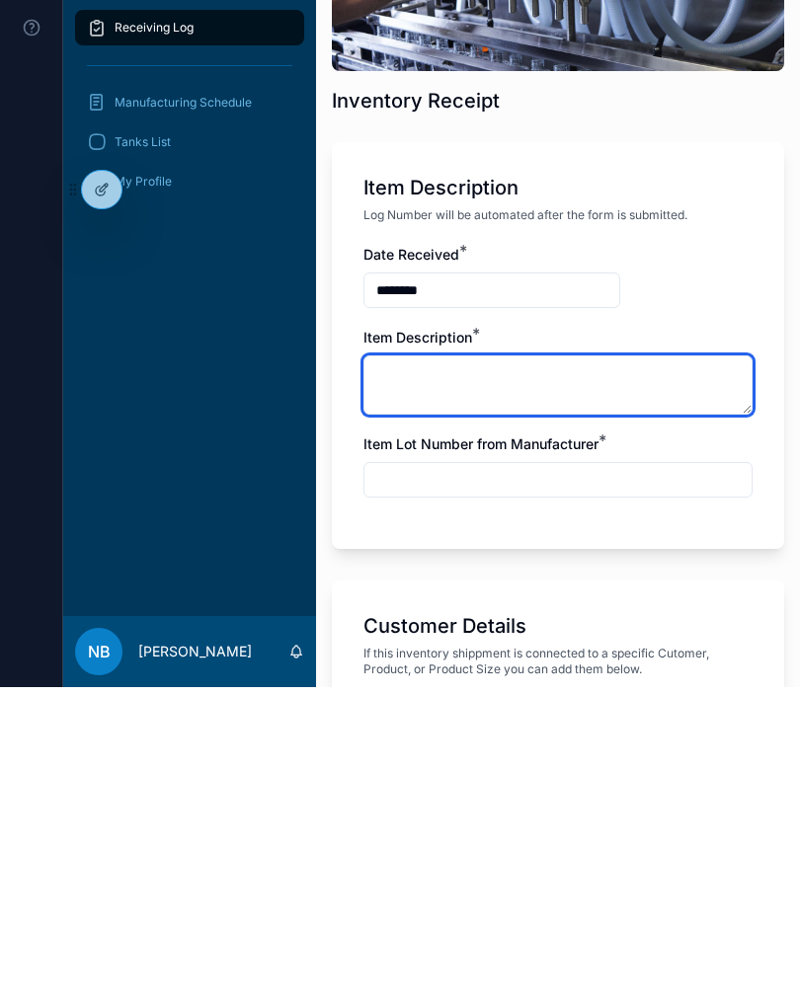
click at [443, 671] on textarea at bounding box center [557, 700] width 389 height 59
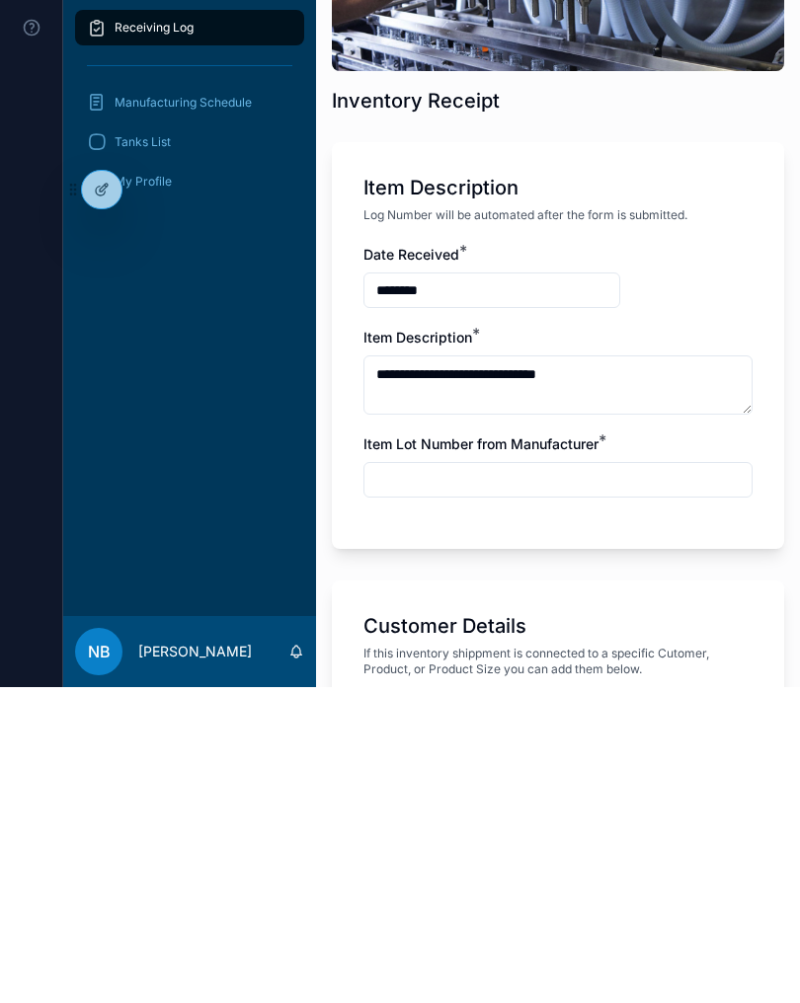
click at [576, 782] on input "text" at bounding box center [557, 796] width 387 height 28
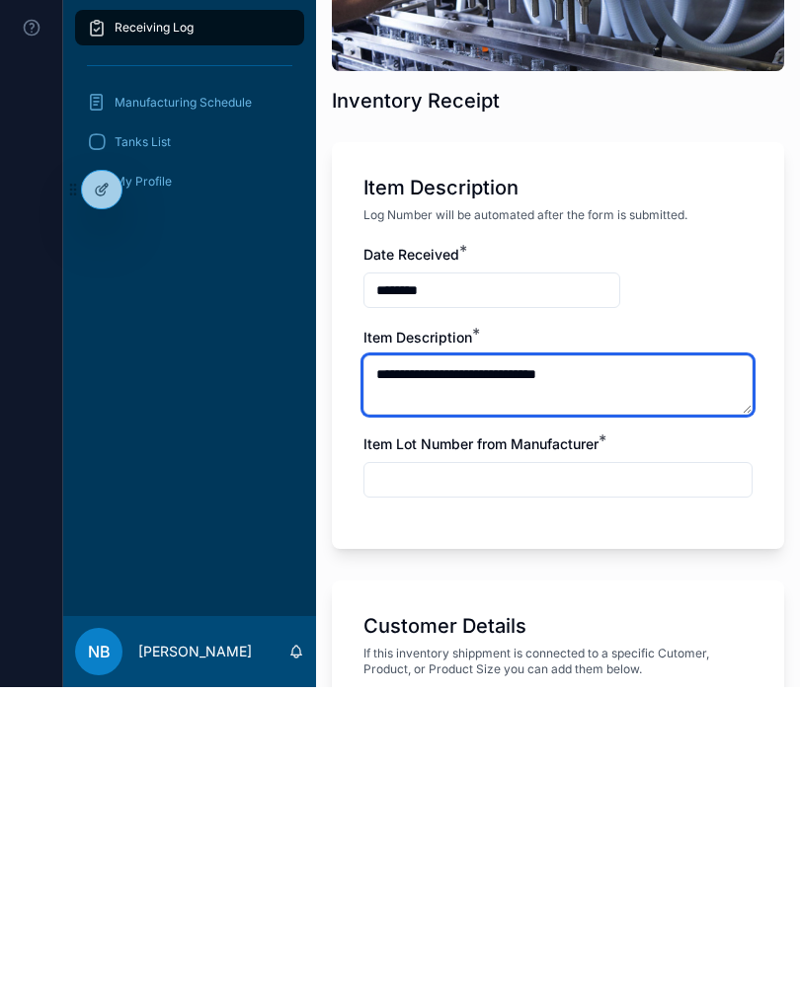
click at [658, 671] on textarea "**********" at bounding box center [557, 700] width 389 height 59
type textarea "**********"
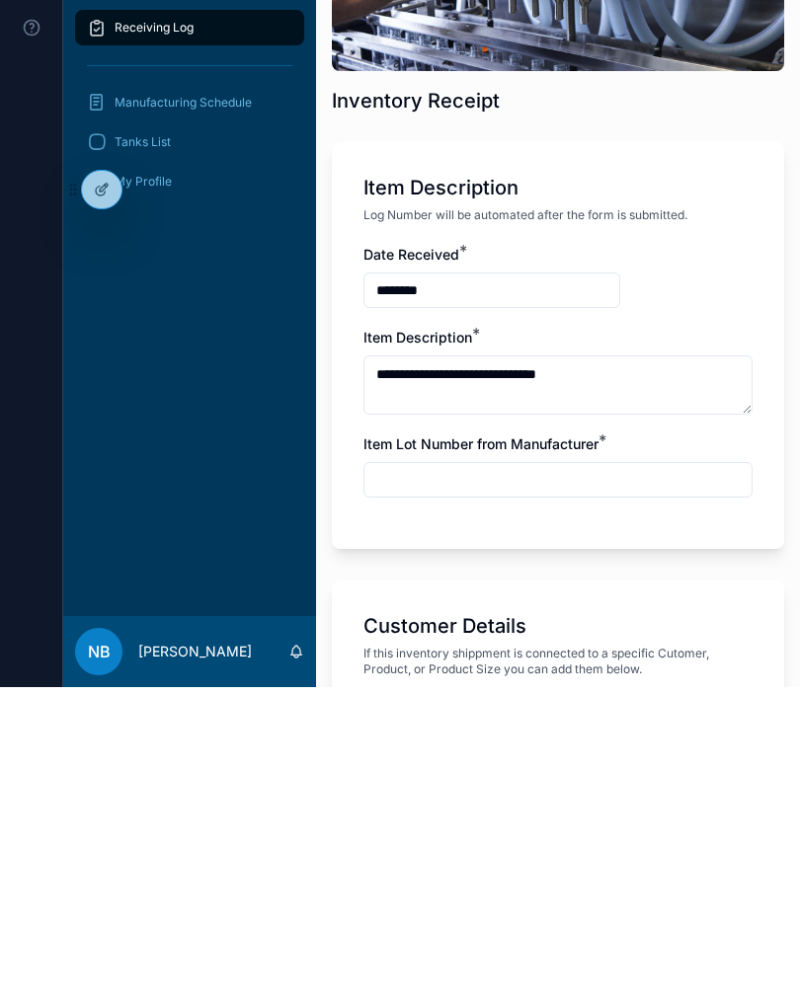
click at [592, 782] on input "text" at bounding box center [557, 796] width 387 height 28
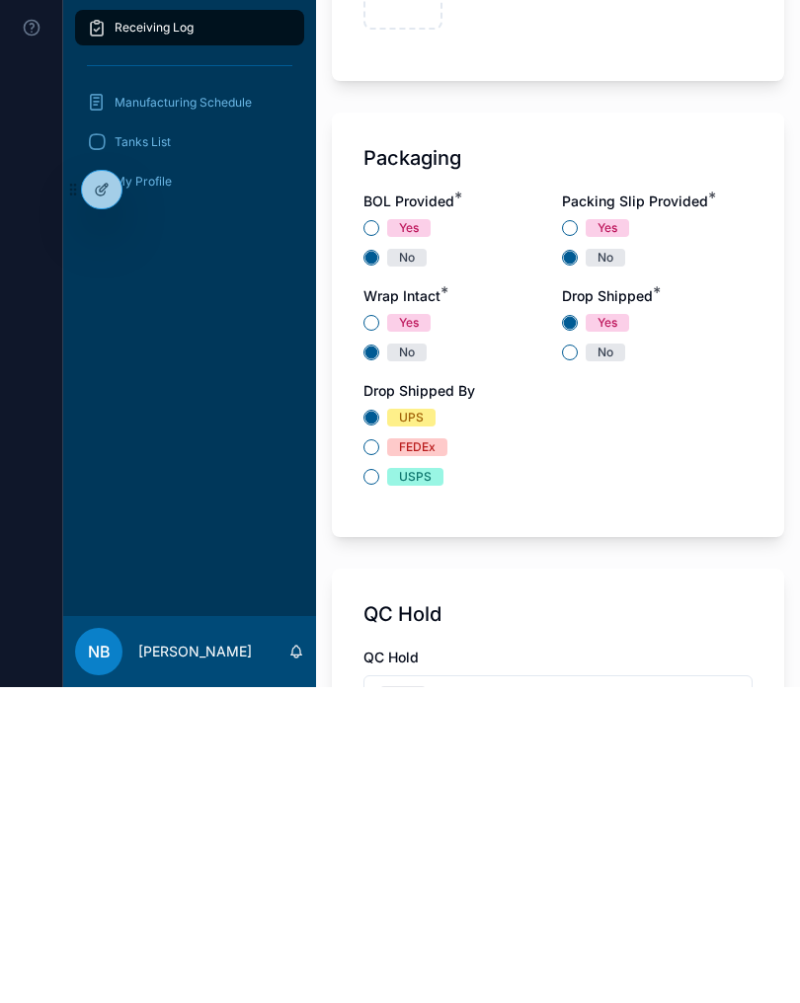
scroll to position [1512, 0]
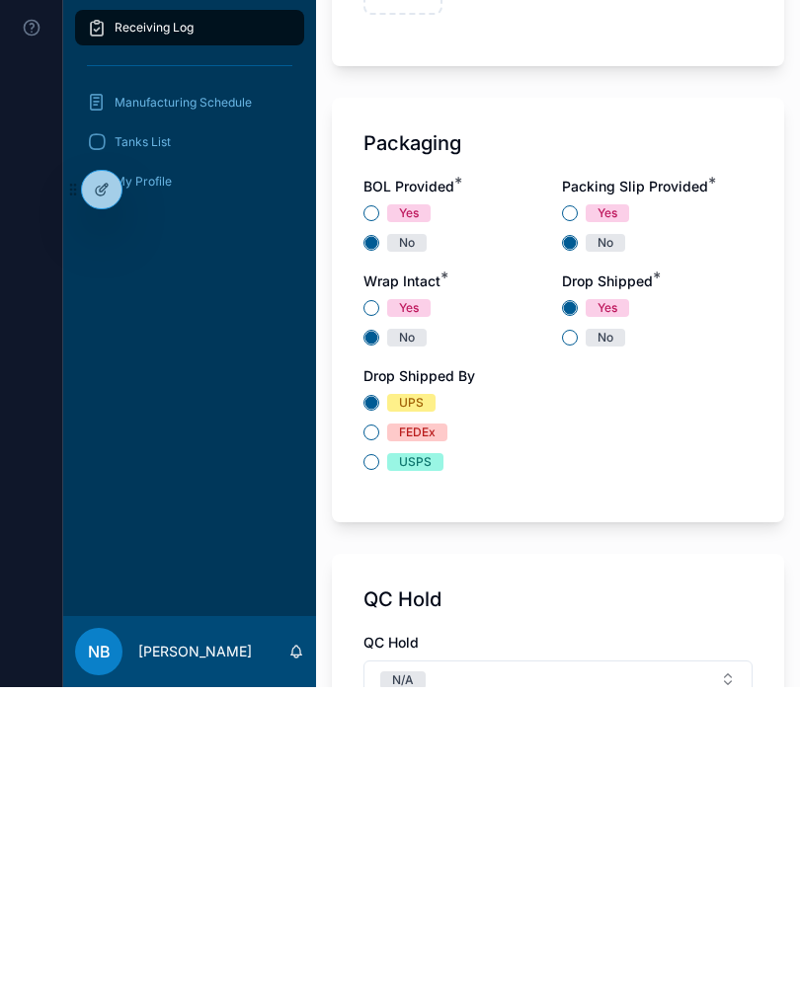
type input "********"
click at [700, 504] on div "Packaging BOL Provided * Yes No Packing Slip Provided * Yes No Wrap Intact * Ye…" at bounding box center [558, 626] width 452 height 425
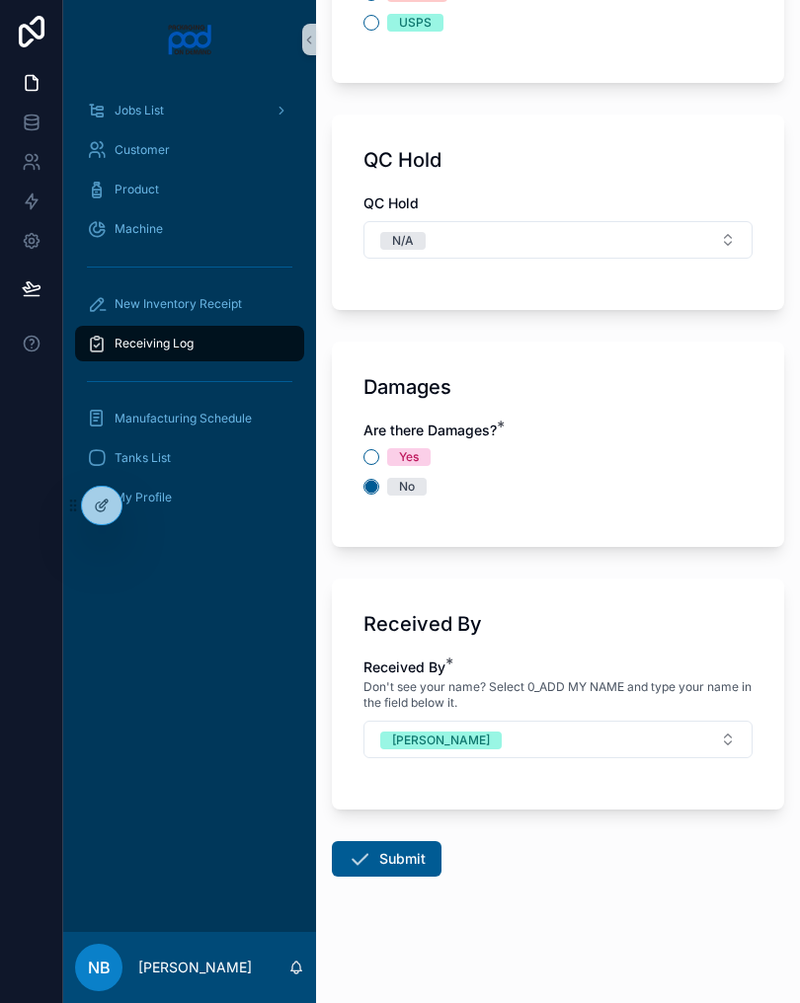
scroll to position [2267, 0]
click at [402, 852] on button "Submit" at bounding box center [387, 859] width 110 height 36
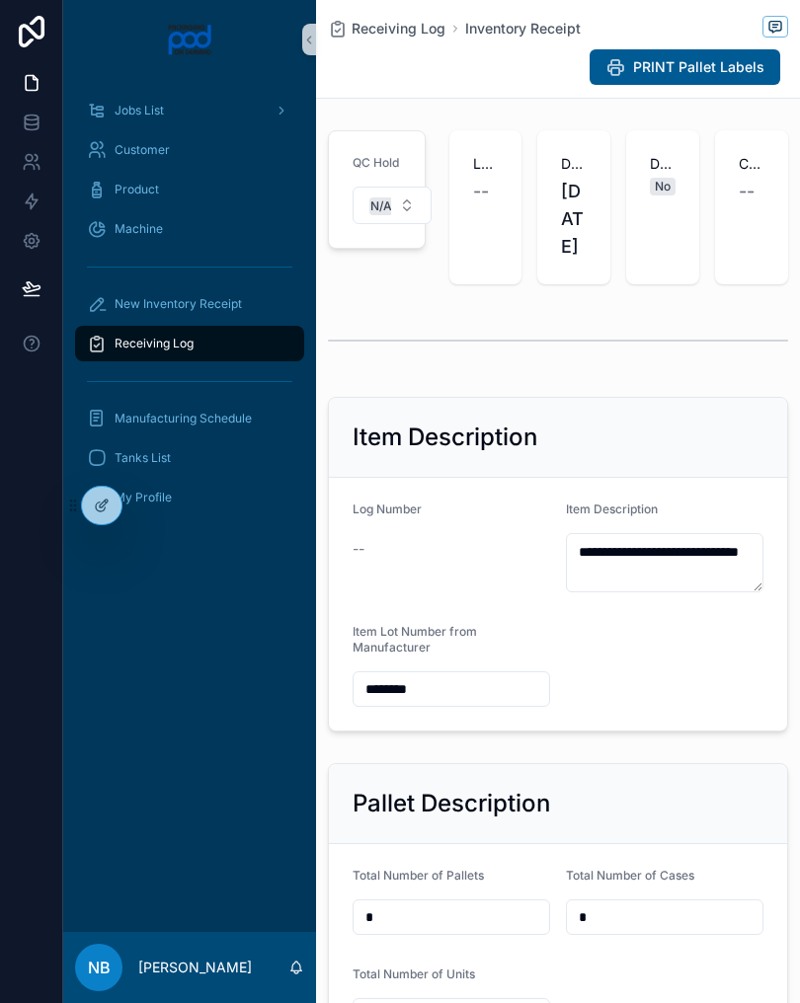
click at [697, 668] on form "**********" at bounding box center [558, 604] width 458 height 253
click at [697, 669] on form "**********" at bounding box center [558, 604] width 458 height 253
click at [676, 684] on form "**********" at bounding box center [558, 604] width 458 height 253
click at [625, 648] on form "**********" at bounding box center [558, 604] width 458 height 253
click at [487, 559] on div "--" at bounding box center [451, 549] width 197 height 20
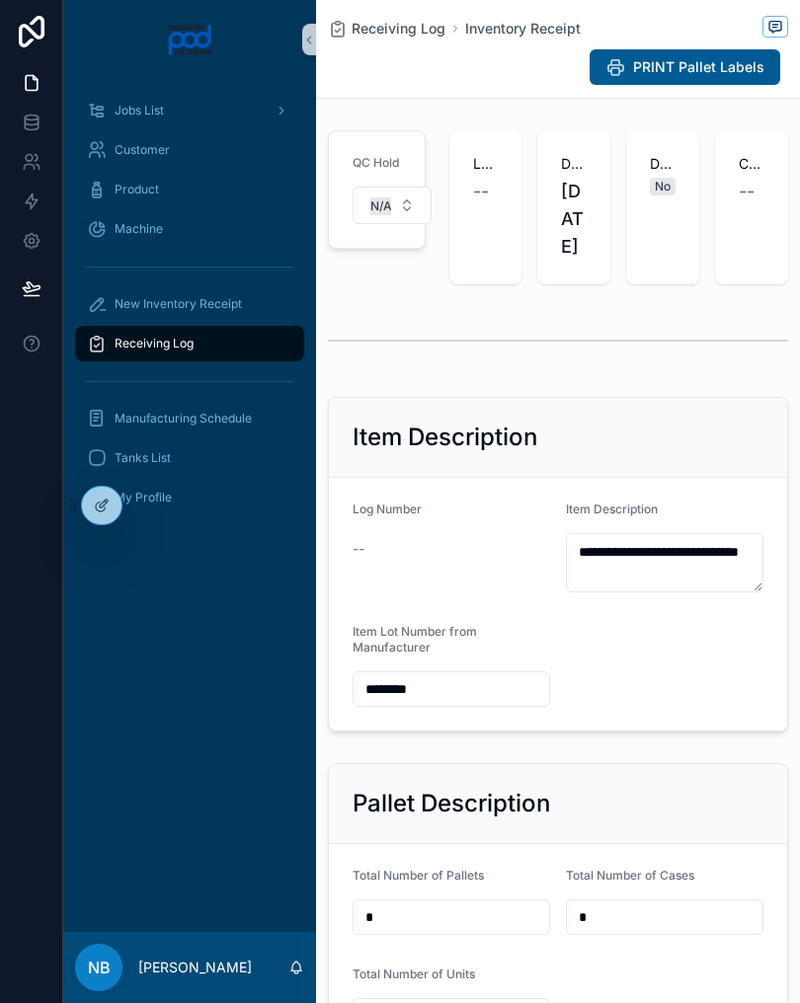
click at [266, 301] on div "New Inventory Receipt" at bounding box center [189, 304] width 205 height 32
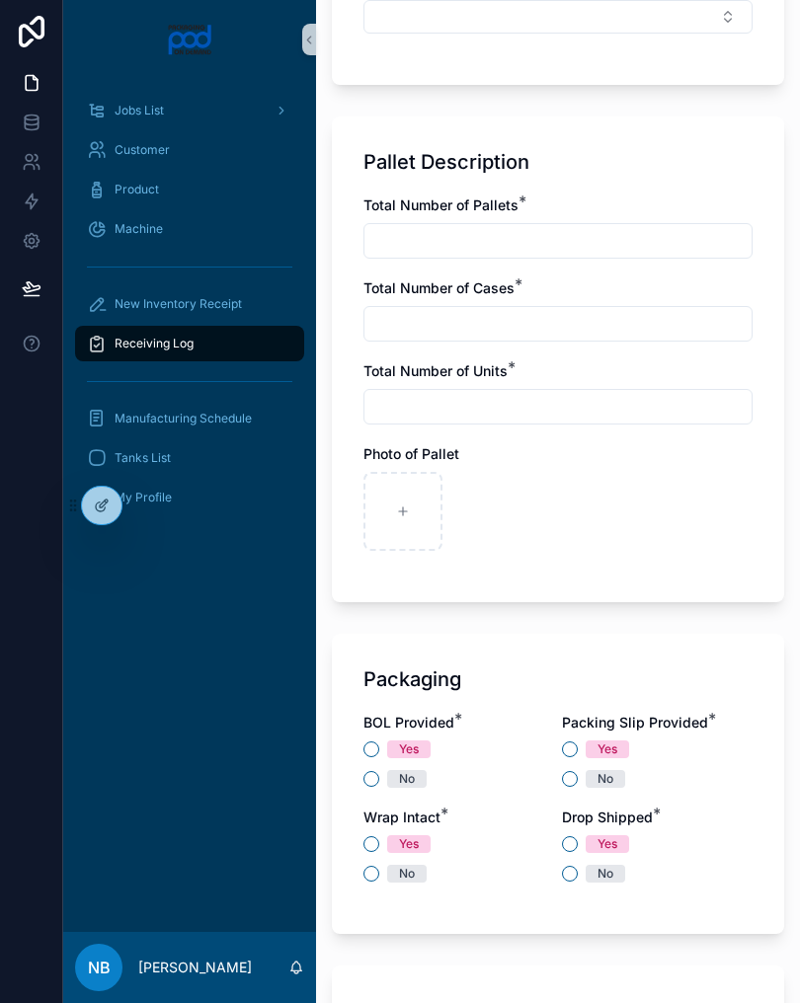
scroll to position [1204, 0]
click at [408, 537] on div at bounding box center [402, 512] width 79 height 79
type input "**********"
click at [446, 236] on input "text" at bounding box center [557, 242] width 387 height 28
type input "*"
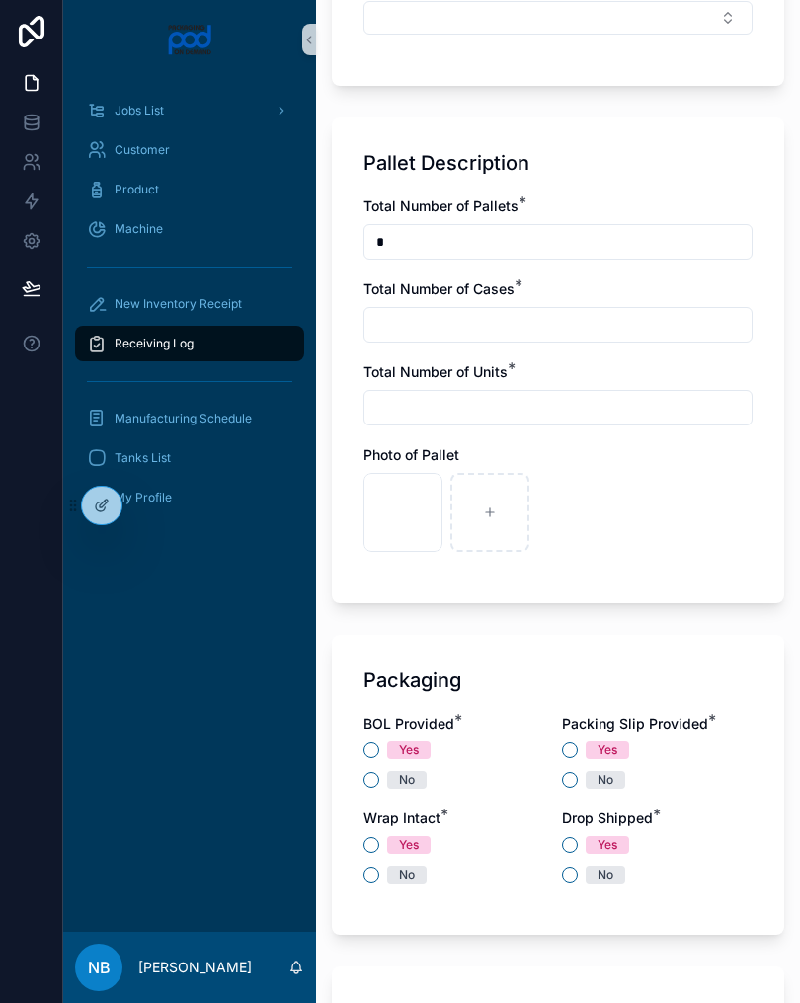
click at [499, 335] on input "text" at bounding box center [557, 325] width 387 height 28
type input "*"
click at [458, 421] on input "text" at bounding box center [557, 408] width 387 height 28
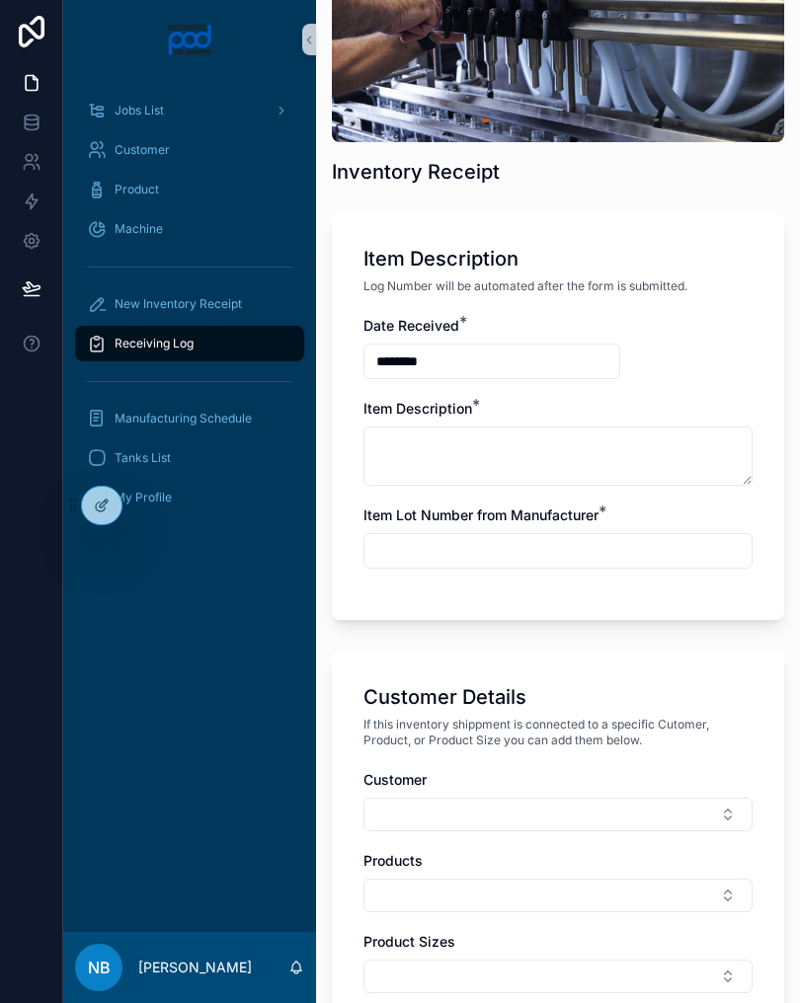
scroll to position [238, 0]
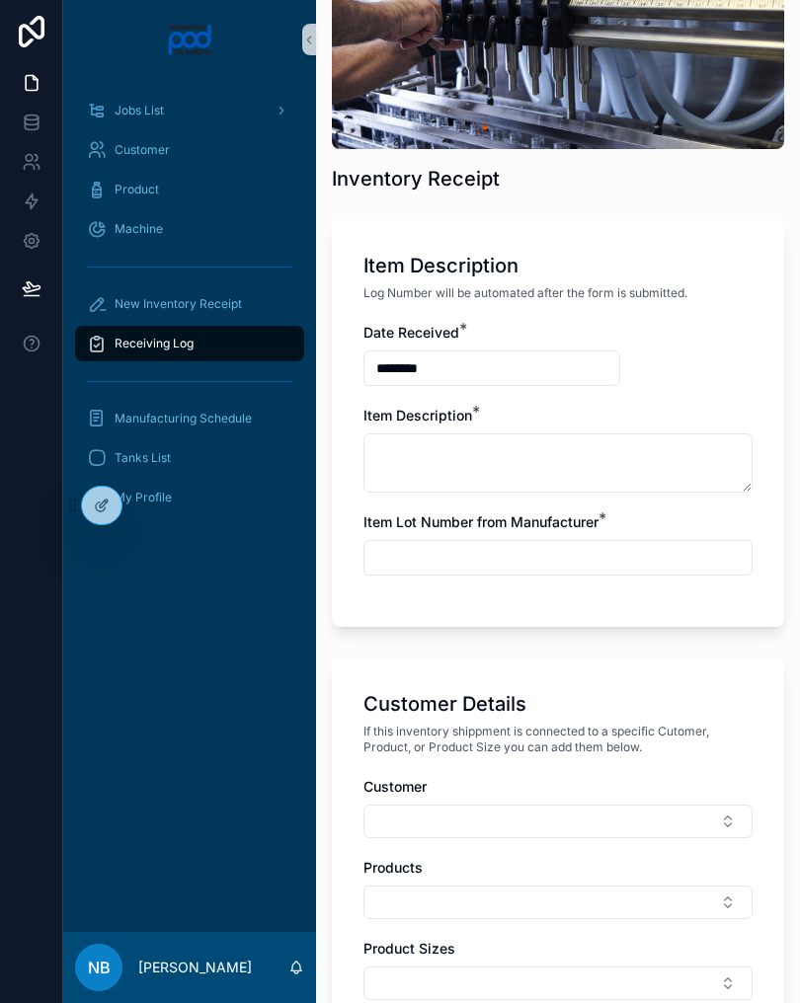
type input "*"
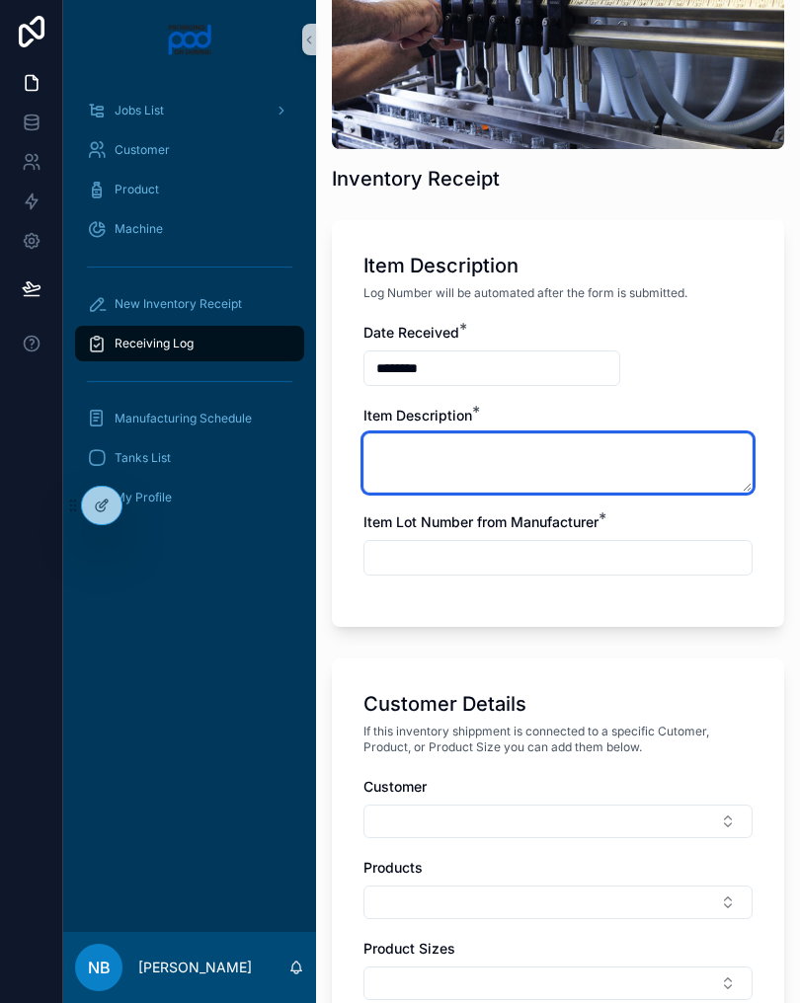
click at [460, 462] on textarea at bounding box center [557, 462] width 389 height 59
type textarea "**********"
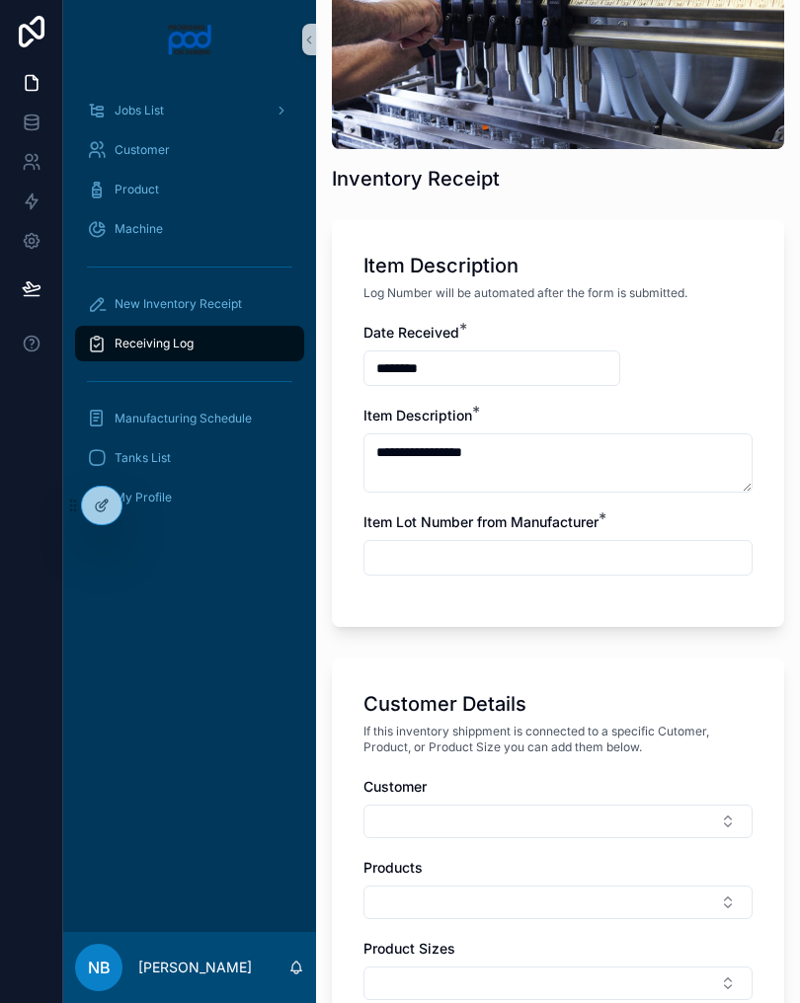
click at [478, 571] on input "text" at bounding box center [557, 558] width 387 height 28
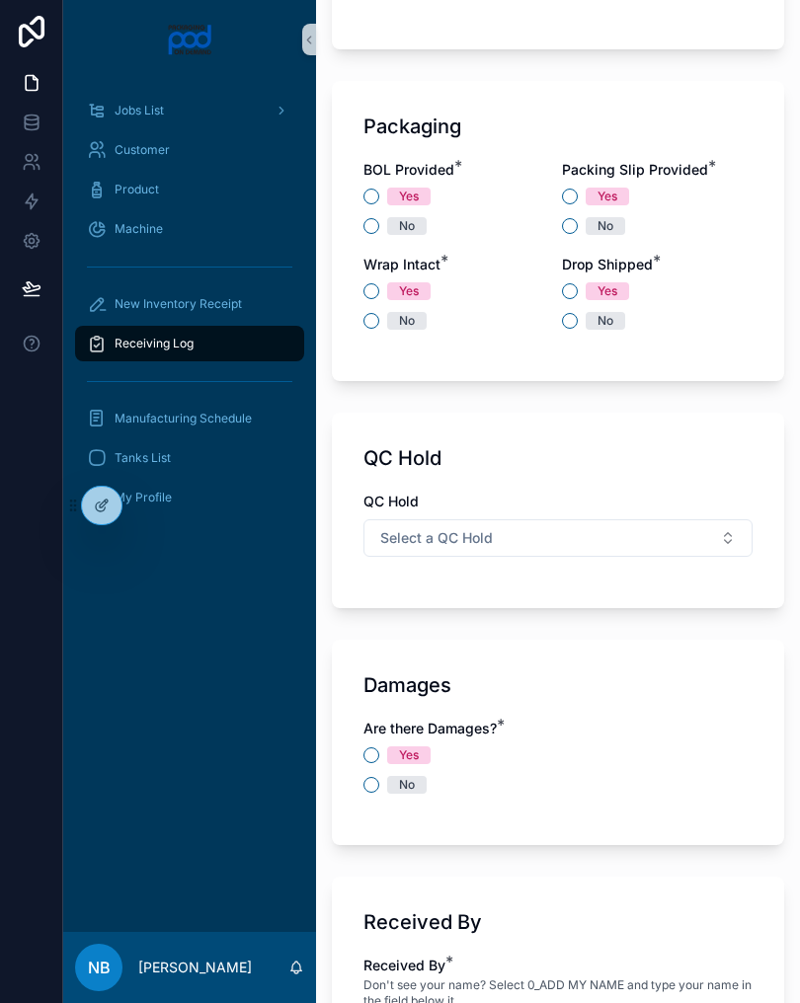
scroll to position [1838, 0]
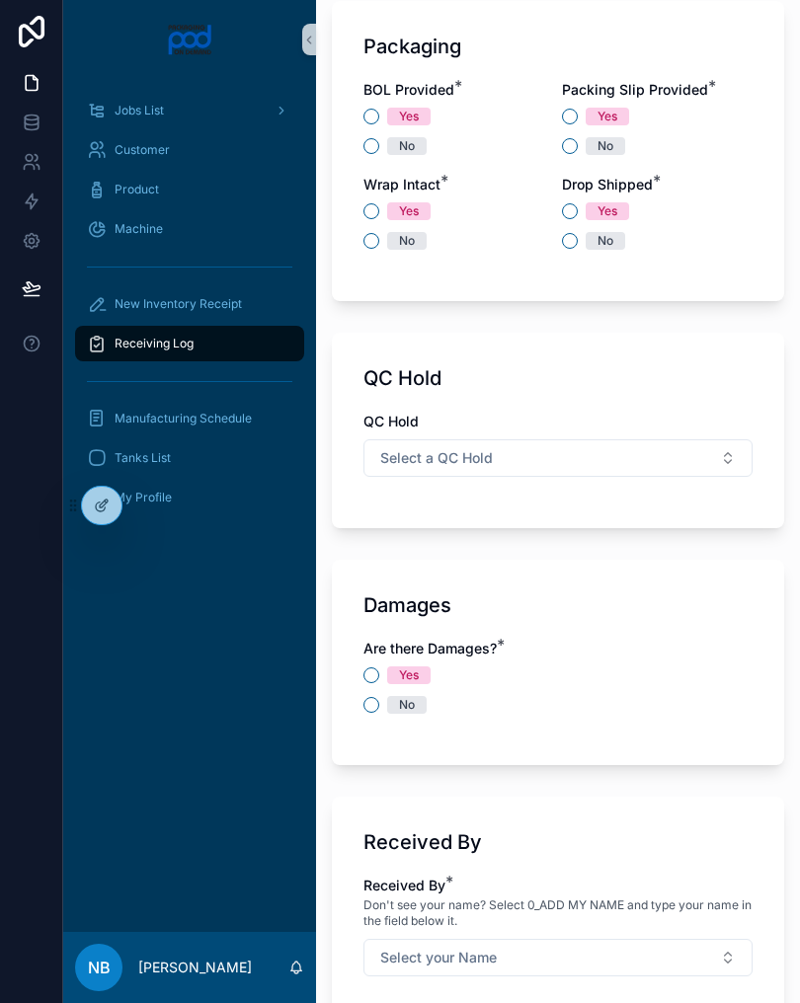
type input "**********"
click at [369, 143] on button "No" at bounding box center [371, 146] width 16 height 16
click at [577, 117] on button "Yes" at bounding box center [570, 117] width 16 height 16
click at [377, 236] on button "No" at bounding box center [371, 241] width 16 height 16
click at [568, 218] on button "Yes" at bounding box center [570, 211] width 16 height 16
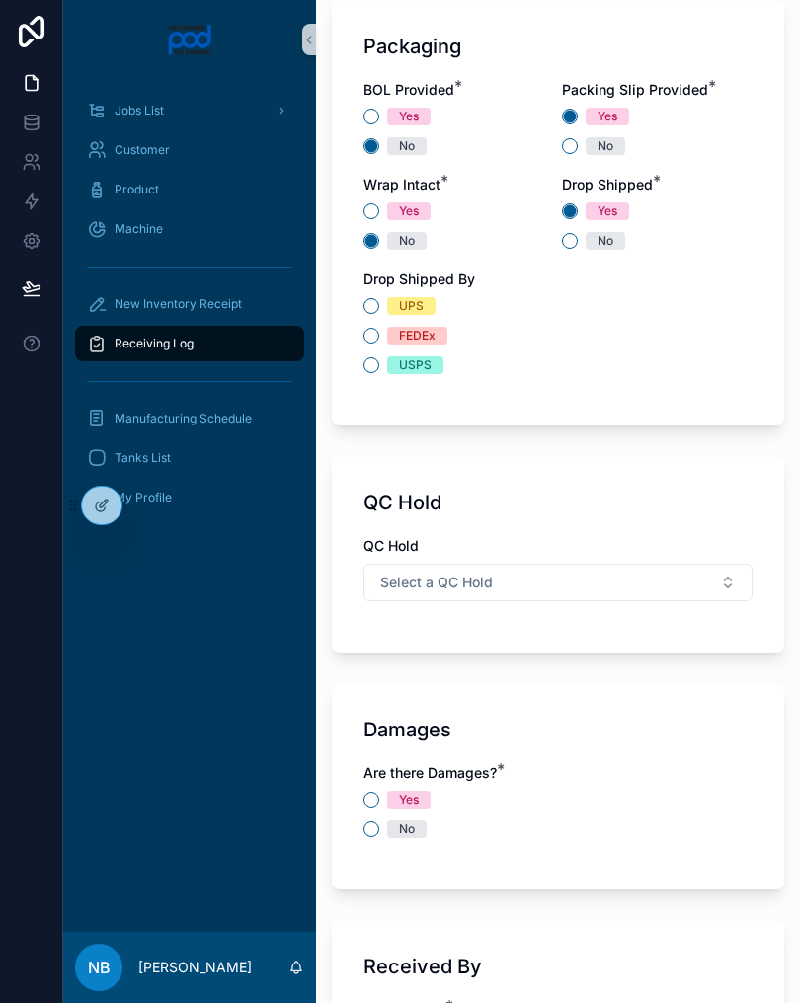
click at [366, 313] on div "UPS" at bounding box center [557, 306] width 389 height 18
click at [372, 299] on button "UPS" at bounding box center [371, 306] width 16 height 16
click at [579, 589] on button "Select a QC Hold" at bounding box center [557, 583] width 389 height 38
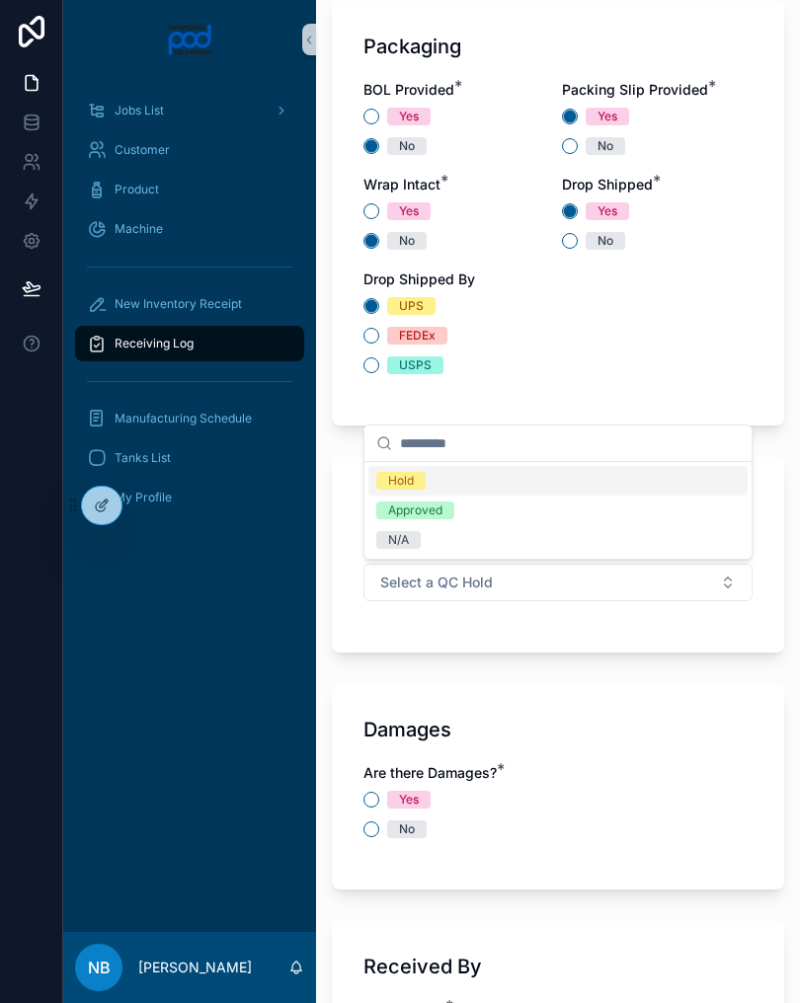
click at [433, 543] on div "N/A" at bounding box center [557, 540] width 379 height 30
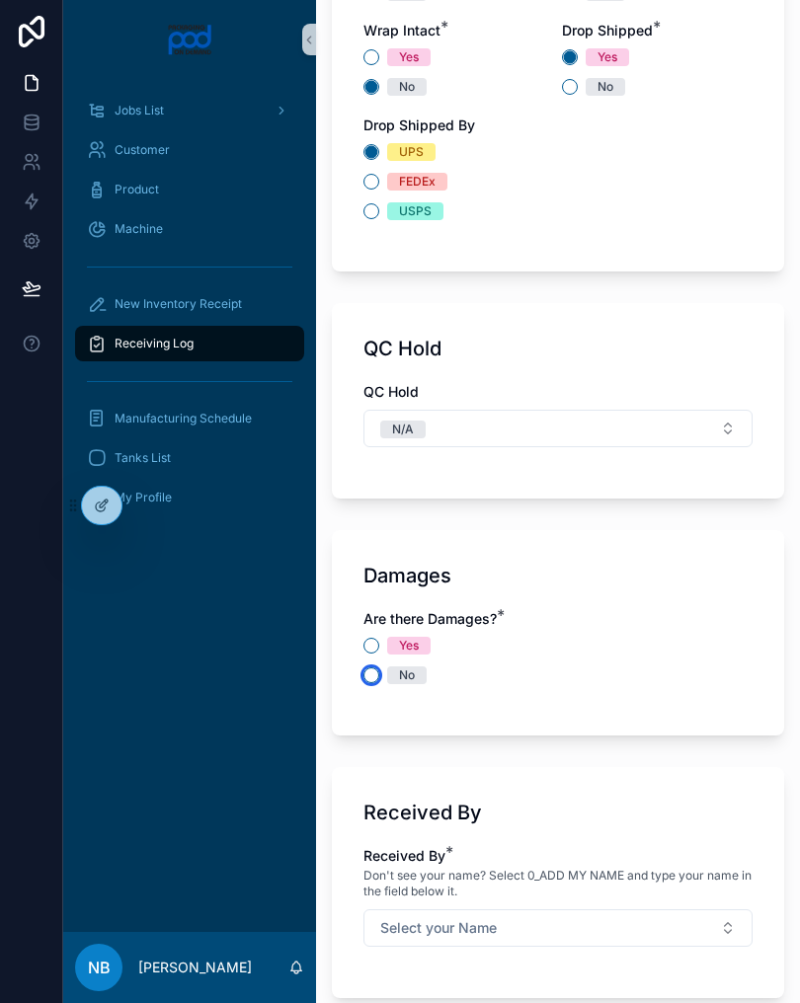
click at [369, 682] on button "No" at bounding box center [371, 676] width 16 height 16
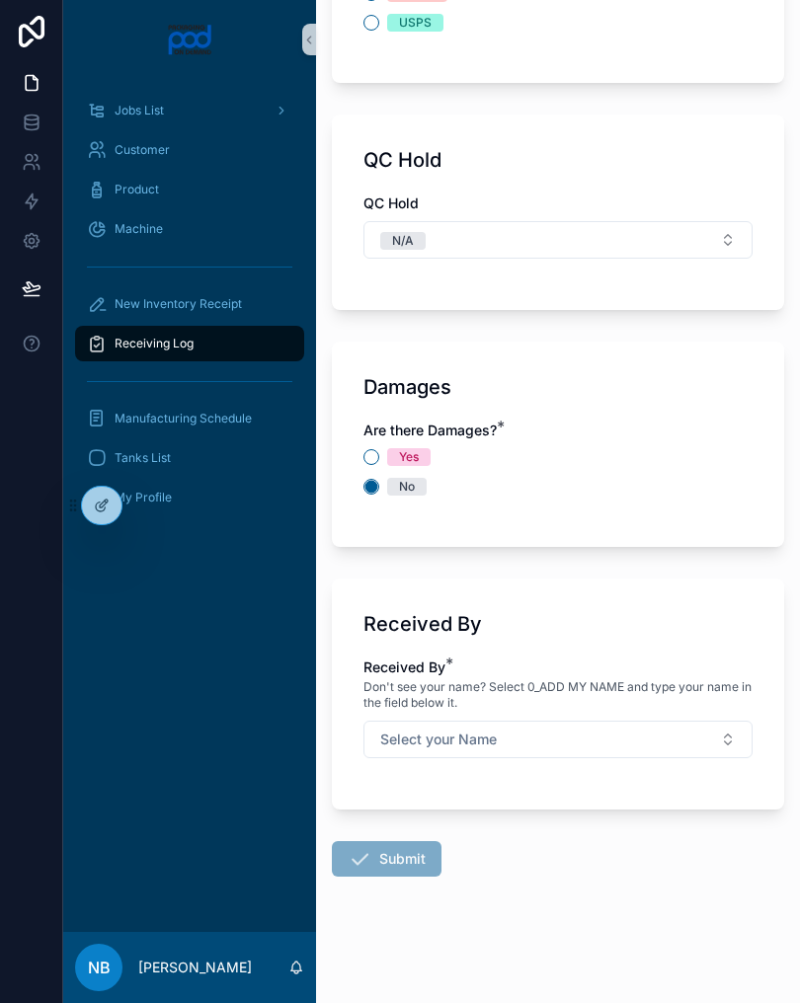
click at [703, 727] on button "Select your Name" at bounding box center [557, 740] width 389 height 38
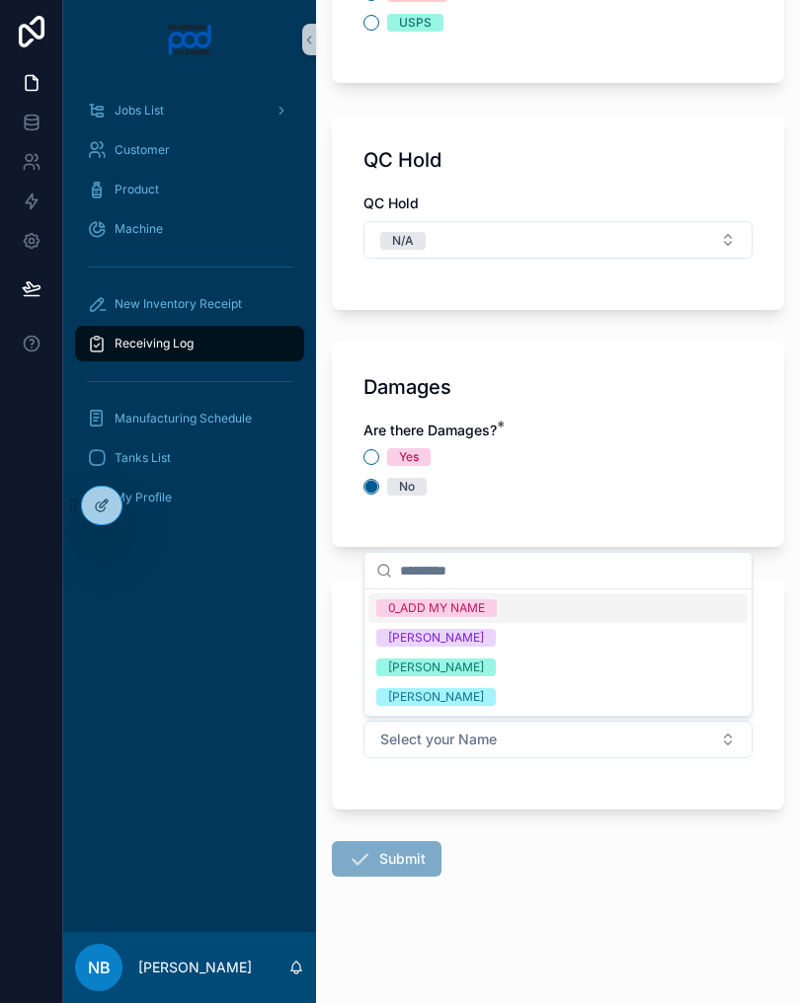
click at [511, 664] on div "[PERSON_NAME]" at bounding box center [557, 668] width 379 height 30
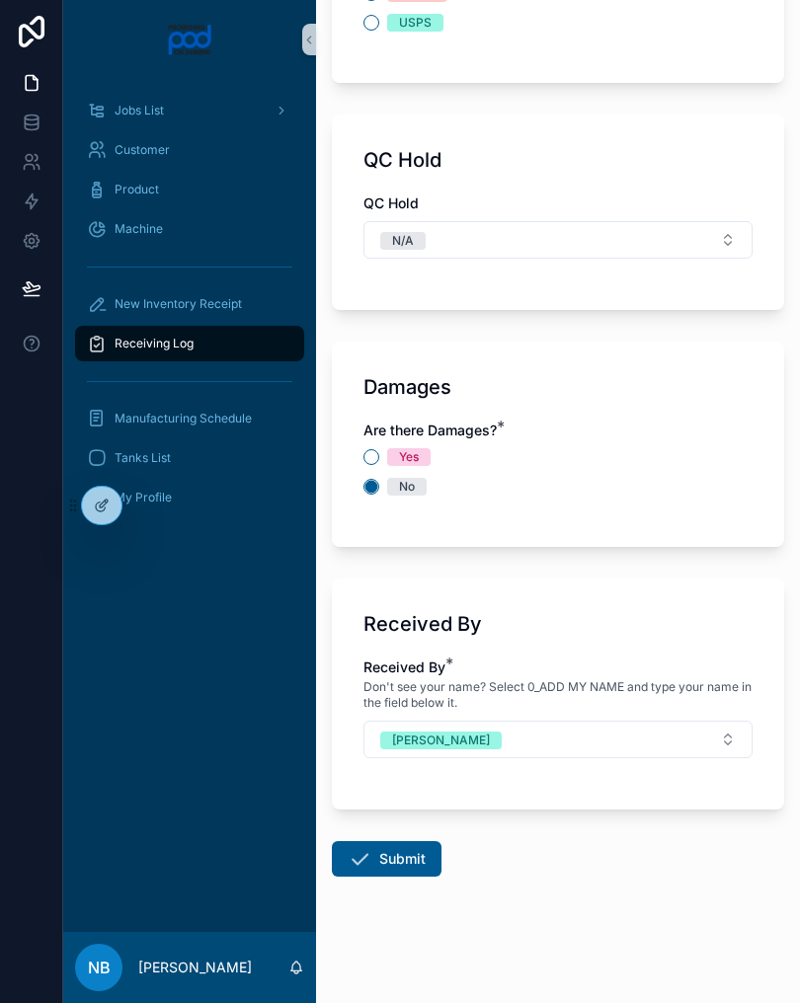
click at [385, 861] on button "Submit" at bounding box center [387, 859] width 110 height 36
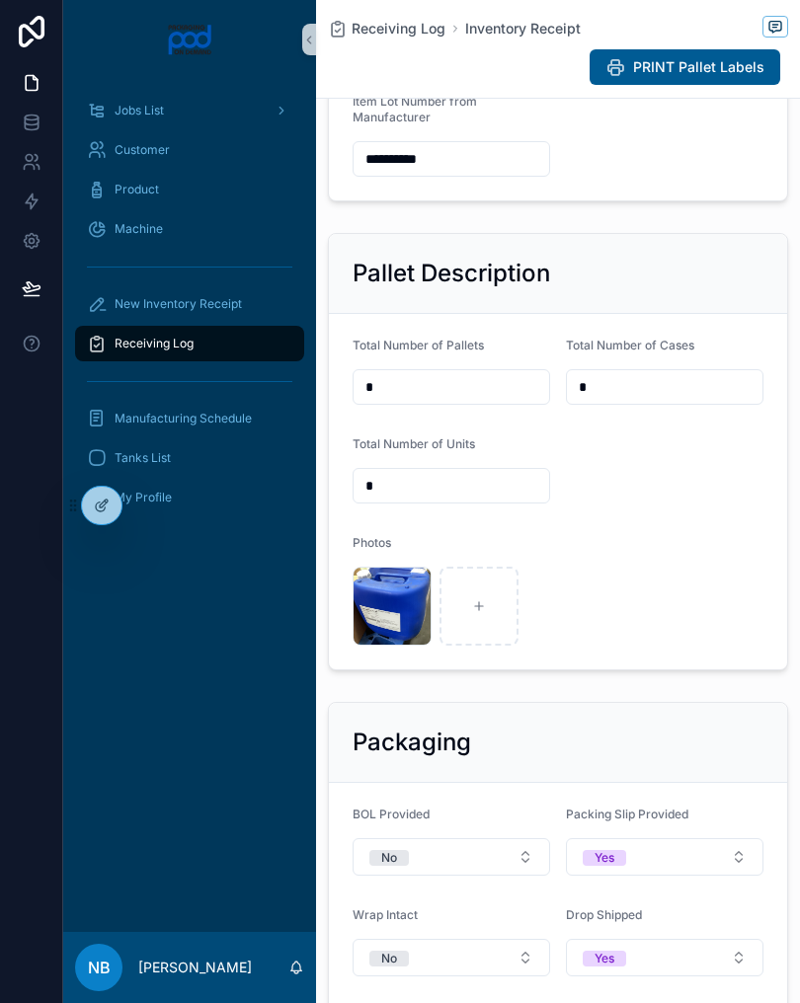
scroll to position [544, 0]
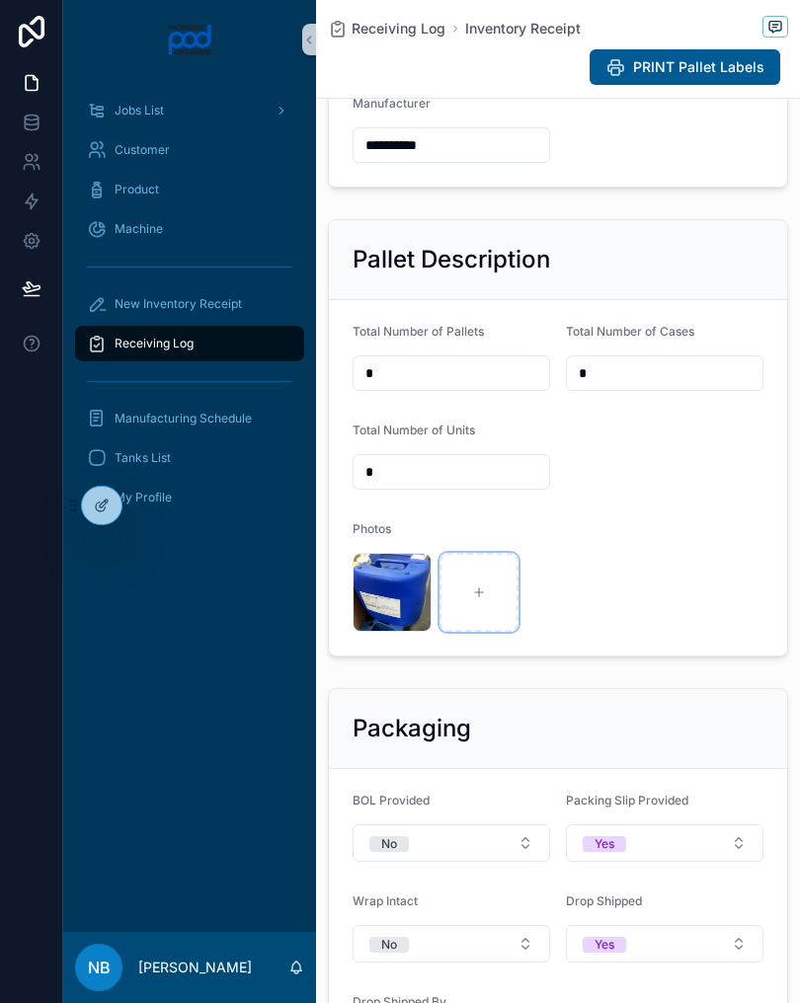
click at [487, 617] on div at bounding box center [478, 592] width 79 height 79
type input "**********"
click at [598, 632] on div at bounding box center [565, 592] width 79 height 79
type input "**********"
click at [653, 632] on div at bounding box center [652, 592] width 79 height 79
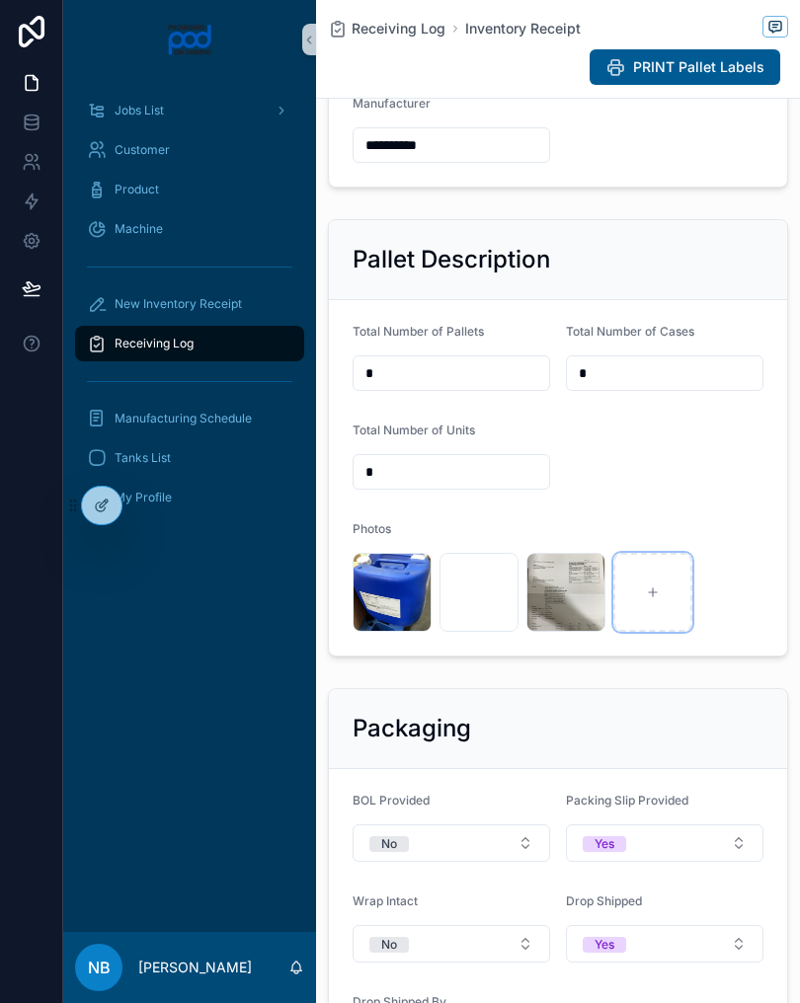
type input "**********"
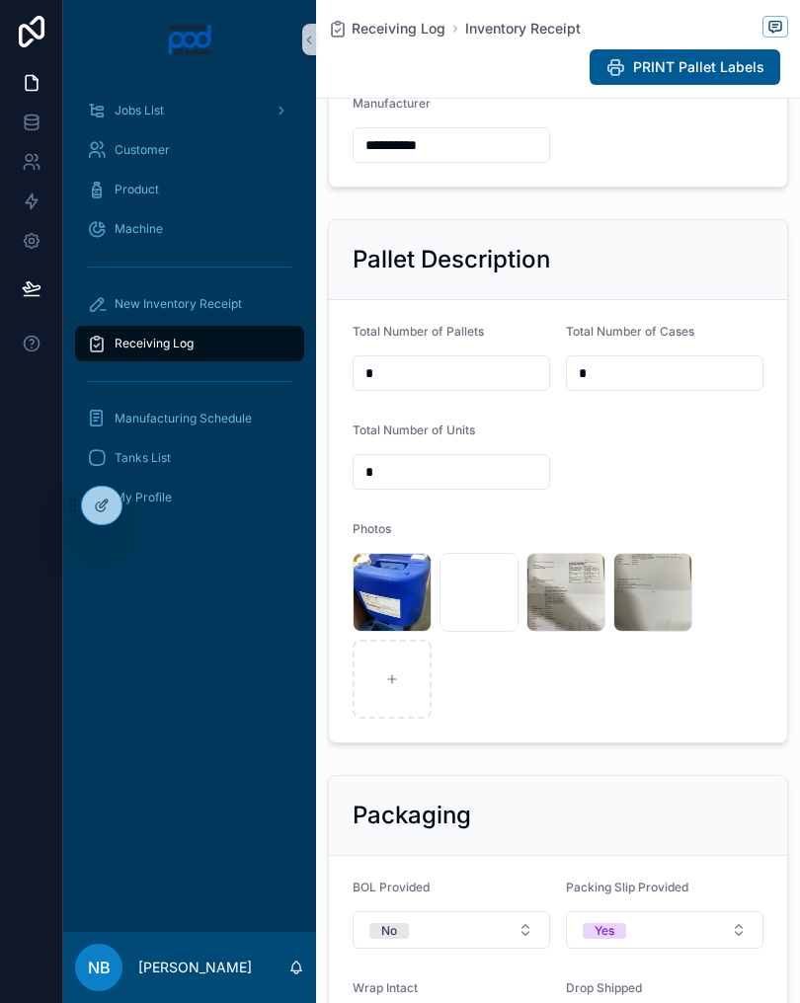
click at [205, 302] on span "New Inventory Receipt" at bounding box center [178, 304] width 127 height 16
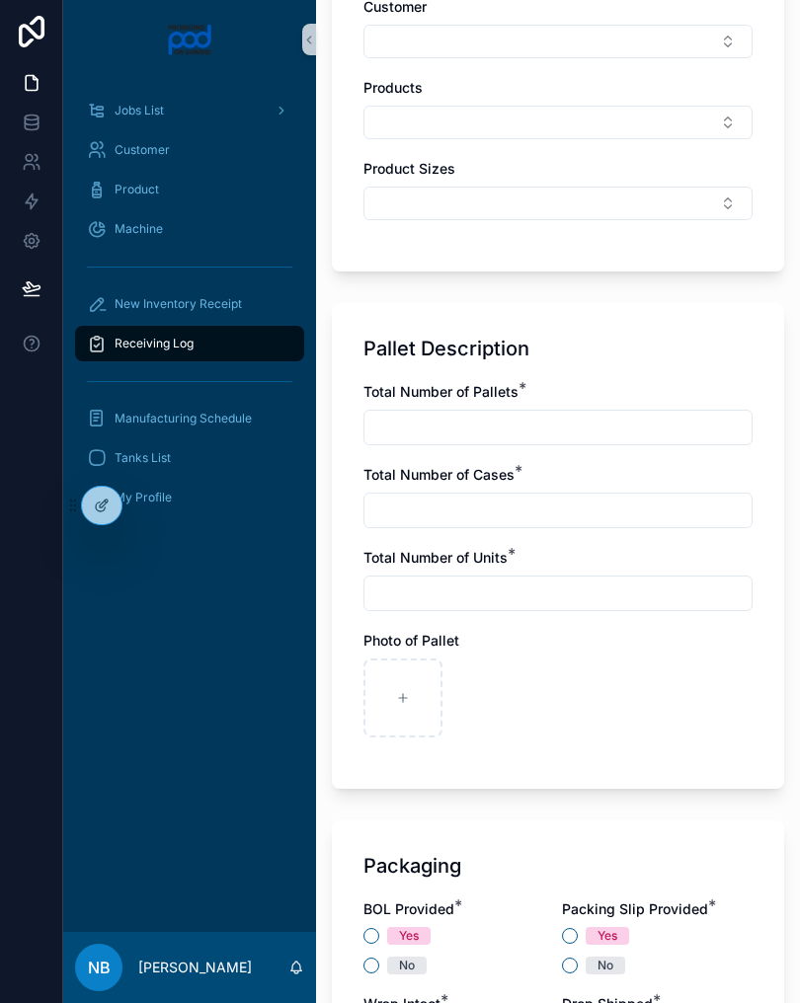
scroll to position [1016, 0]
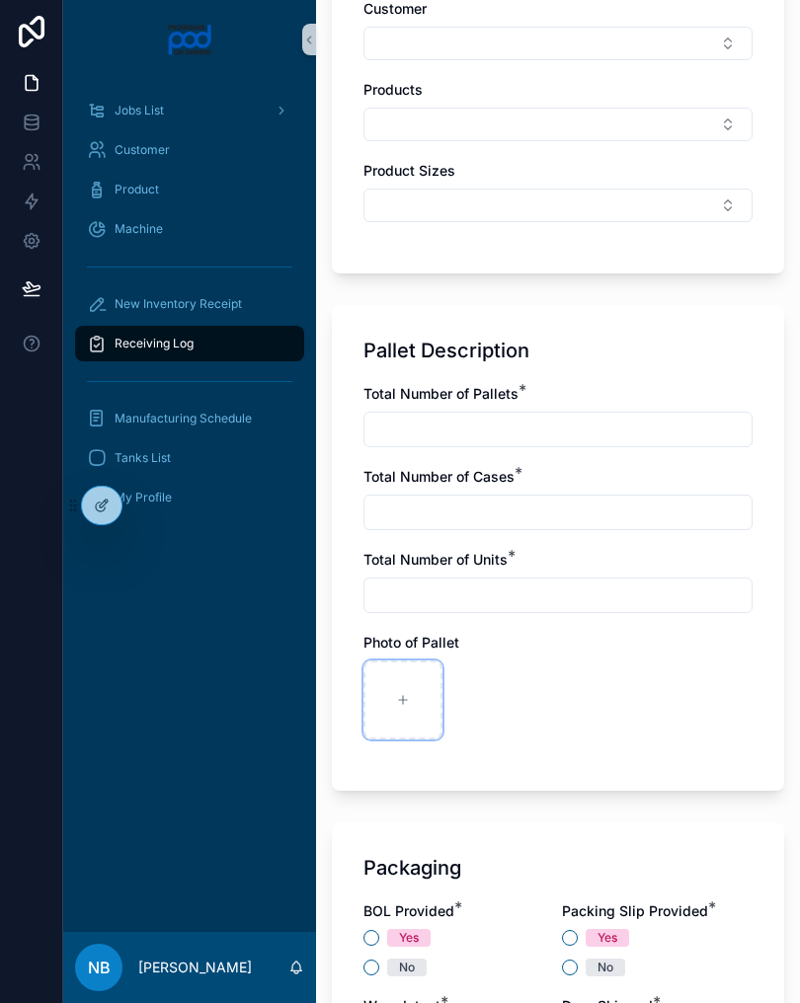
click at [398, 697] on icon at bounding box center [403, 700] width 14 height 14
type input "**********"
click at [0, 0] on icon "button" at bounding box center [0, 0] width 0 height 0
click at [441, 639] on icon "button" at bounding box center [447, 642] width 16 height 16
click at [408, 700] on icon at bounding box center [403, 700] width 14 height 14
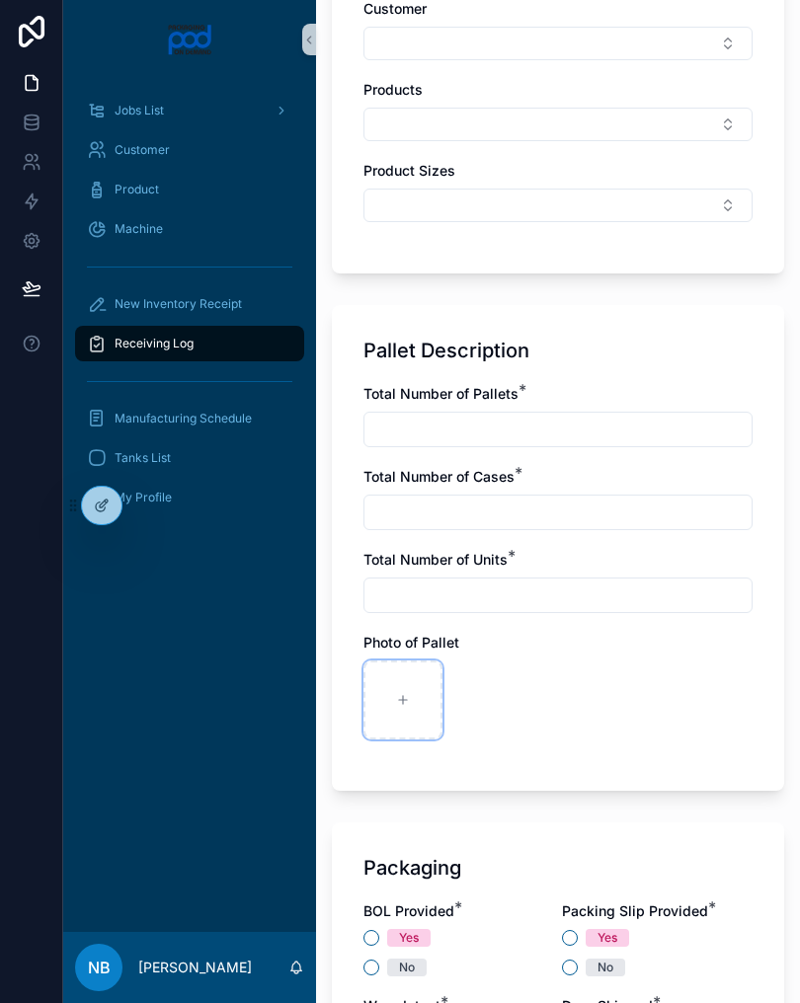
type input "**********"
click at [494, 718] on div at bounding box center [489, 700] width 79 height 79
type input "**********"
click at [571, 706] on icon at bounding box center [577, 700] width 14 height 14
type input "**********"
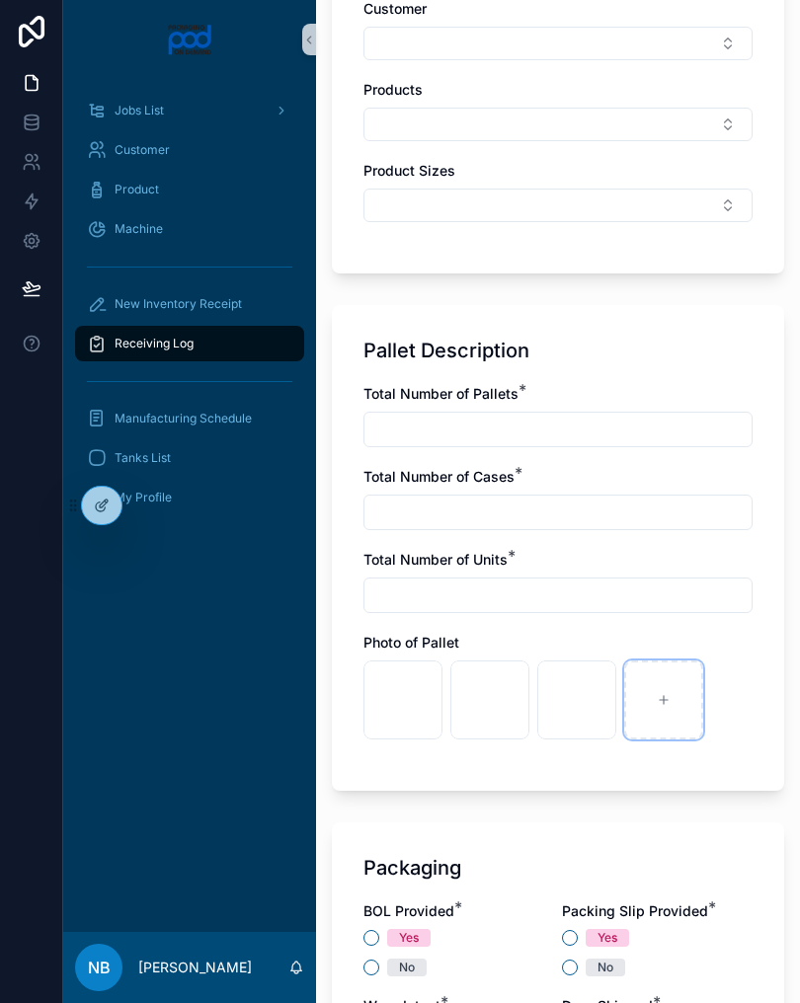
click at [664, 712] on div at bounding box center [663, 700] width 79 height 79
type input "**********"
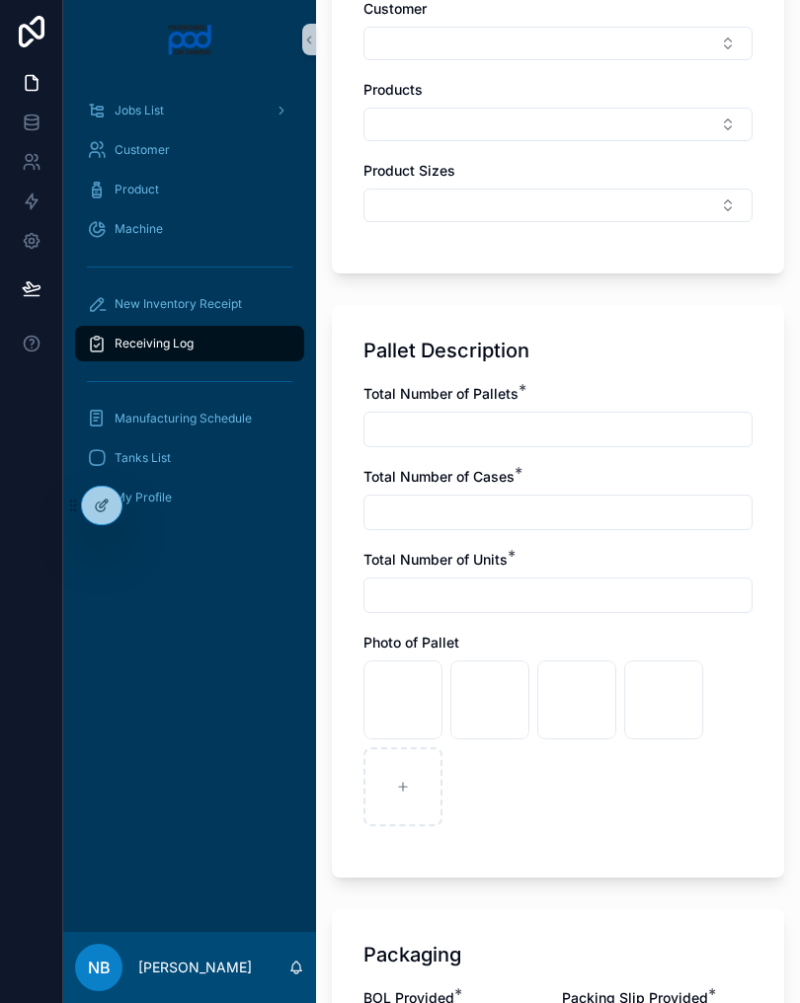
click at [482, 431] on input "text" at bounding box center [557, 430] width 387 height 28
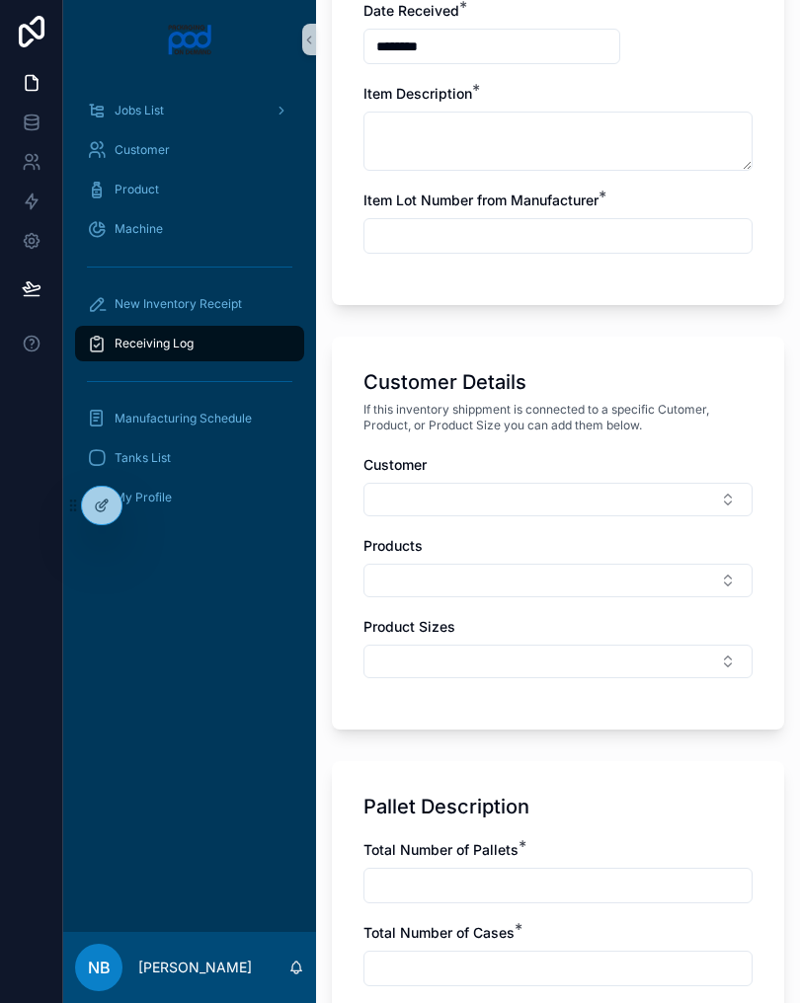
scroll to position [561, 0]
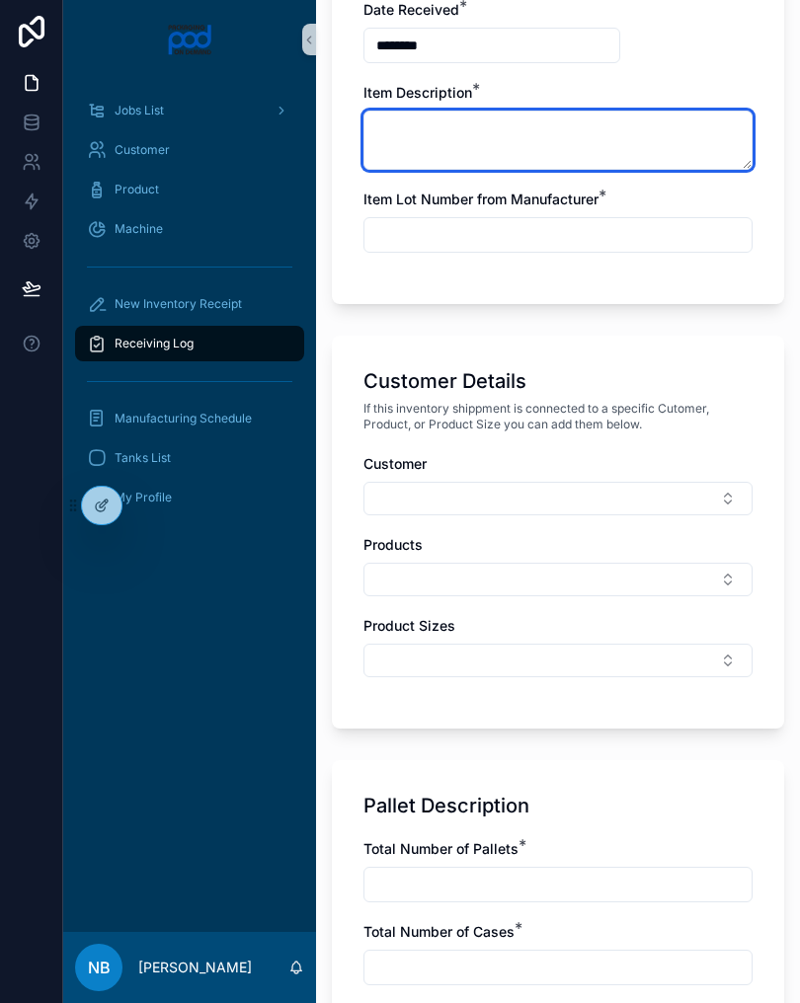
click at [474, 152] on textarea at bounding box center [557, 140] width 389 height 59
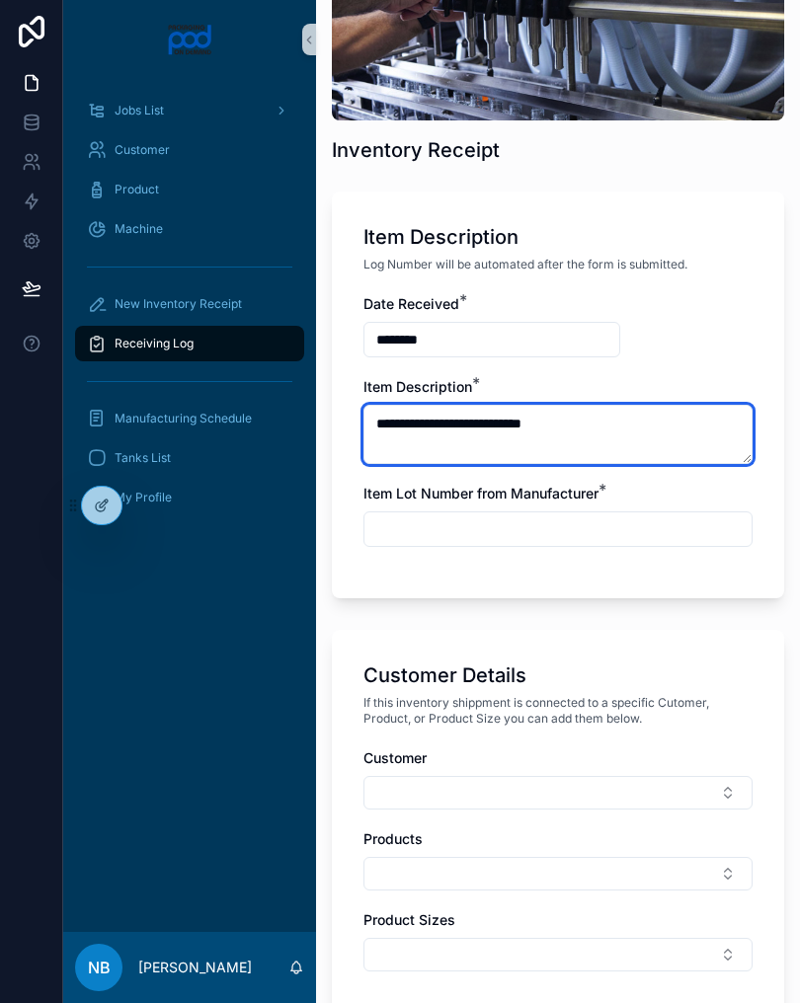
scroll to position [267, 0]
type textarea "**********"
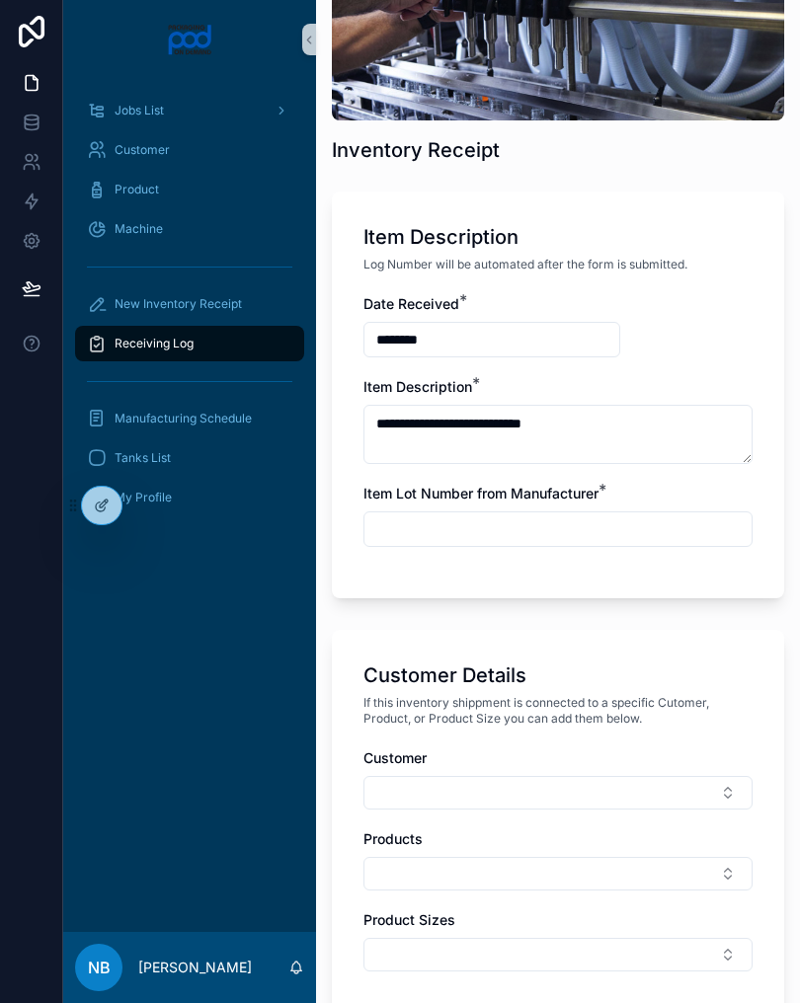
click at [571, 537] on input "text" at bounding box center [557, 529] width 387 height 28
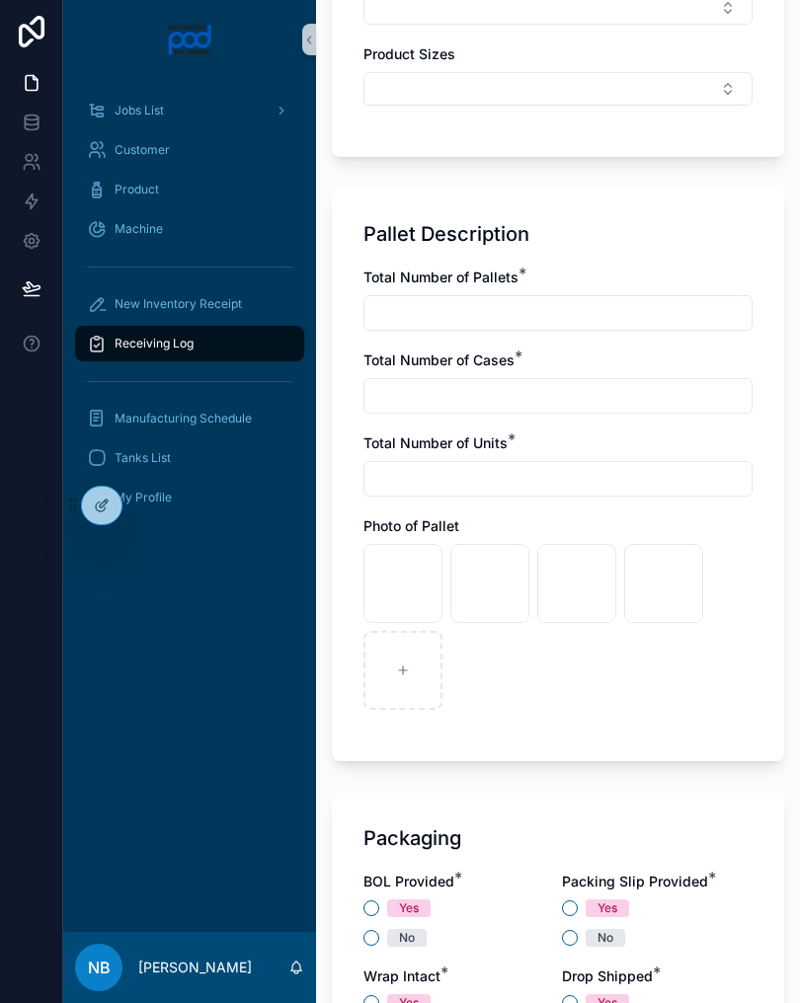
scroll to position [1142, 0]
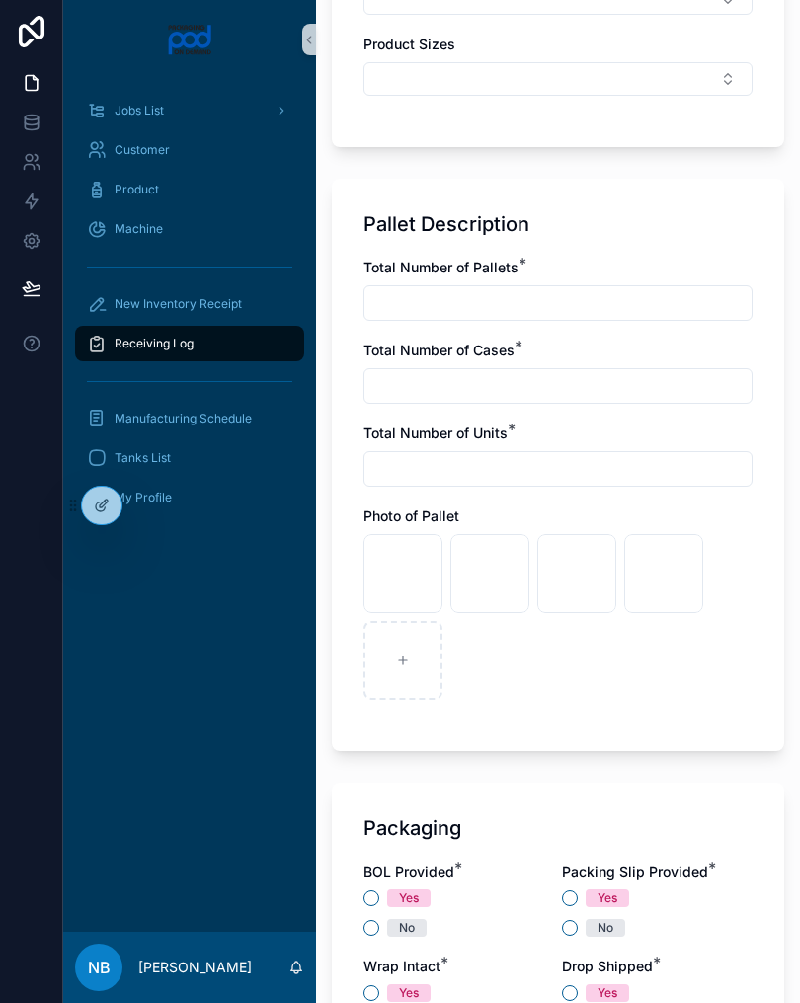
type input "**********"
click at [530, 307] on input "text" at bounding box center [557, 303] width 387 height 28
type input "*"
click at [495, 389] on input "text" at bounding box center [557, 386] width 387 height 28
type input "*"
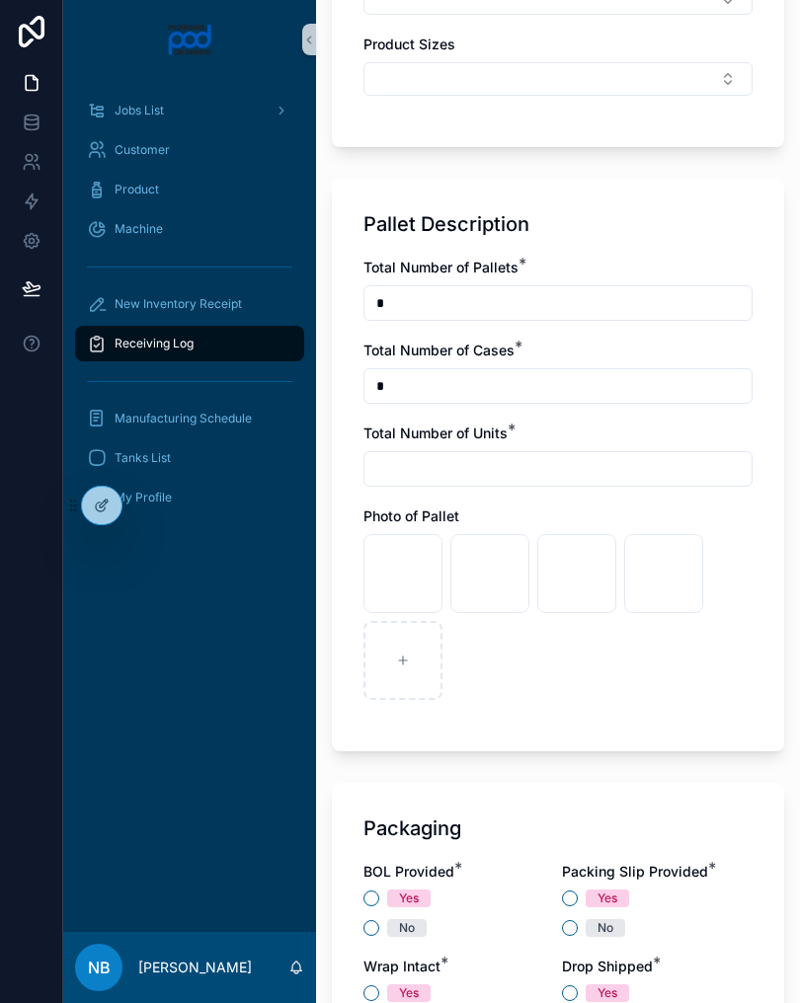
click at [458, 477] on input "text" at bounding box center [557, 469] width 387 height 28
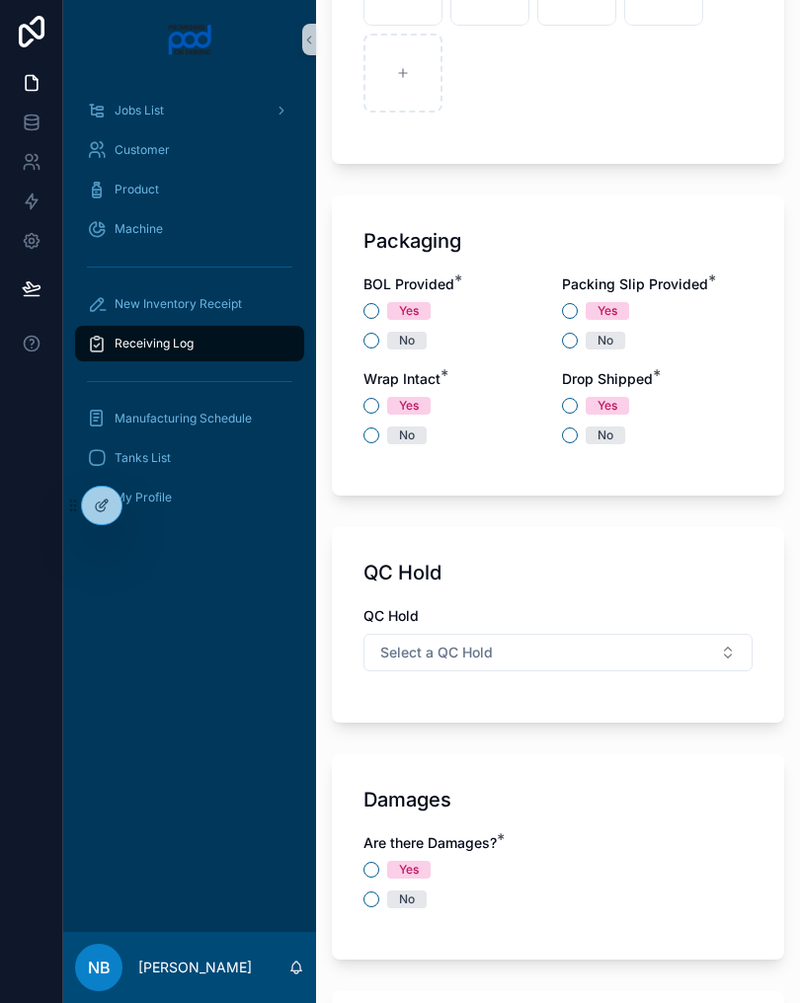
scroll to position [1730, 0]
type input "*"
click at [371, 347] on button "No" at bounding box center [371, 341] width 16 height 16
click at [571, 317] on button "Yes" at bounding box center [570, 311] width 16 height 16
click at [375, 441] on button "No" at bounding box center [371, 436] width 16 height 16
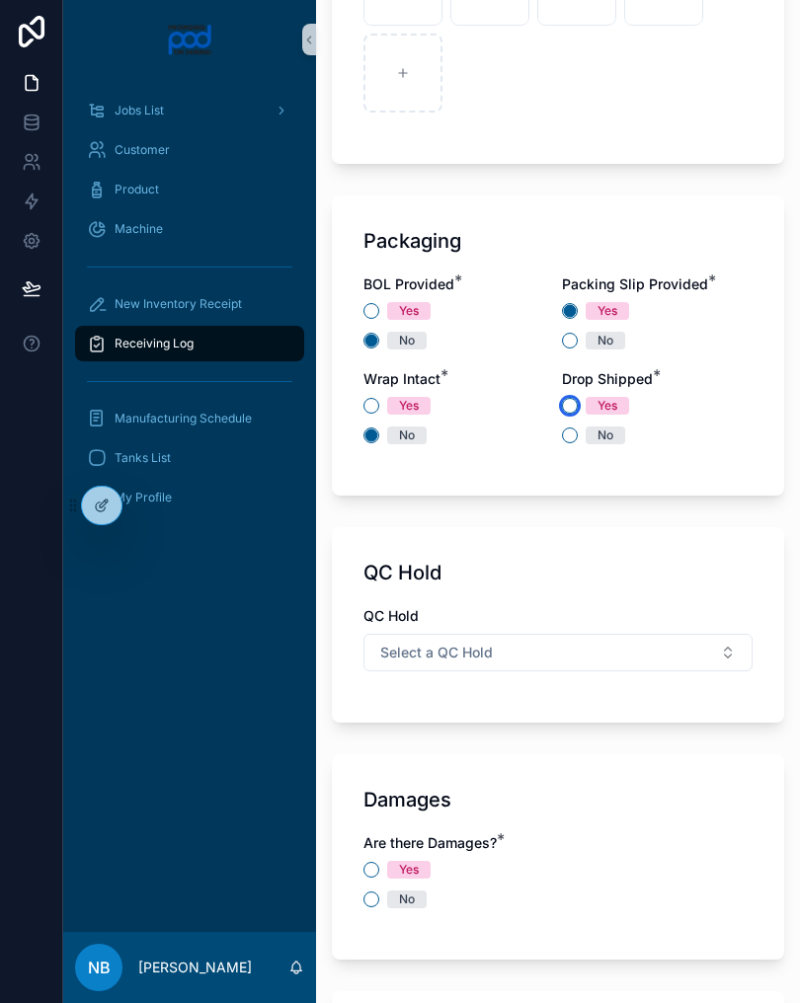
click at [576, 400] on button "Yes" at bounding box center [570, 406] width 16 height 16
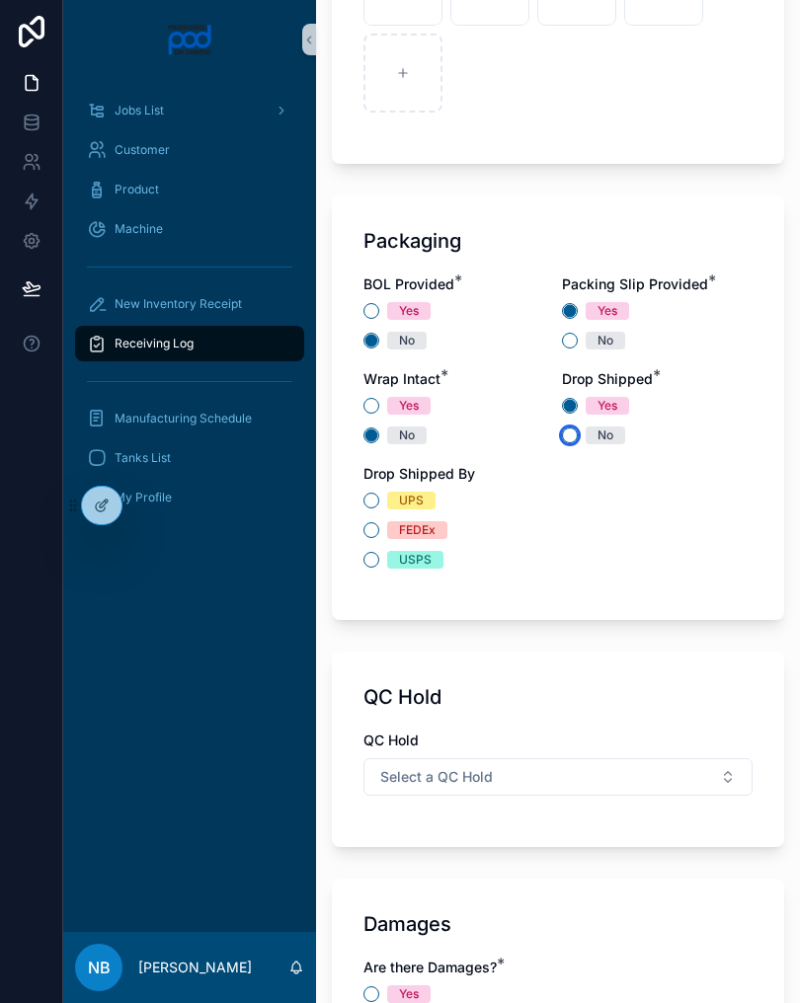
click at [575, 436] on button "No" at bounding box center [570, 436] width 16 height 16
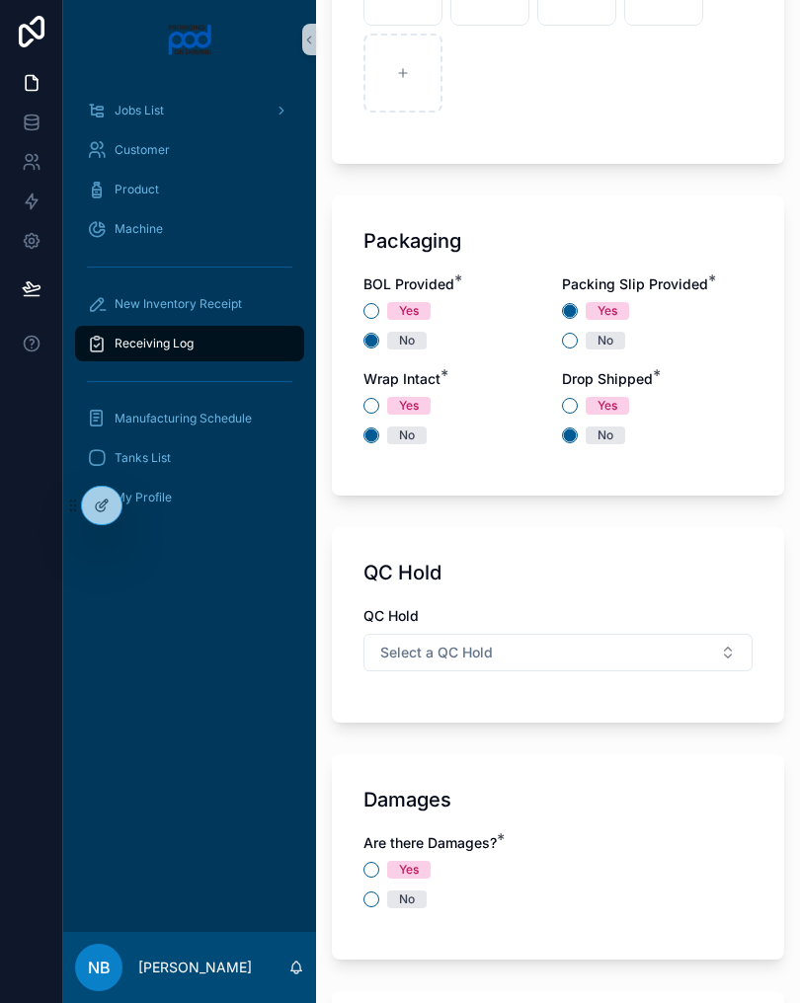
click at [546, 664] on button "Select a QC Hold" at bounding box center [557, 653] width 389 height 38
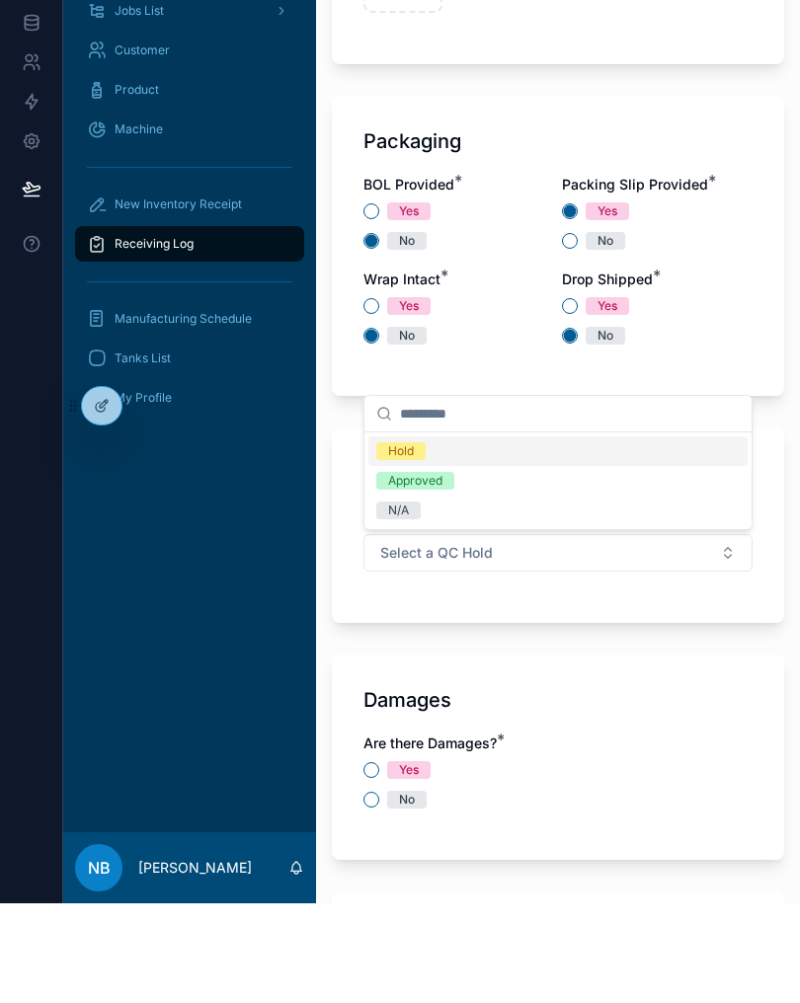
click at [435, 595] on div "N/A" at bounding box center [557, 610] width 379 height 30
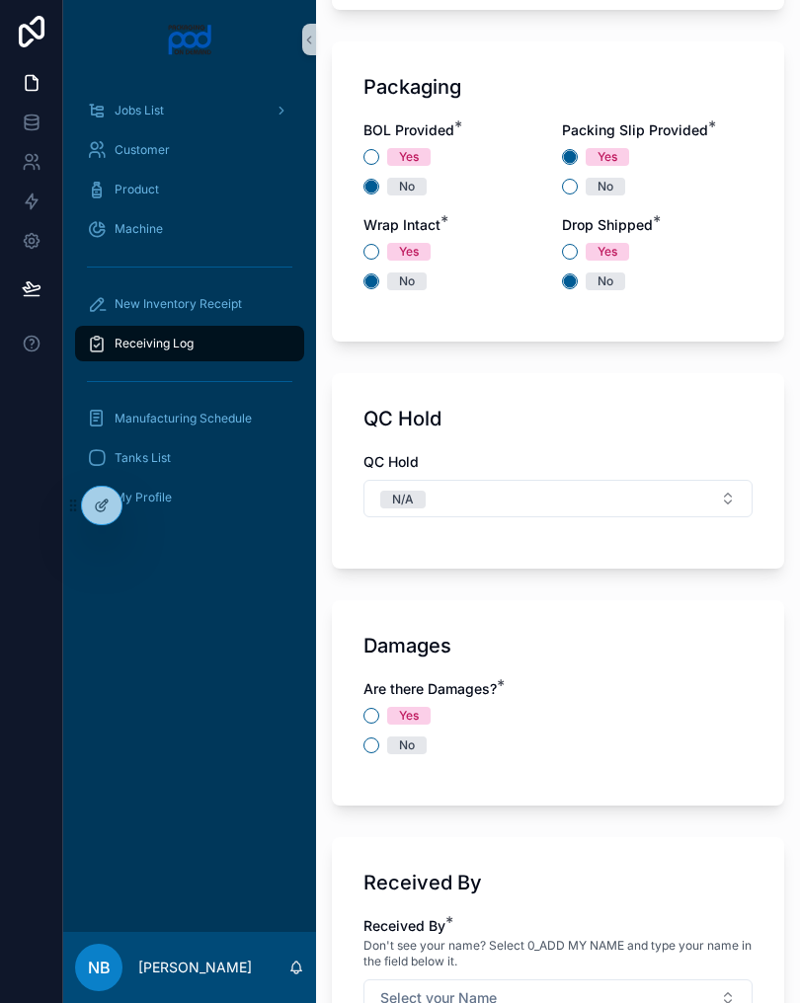
scroll to position [2095, 0]
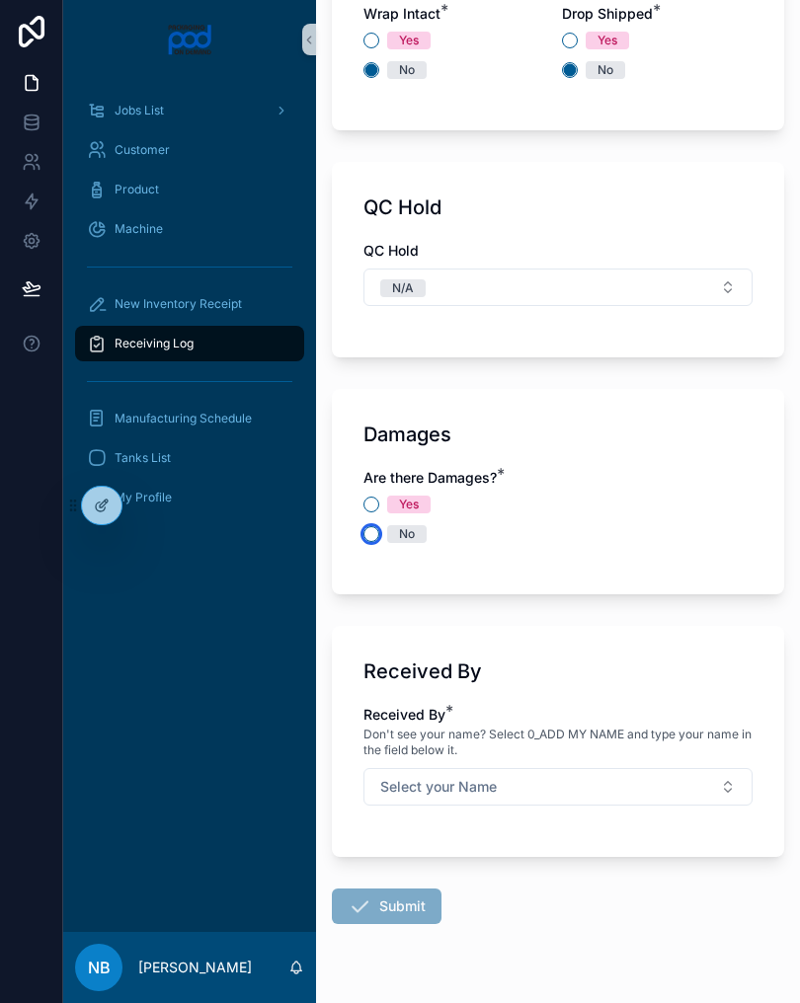
click at [378, 533] on button "No" at bounding box center [371, 534] width 16 height 16
click at [668, 787] on button "Select your Name" at bounding box center [557, 787] width 389 height 38
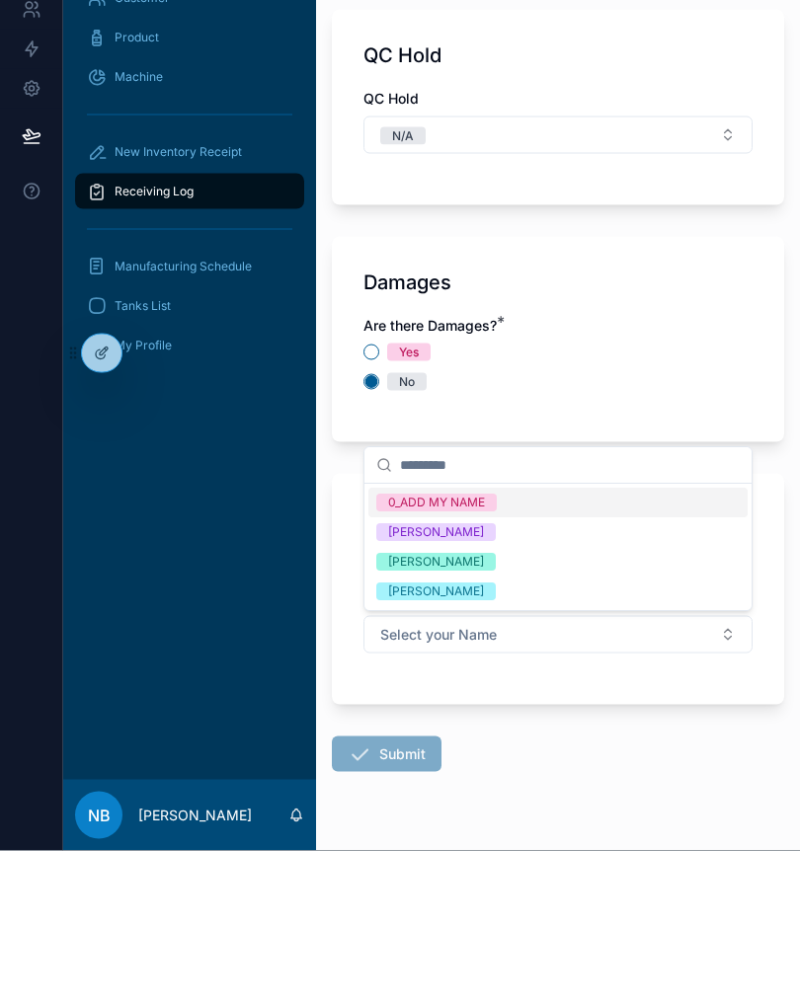
click at [520, 730] on div "[PERSON_NAME]" at bounding box center [557, 745] width 379 height 30
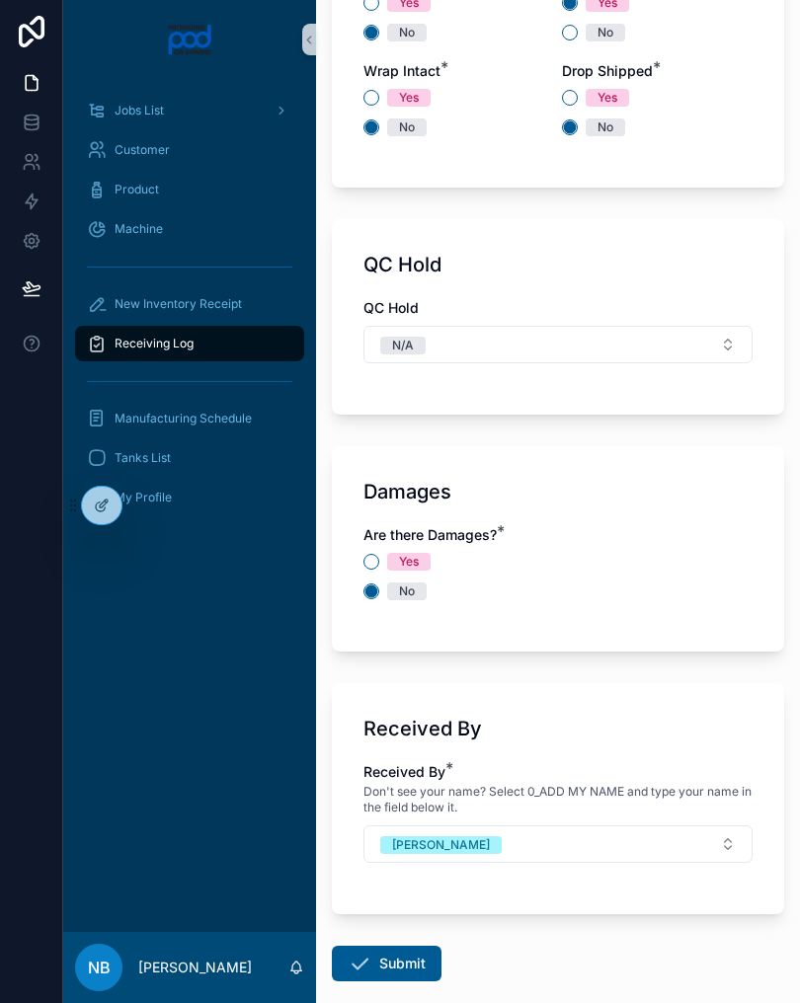
scroll to position [2052, 0]
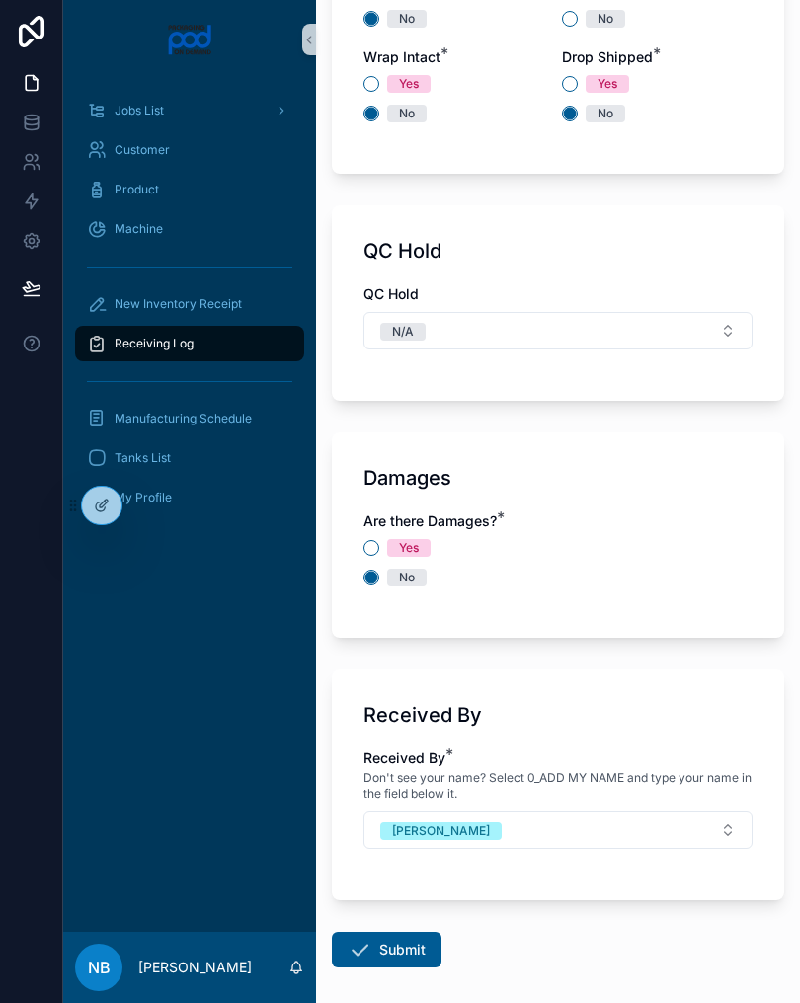
click at [568, 846] on button "[PERSON_NAME]" at bounding box center [557, 831] width 389 height 38
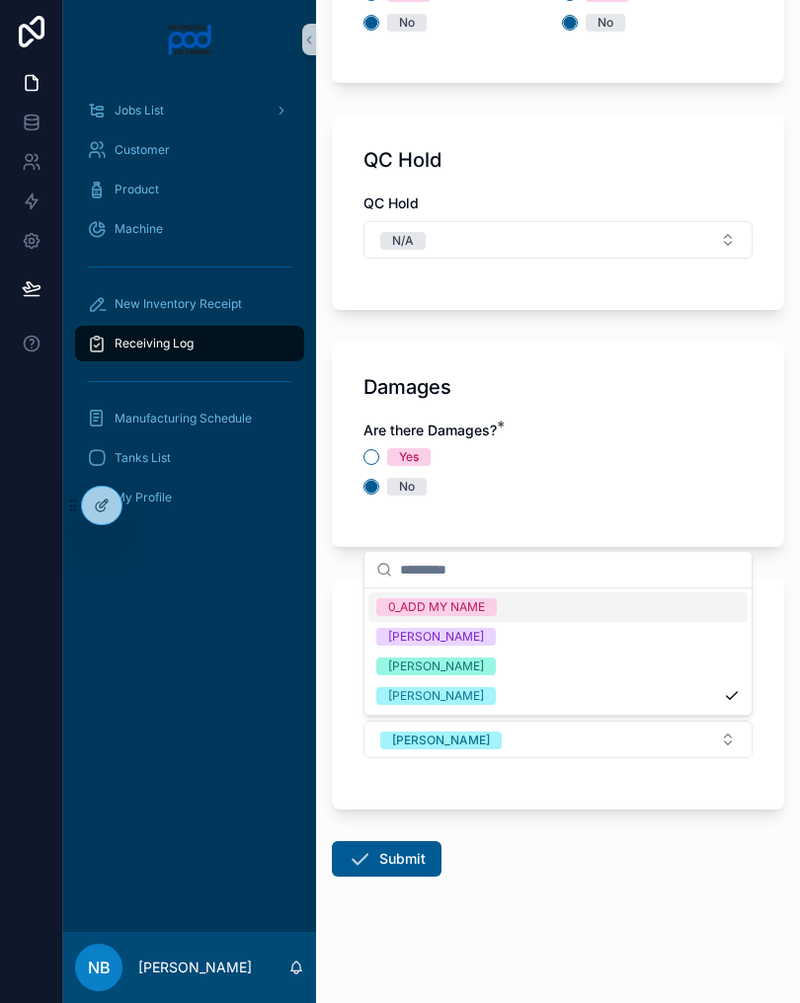
scroll to position [2143, 0]
click at [514, 669] on div "[PERSON_NAME]" at bounding box center [557, 668] width 379 height 30
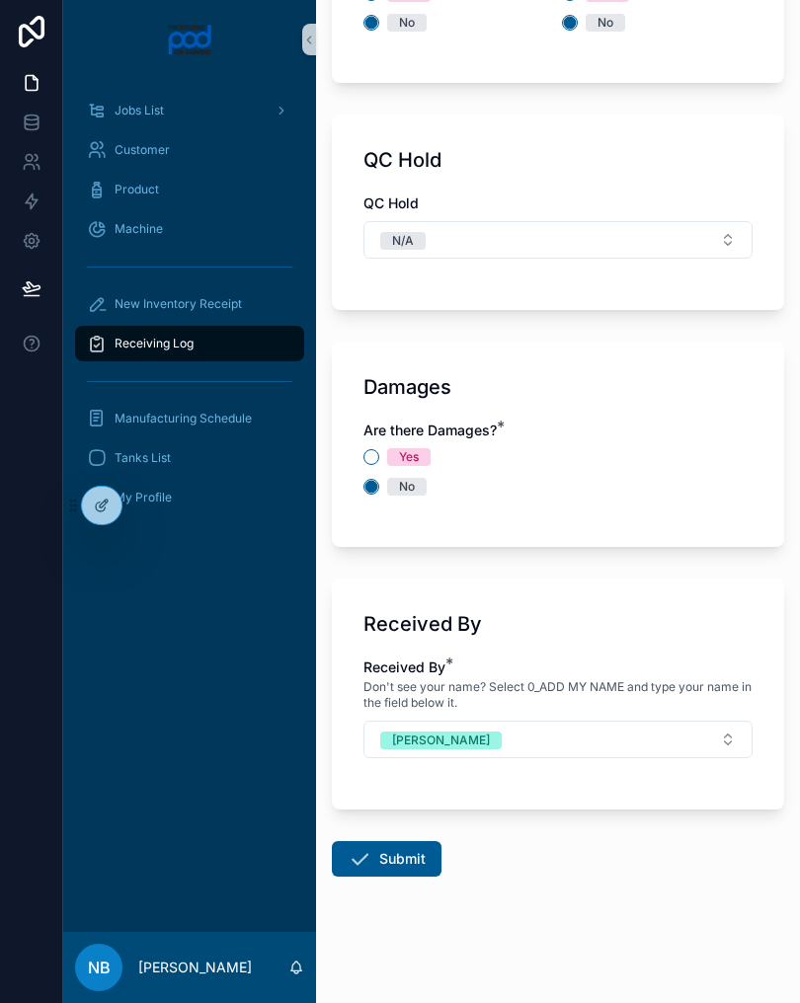
scroll to position [2129, 0]
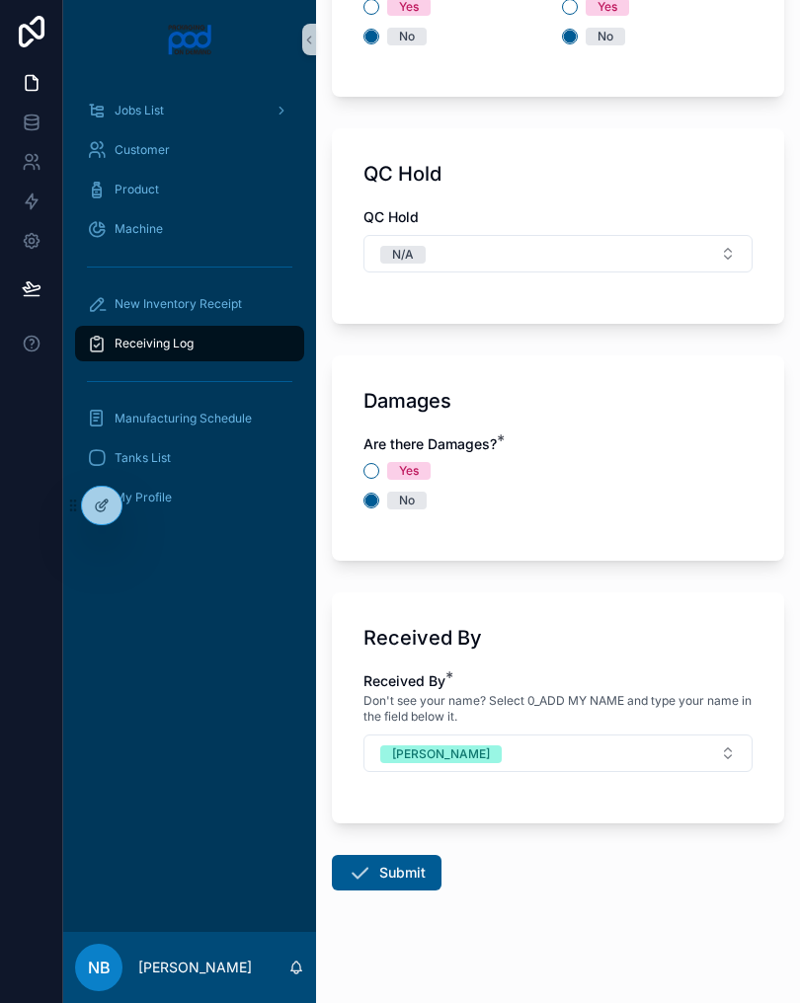
click at [414, 863] on button "Submit" at bounding box center [387, 873] width 110 height 36
